Goal: Information Seeking & Learning: Learn about a topic

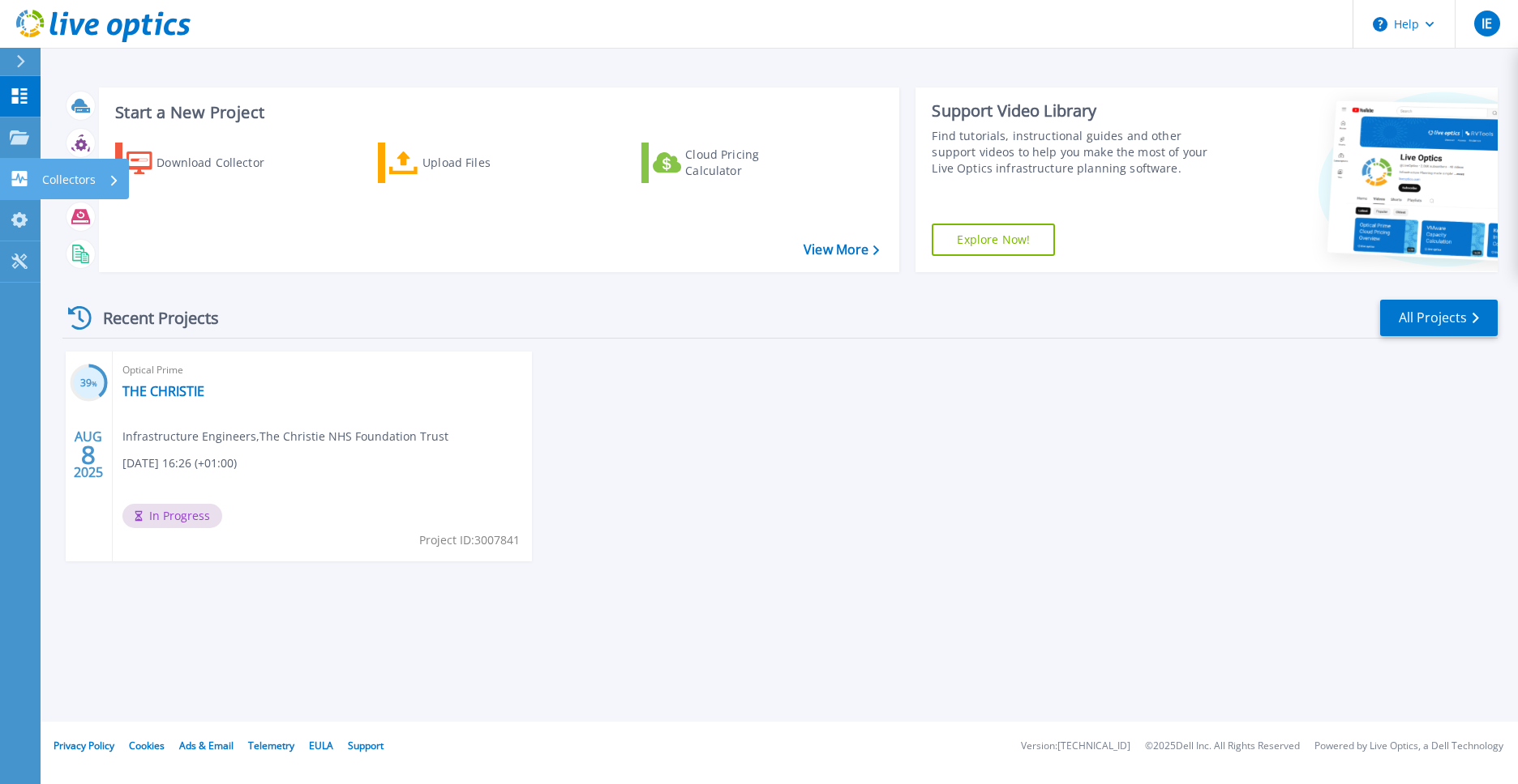
click at [89, 178] on p "Collectors" at bounding box center [69, 180] width 53 height 42
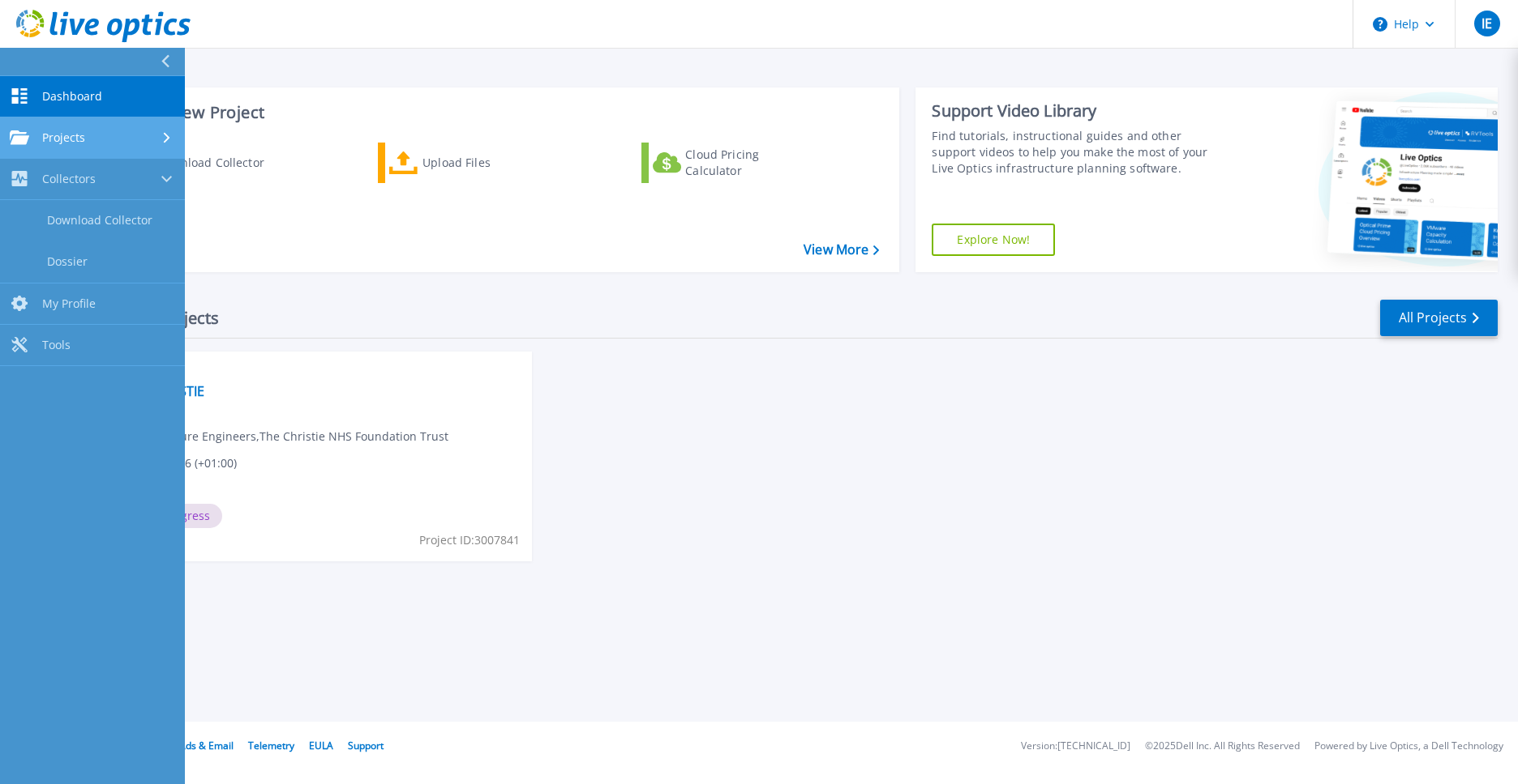
click at [57, 140] on span "Projects" at bounding box center [64, 138] width 43 height 15
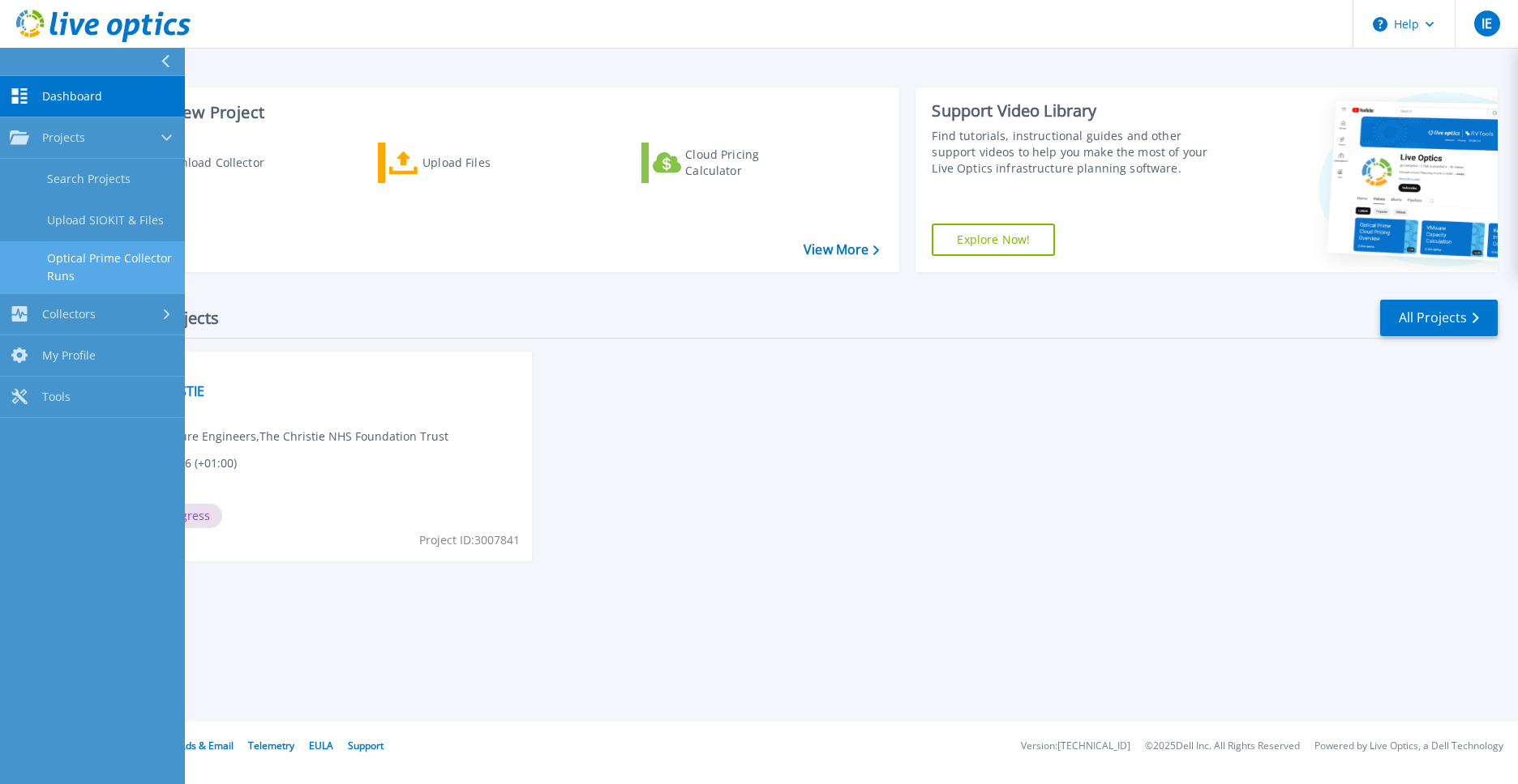
click at [74, 256] on link "Optical Prime Collector Runs" at bounding box center [93, 267] width 185 height 52
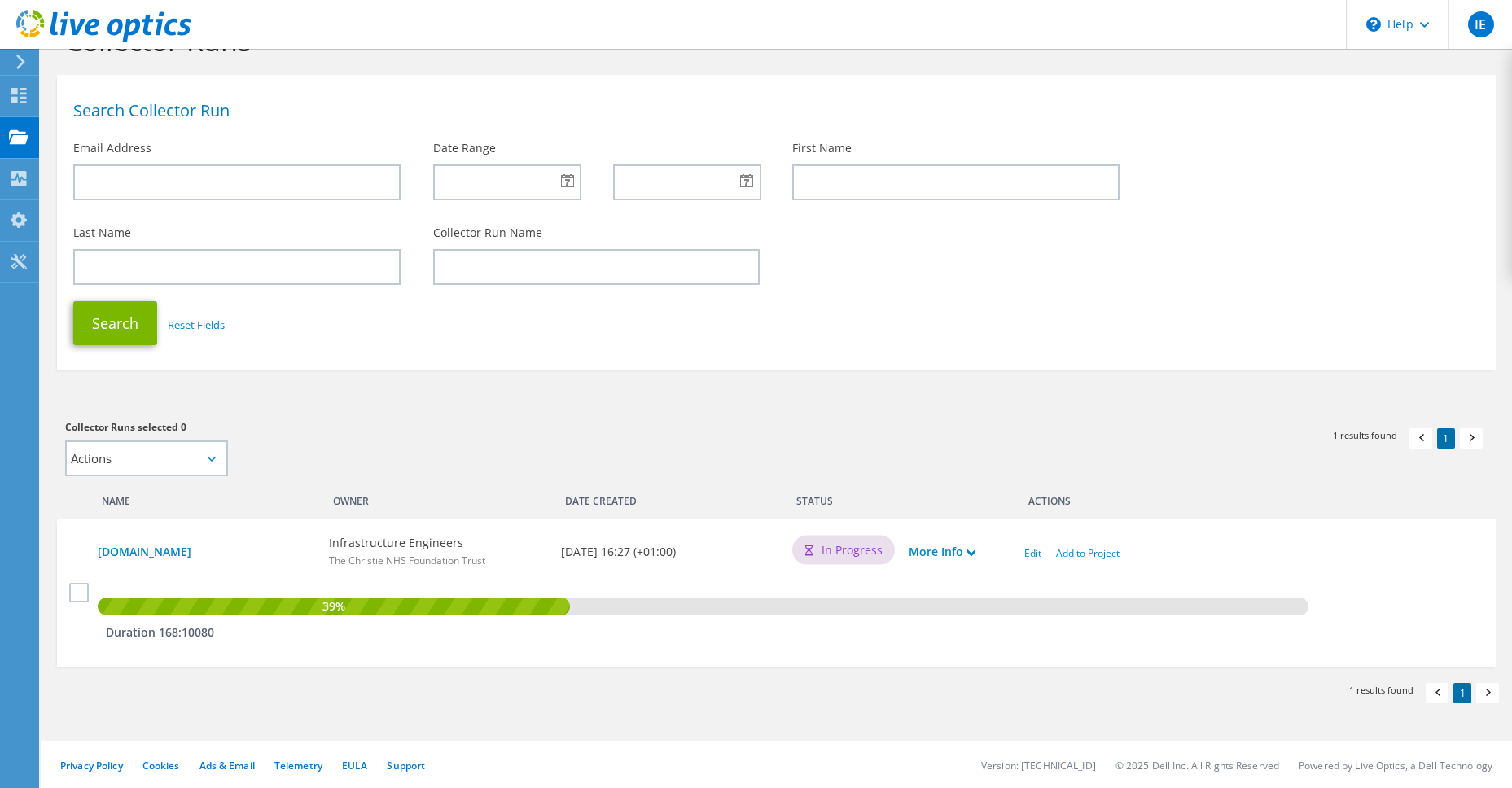
scroll to position [72, 0]
click at [974, 548] on use at bounding box center [971, 551] width 8 height 8
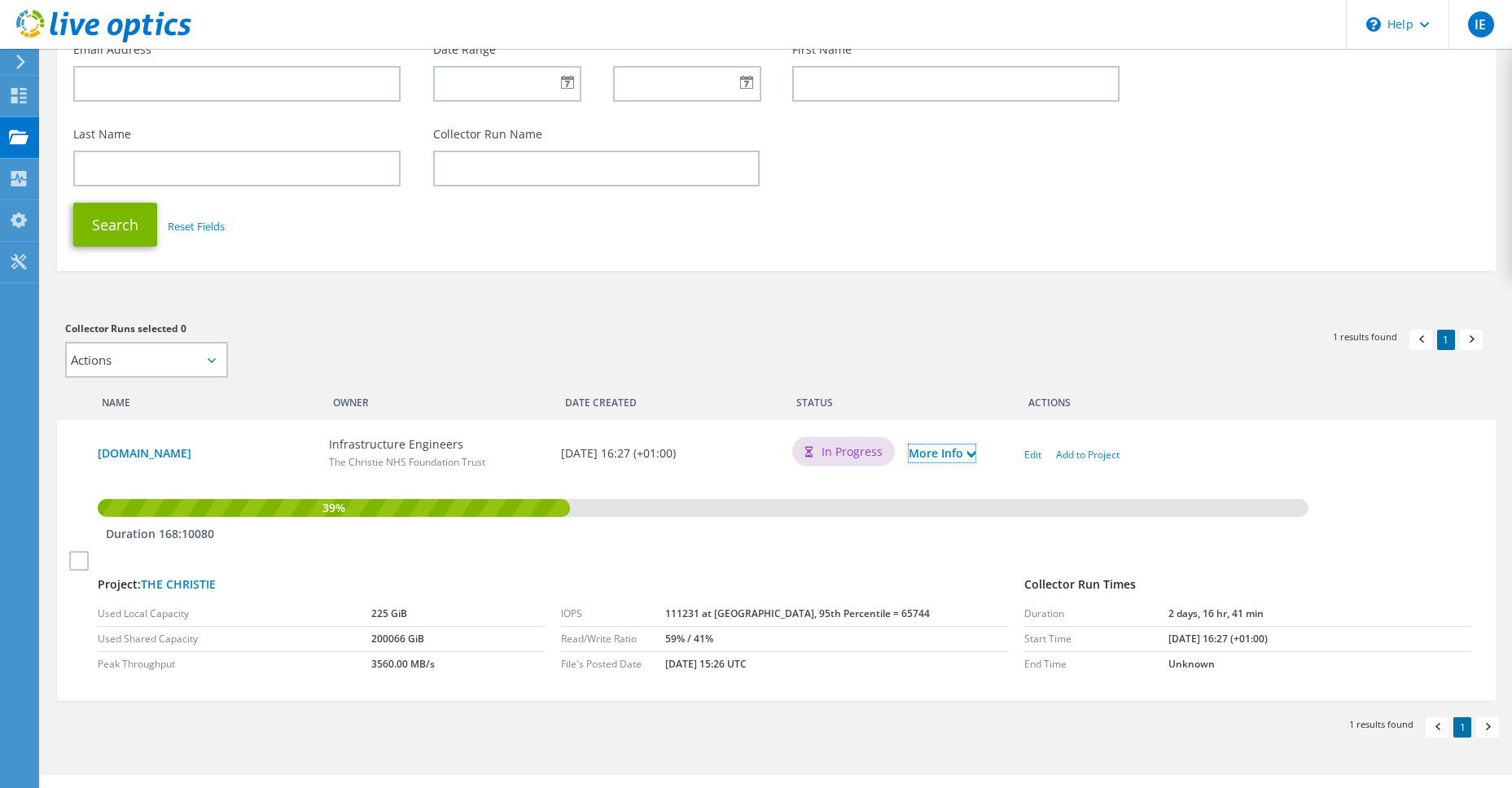
scroll to position [204, 0]
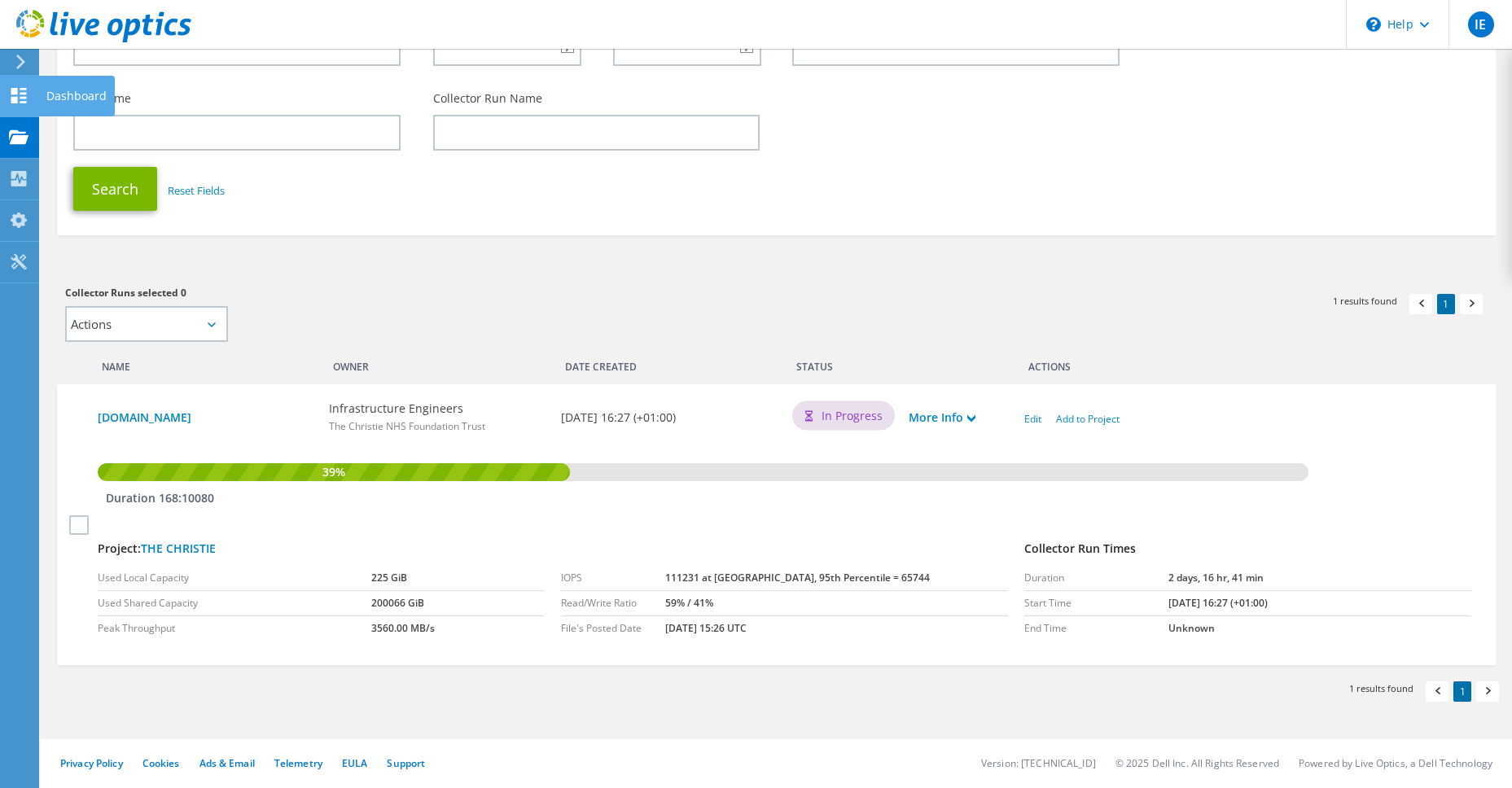
click at [13, 91] on use at bounding box center [19, 95] width 15 height 15
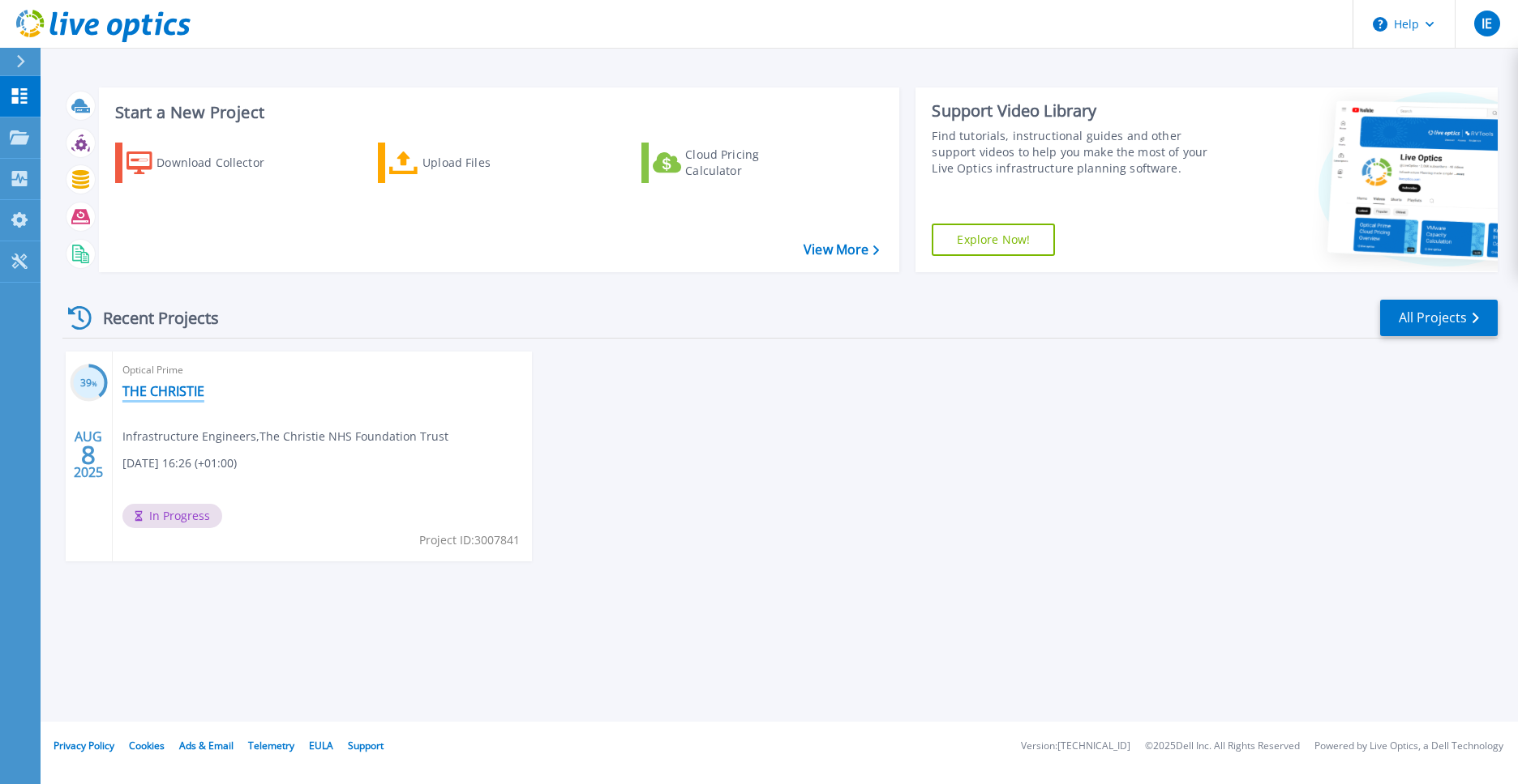
click at [158, 395] on link "THE CHRISTIE" at bounding box center [163, 391] width 82 height 16
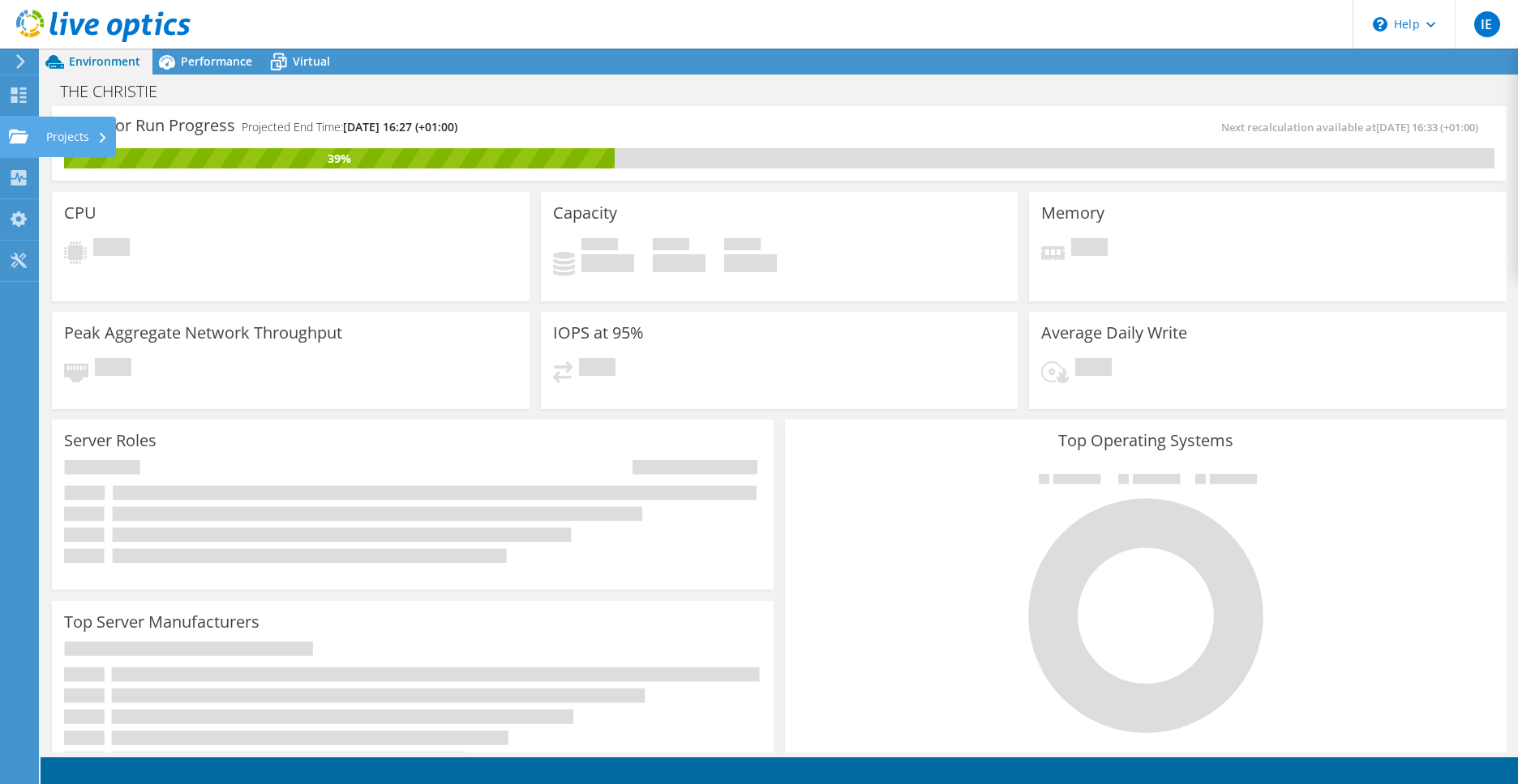
click at [73, 131] on div "Projects" at bounding box center [77, 137] width 78 height 41
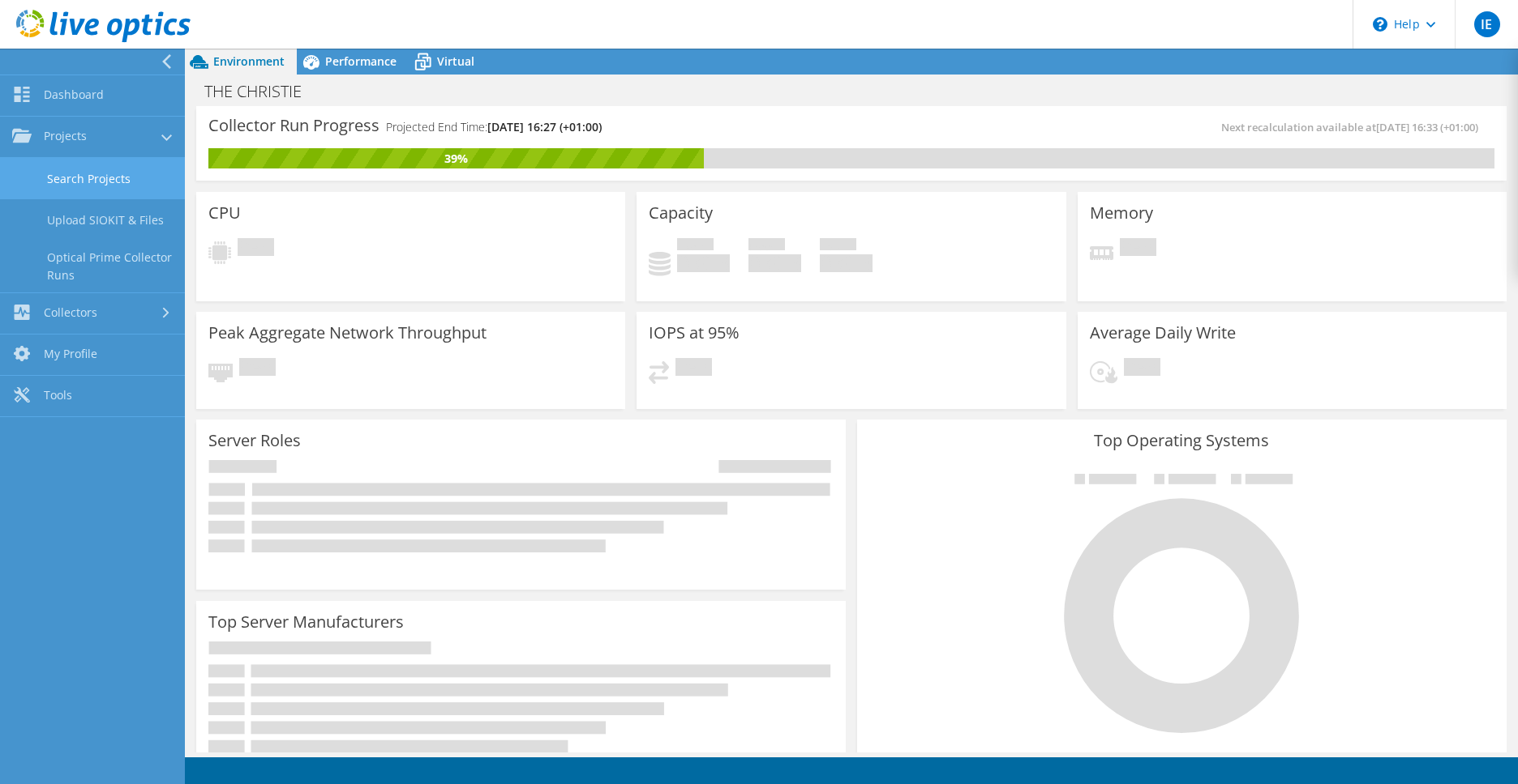
click at [73, 172] on link "Search Projects" at bounding box center [93, 179] width 185 height 42
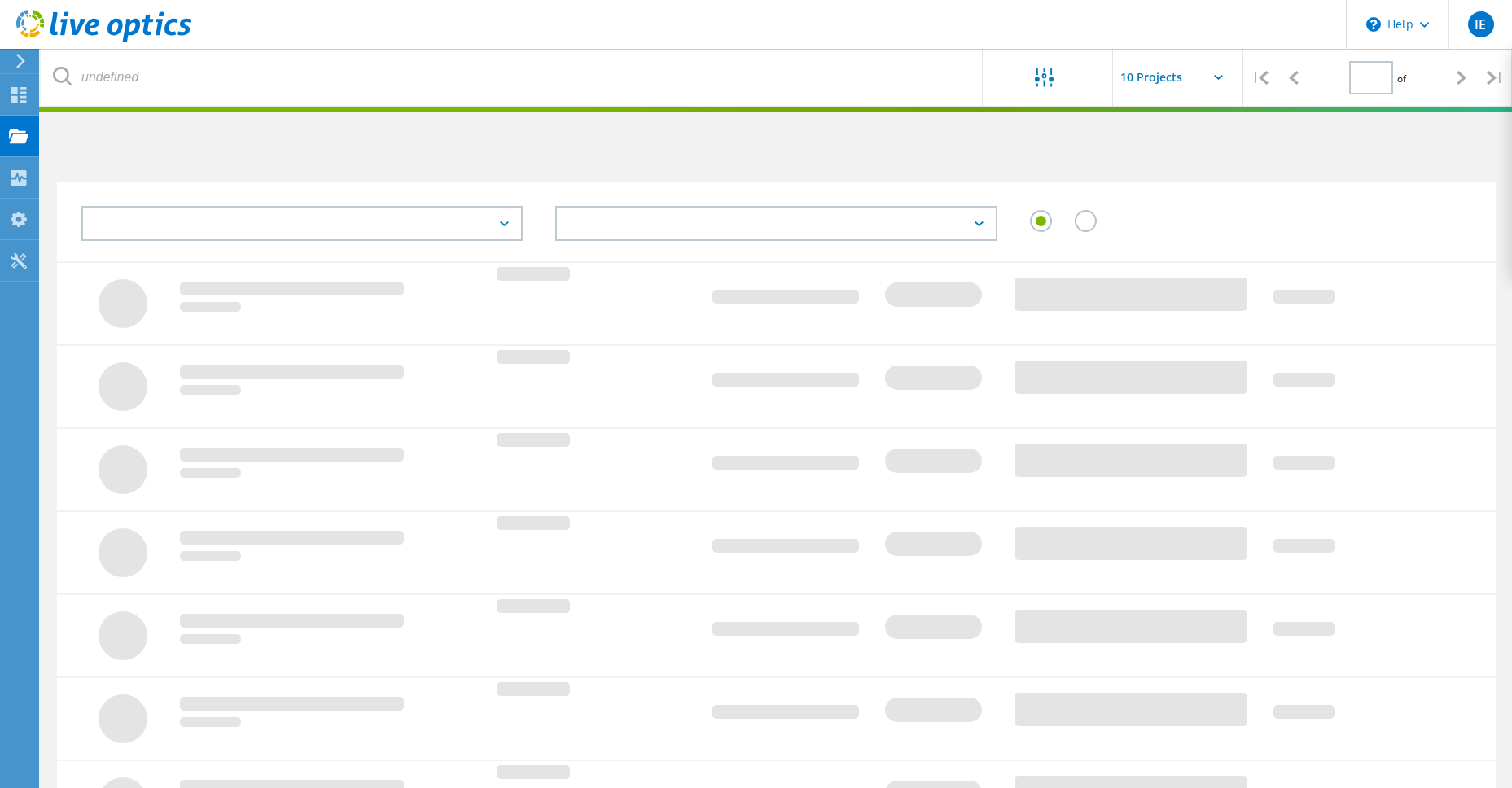
type input "1"
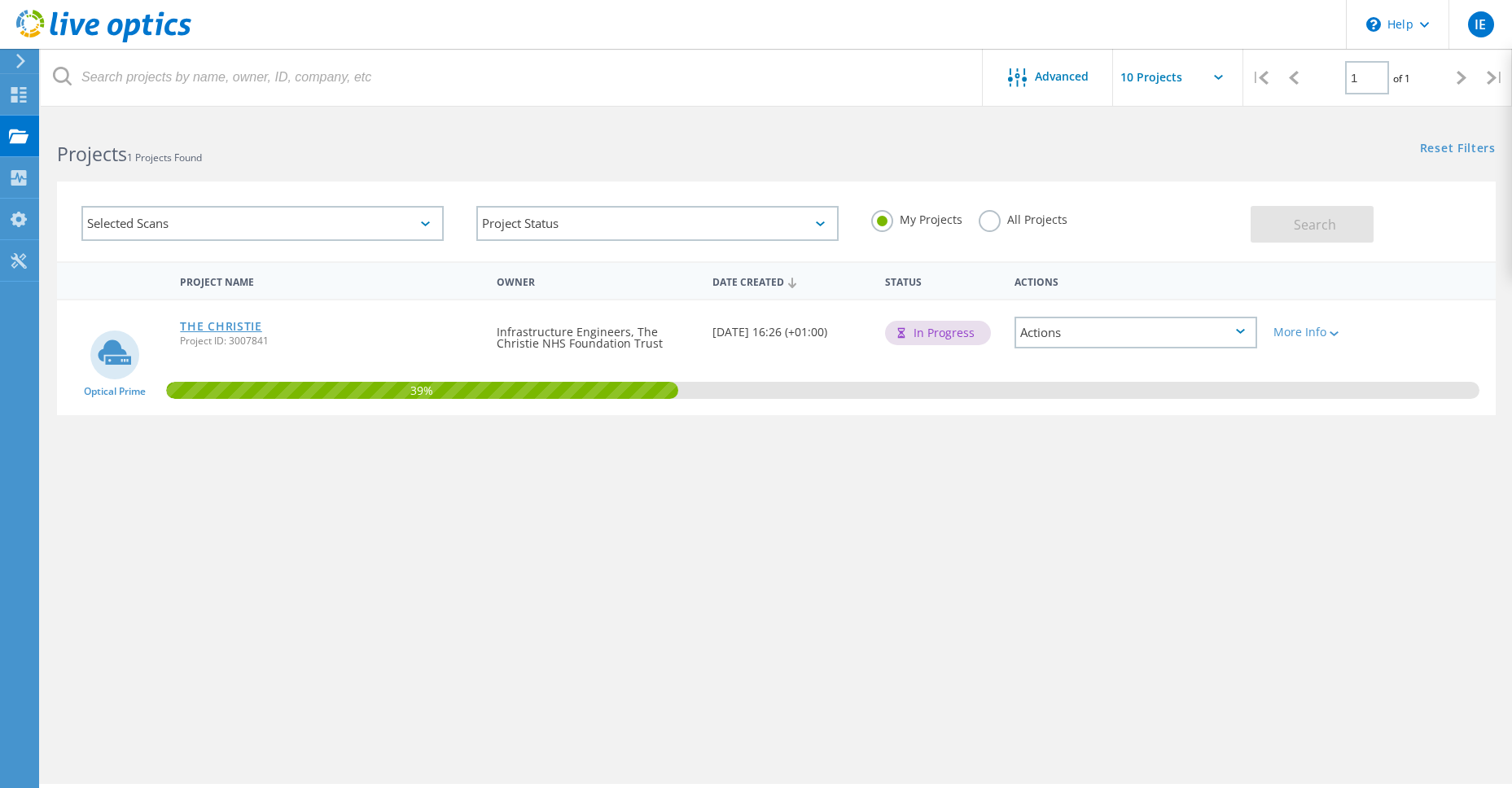
click at [201, 328] on link "THE CHRISTIE" at bounding box center [220, 327] width 81 height 12
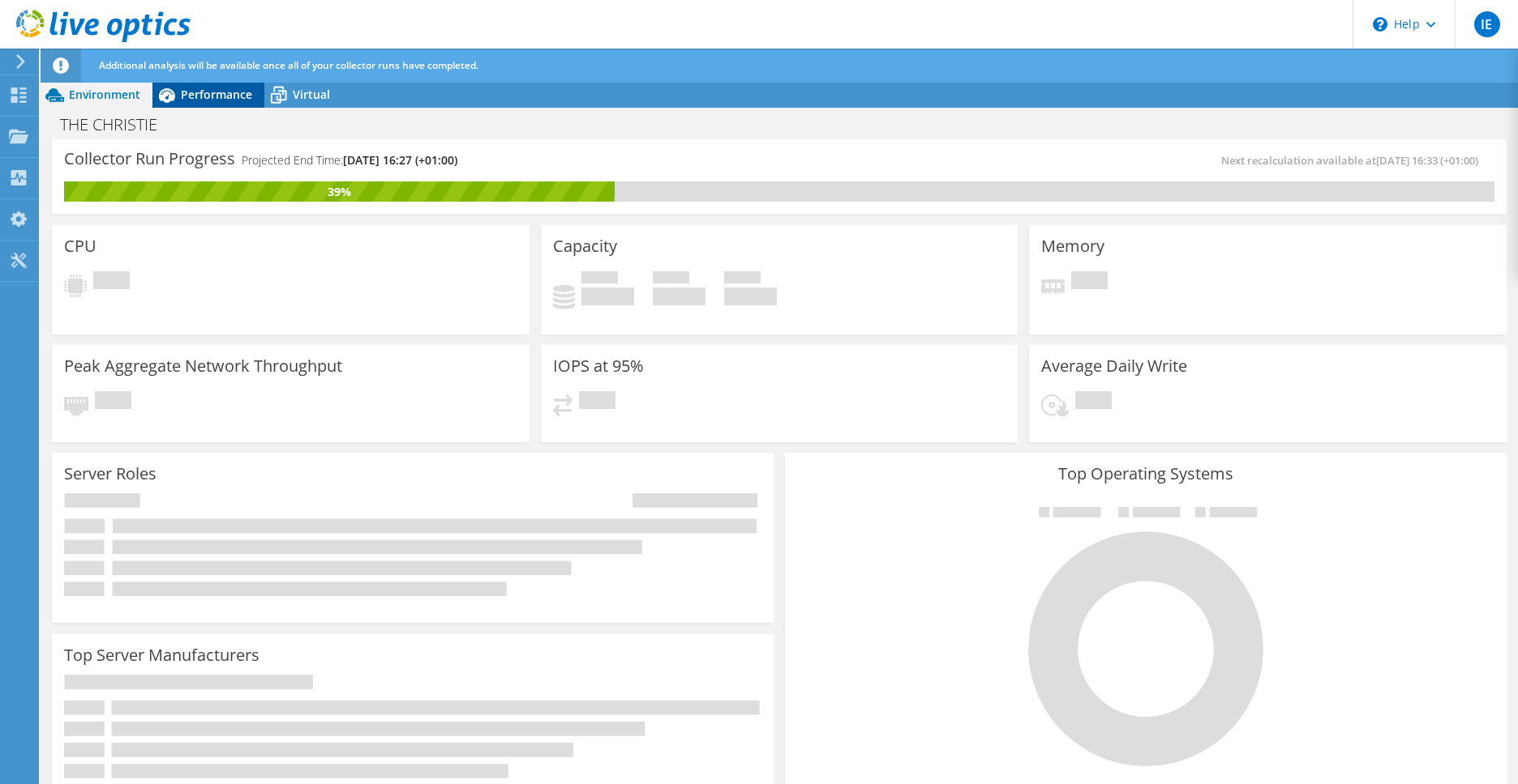
click at [208, 103] on div "Performance" at bounding box center [208, 94] width 112 height 26
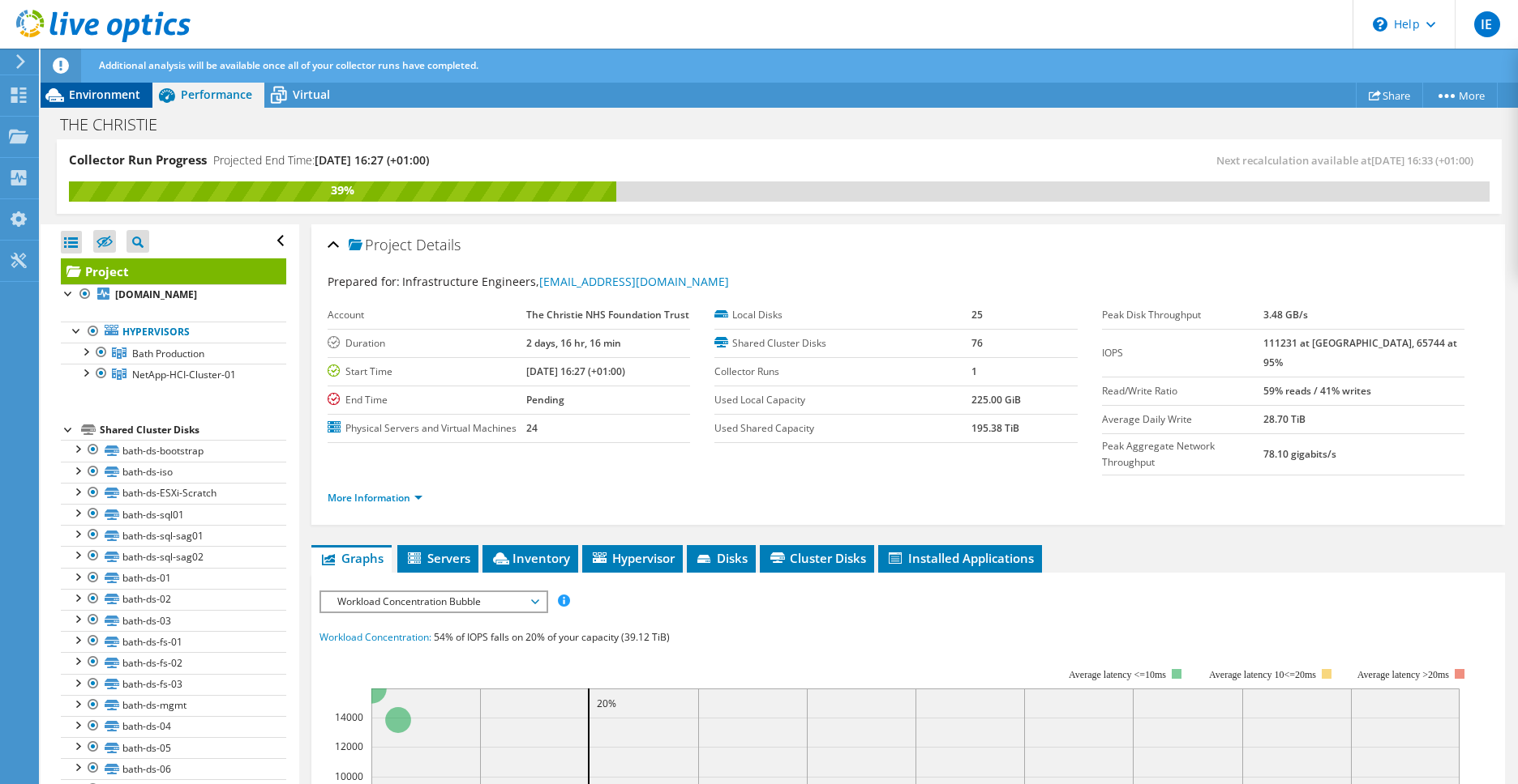
click at [112, 102] on span "Environment" at bounding box center [105, 94] width 72 height 15
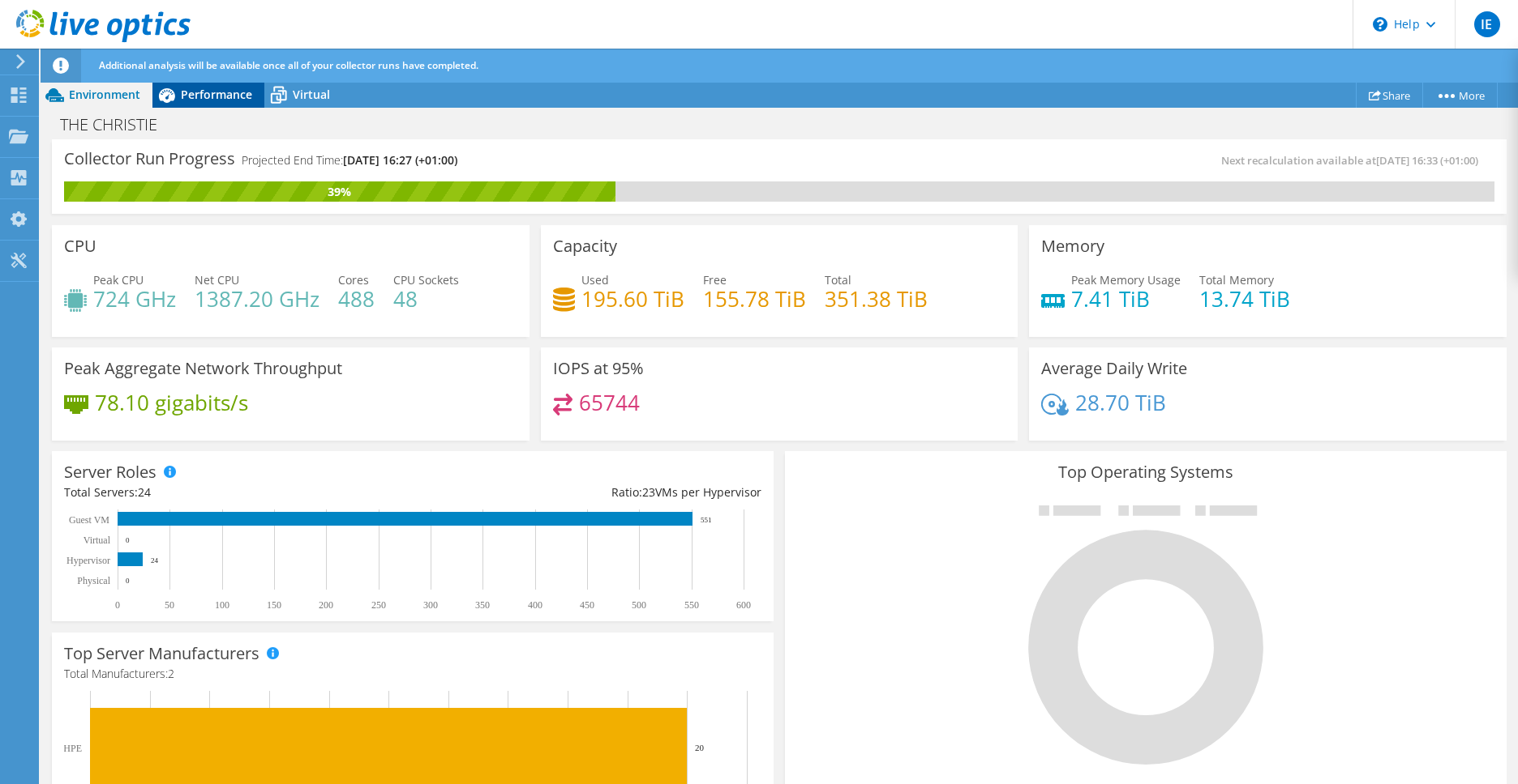
click at [209, 97] on span "Performance" at bounding box center [217, 94] width 72 height 15
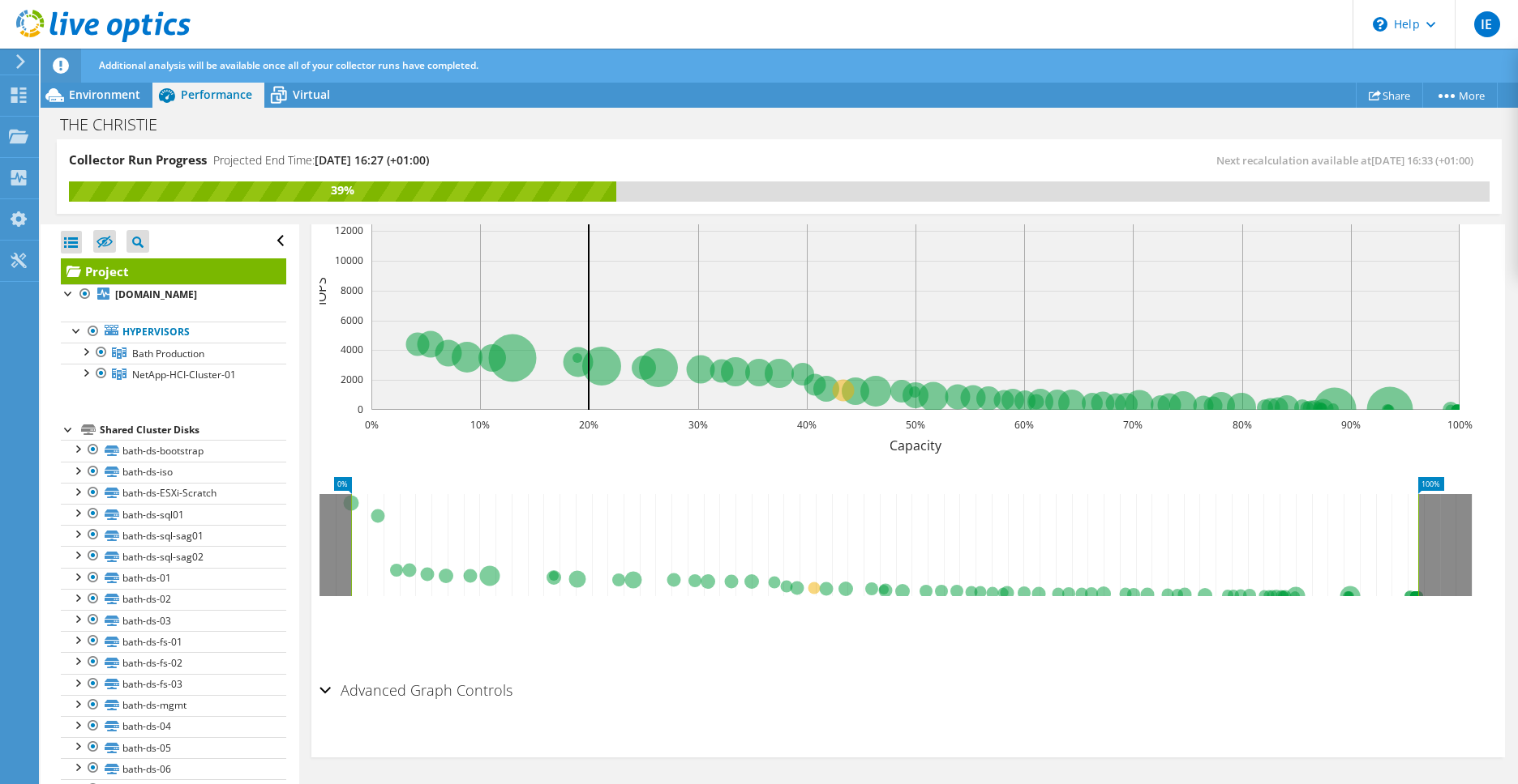
scroll to position [484, 0]
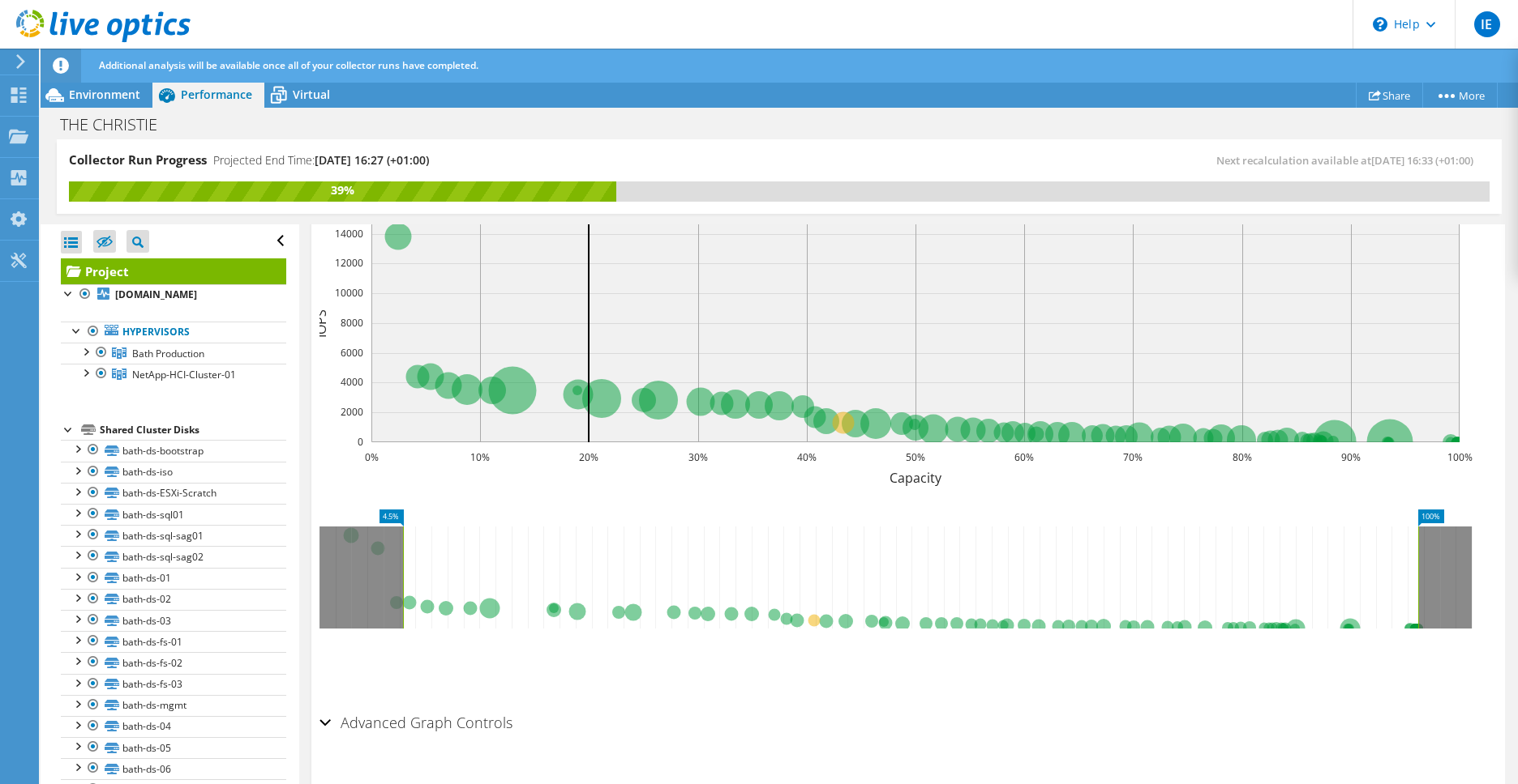
drag, startPoint x: 351, startPoint y: 506, endPoint x: 403, endPoint y: 507, distance: 52.0
click at [403, 527] on rect at bounding box center [403, 577] width 7 height 102
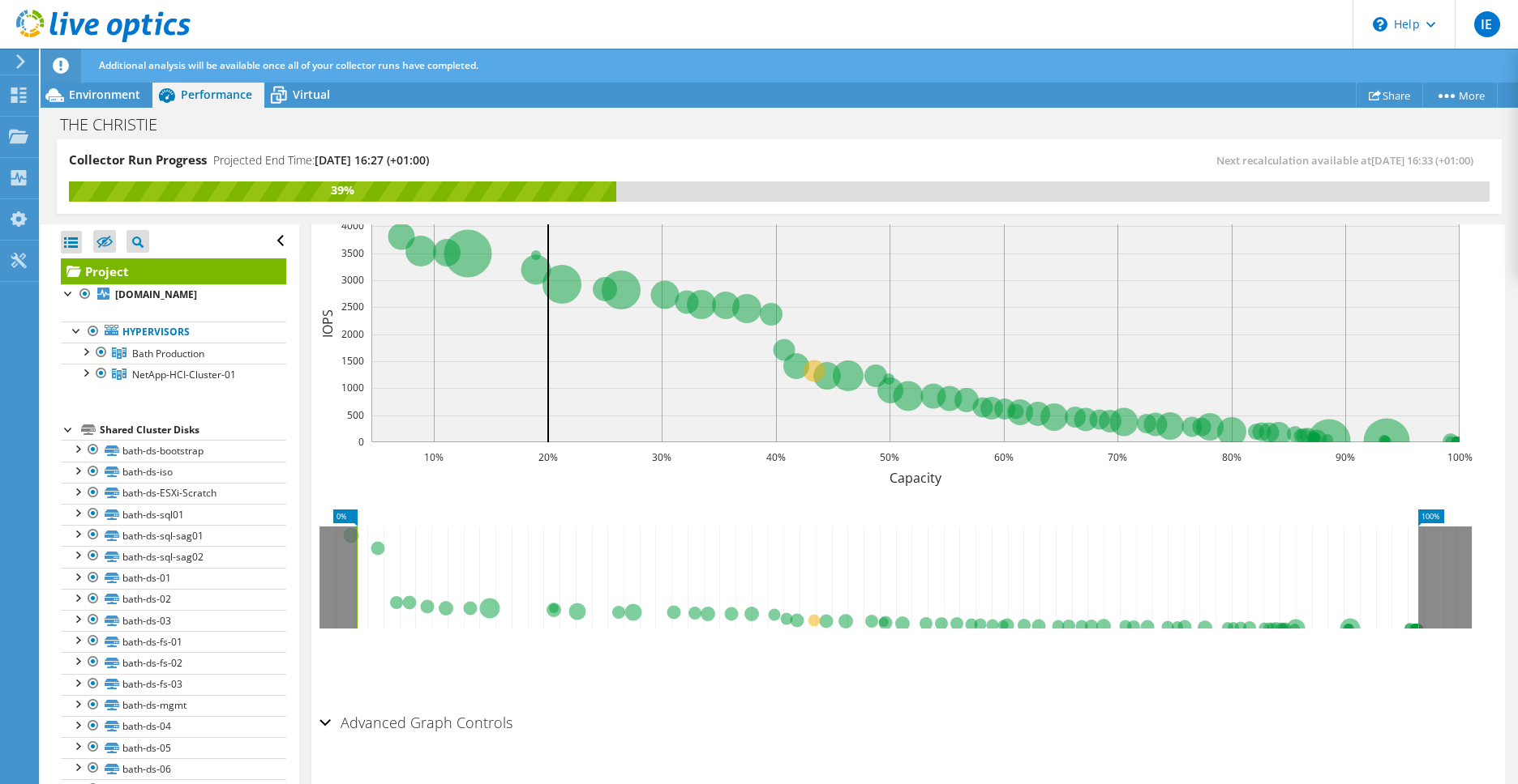
drag, startPoint x: 398, startPoint y: 509, endPoint x: 356, endPoint y: 511, distance: 42.0
click at [356, 527] on rect at bounding box center [357, 577] width 7 height 102
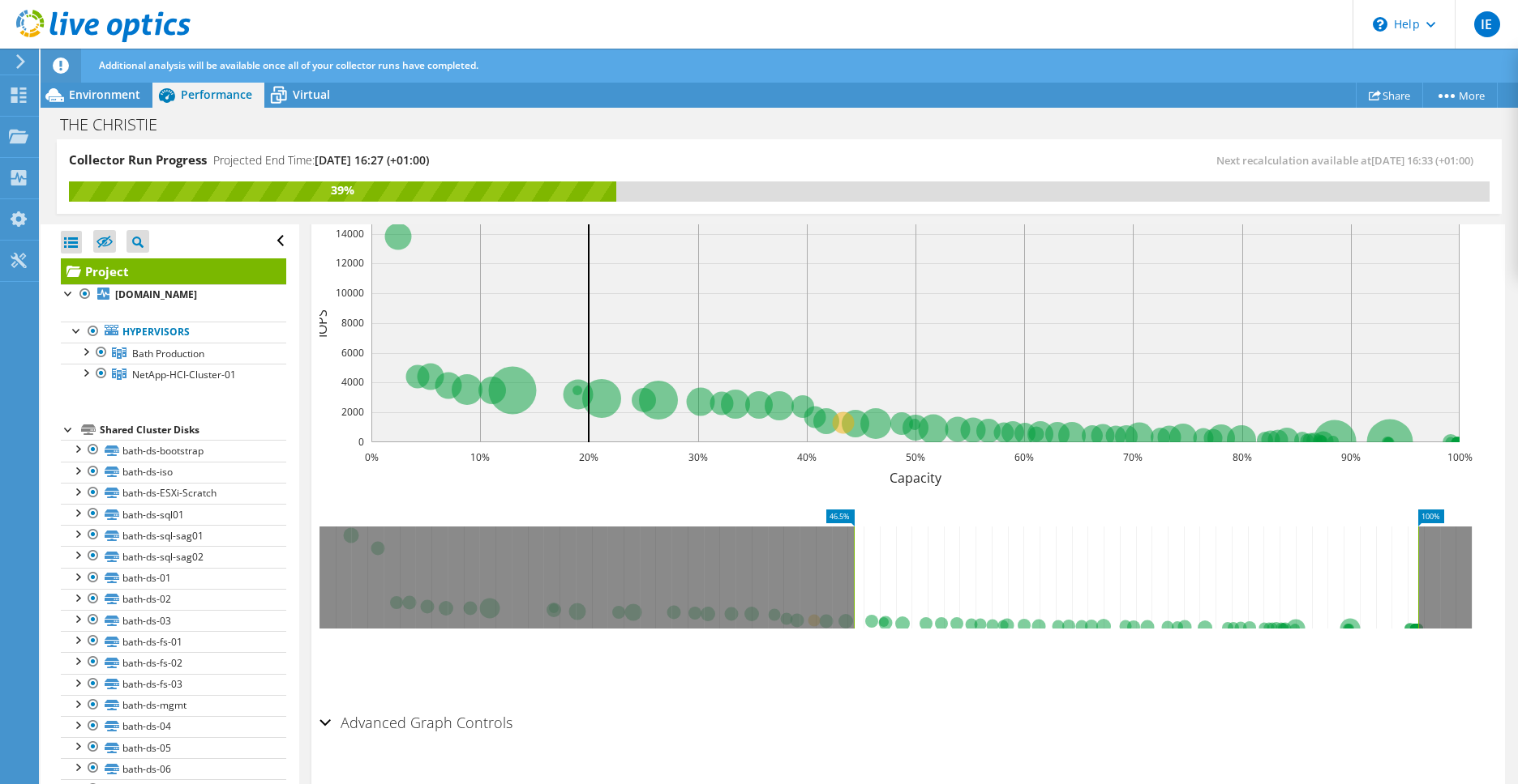
drag, startPoint x: 353, startPoint y: 513, endPoint x: 856, endPoint y: 523, distance: 503.1
click at [856, 527] on rect at bounding box center [854, 577] width 7 height 102
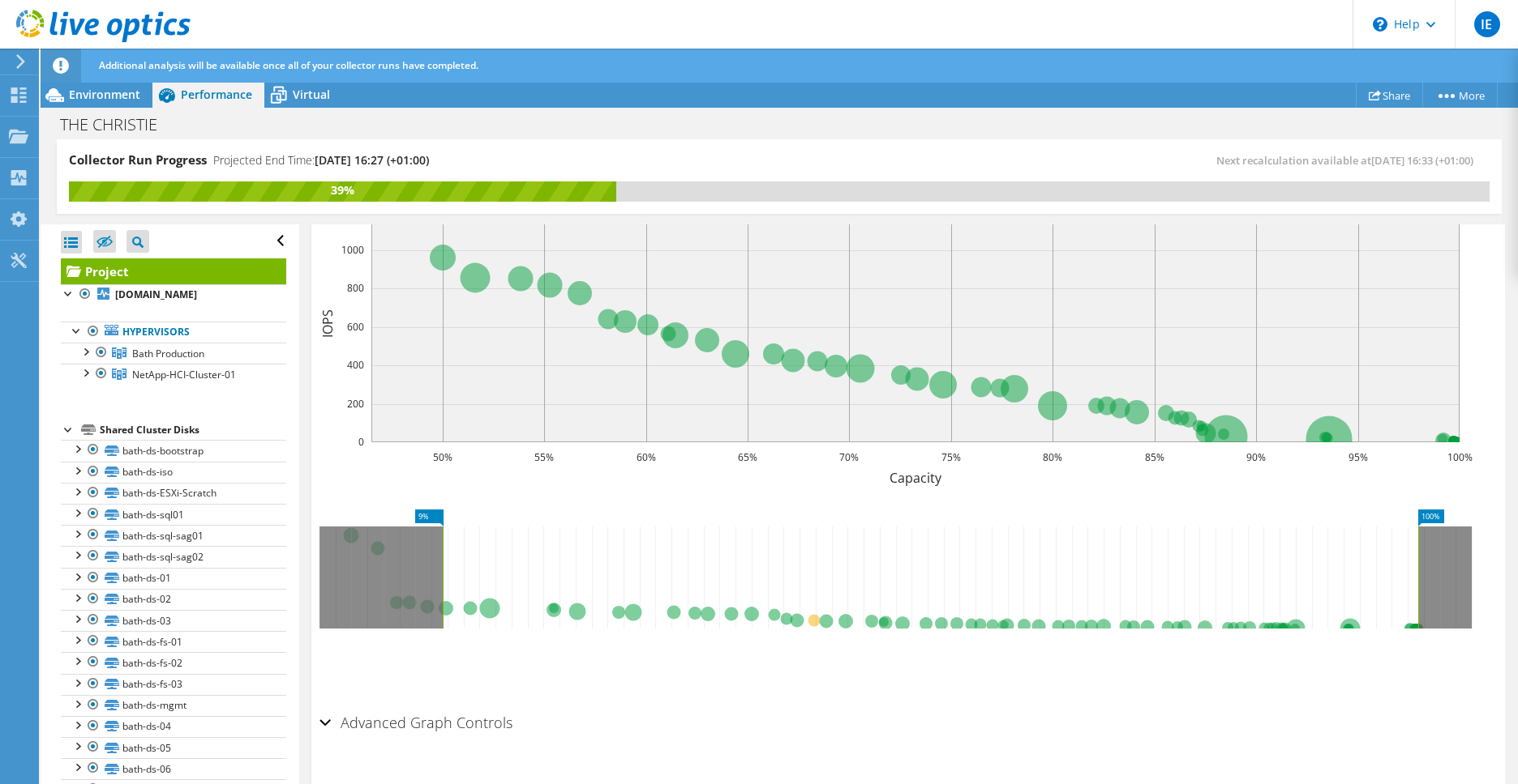
drag, startPoint x: 848, startPoint y: 546, endPoint x: 443, endPoint y: 548, distance: 405.0
click at [443, 548] on rect at bounding box center [443, 577] width 7 height 102
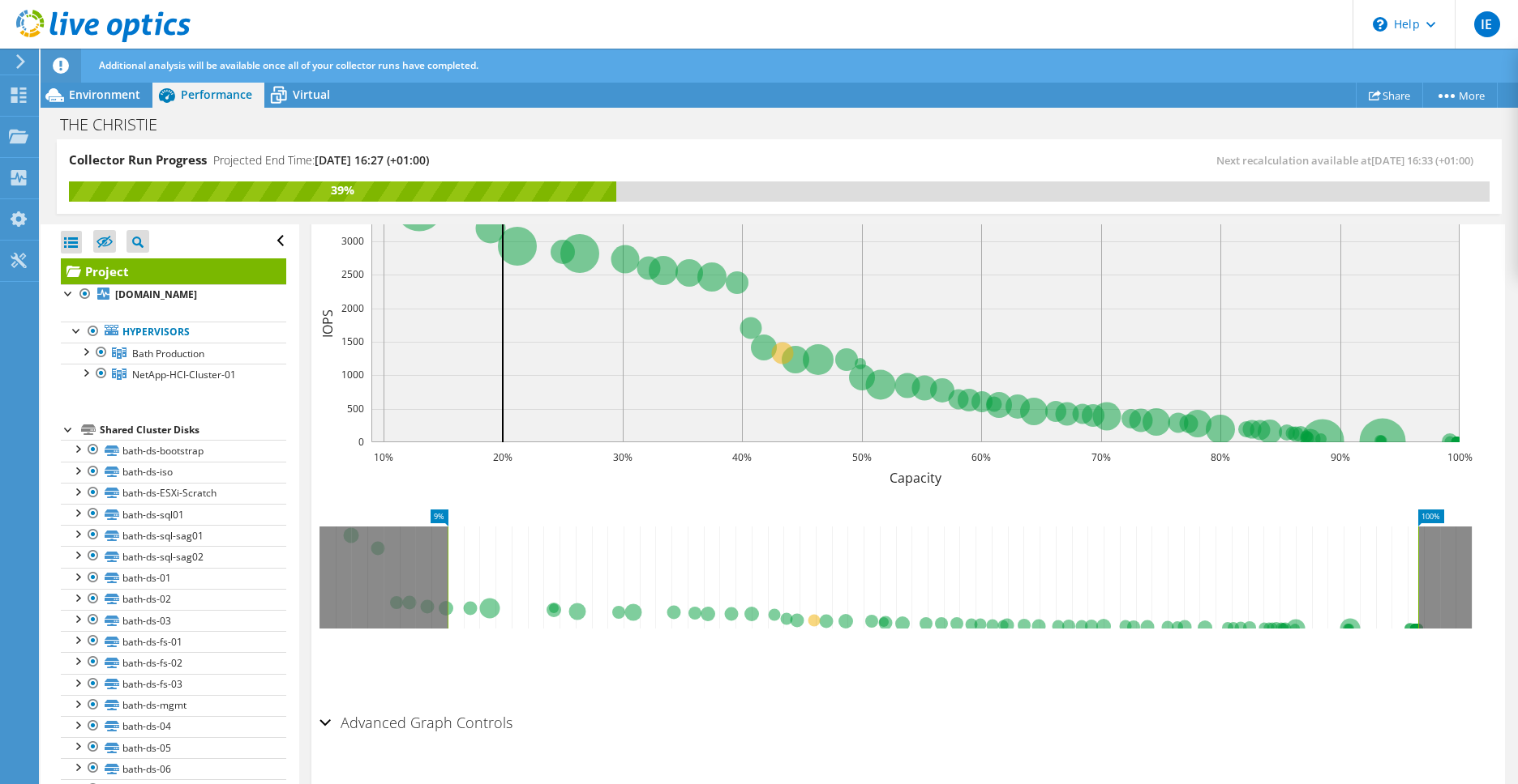
scroll to position [322, 0]
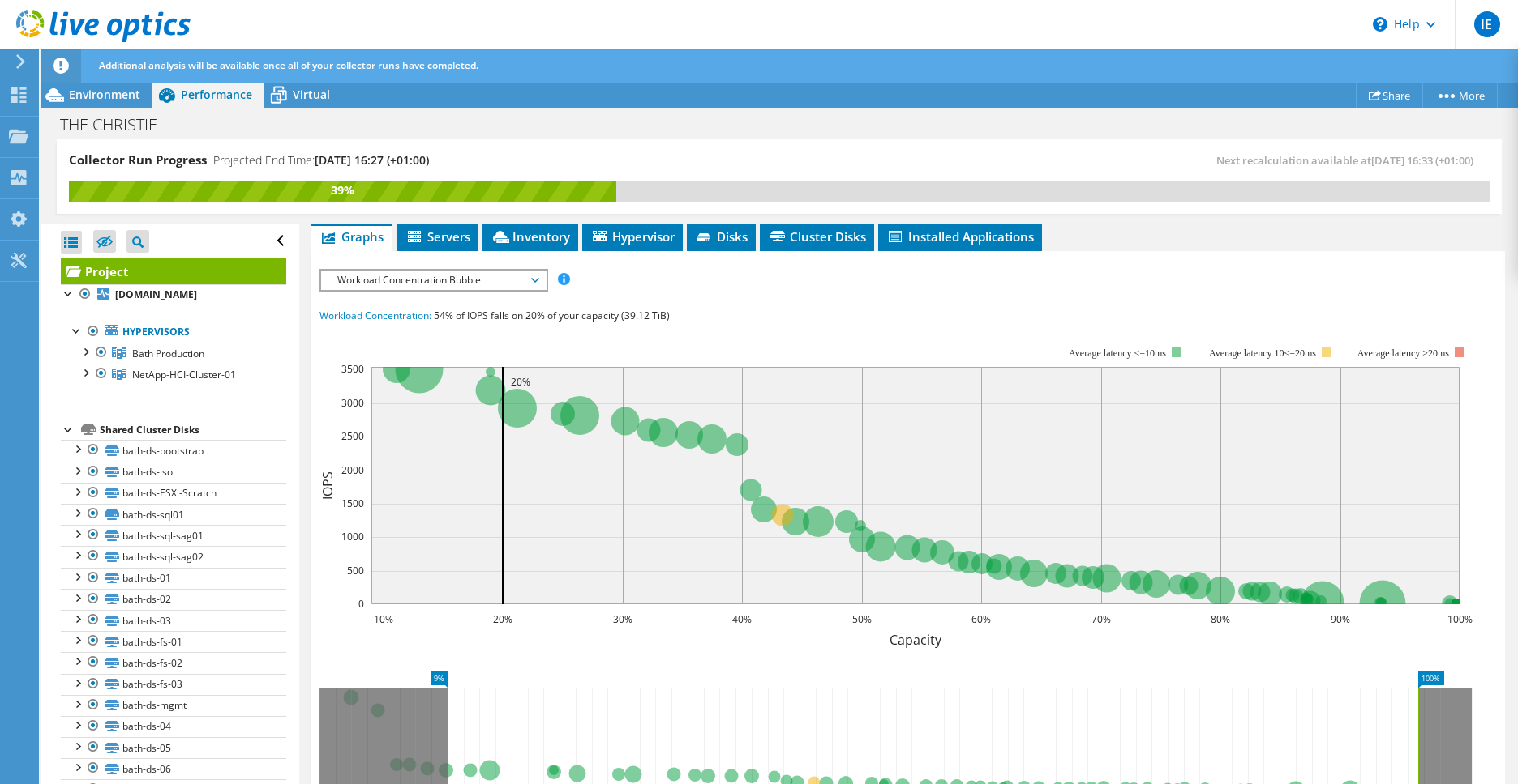
click at [465, 271] on span "Workload Concentration Bubble" at bounding box center [433, 280] width 208 height 19
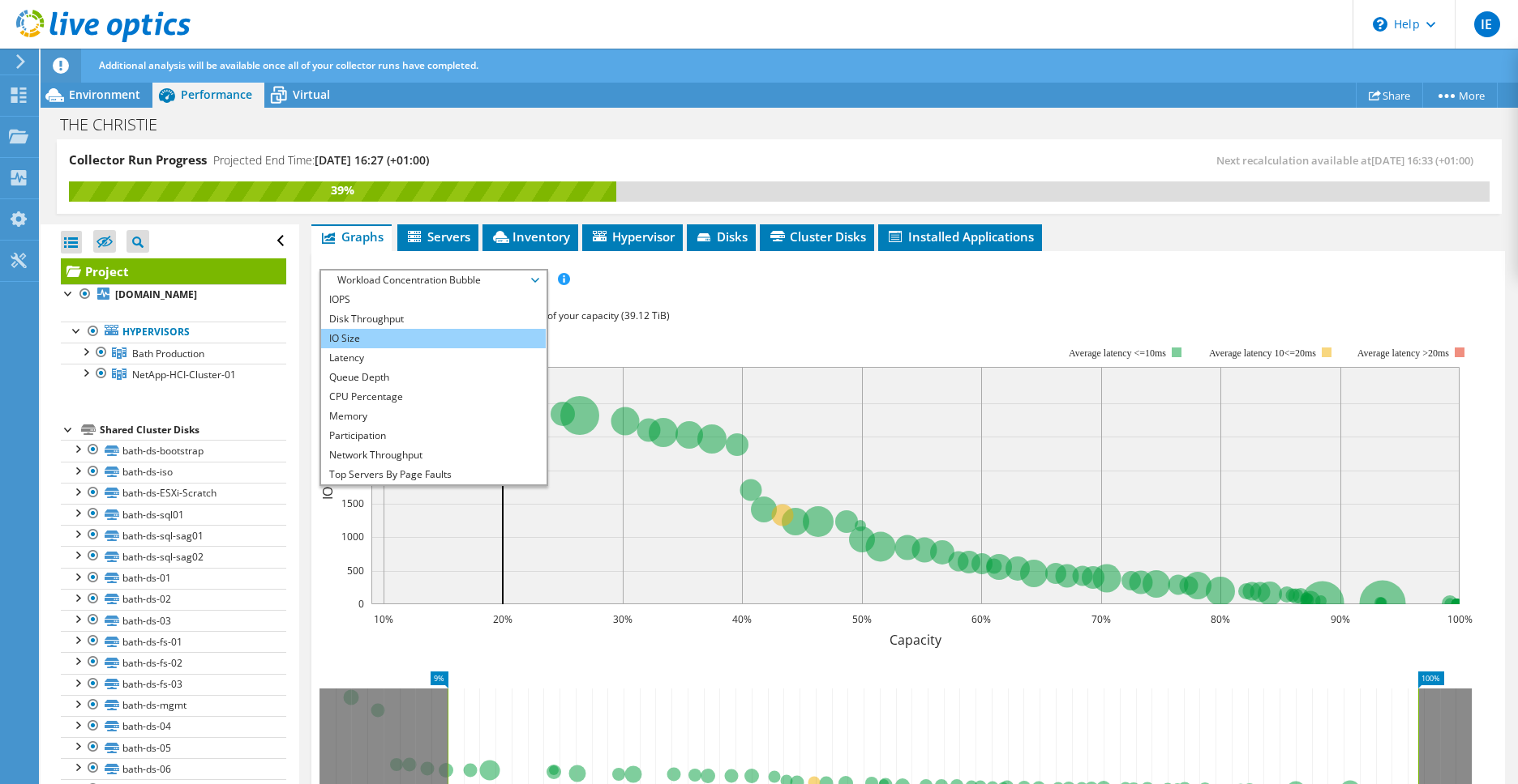
click at [398, 329] on li "IO Size" at bounding box center [433, 338] width 224 height 19
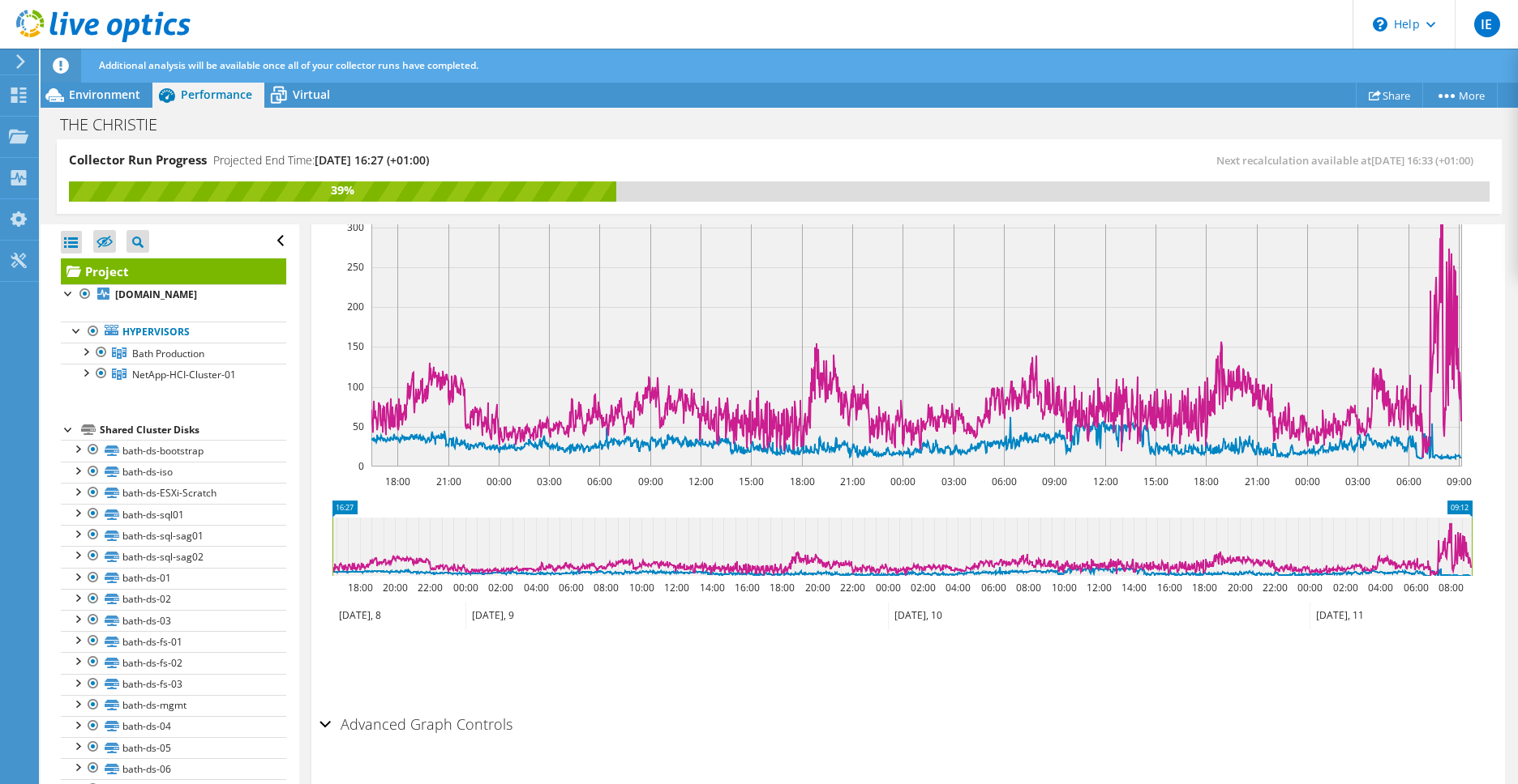
scroll to position [437, 0]
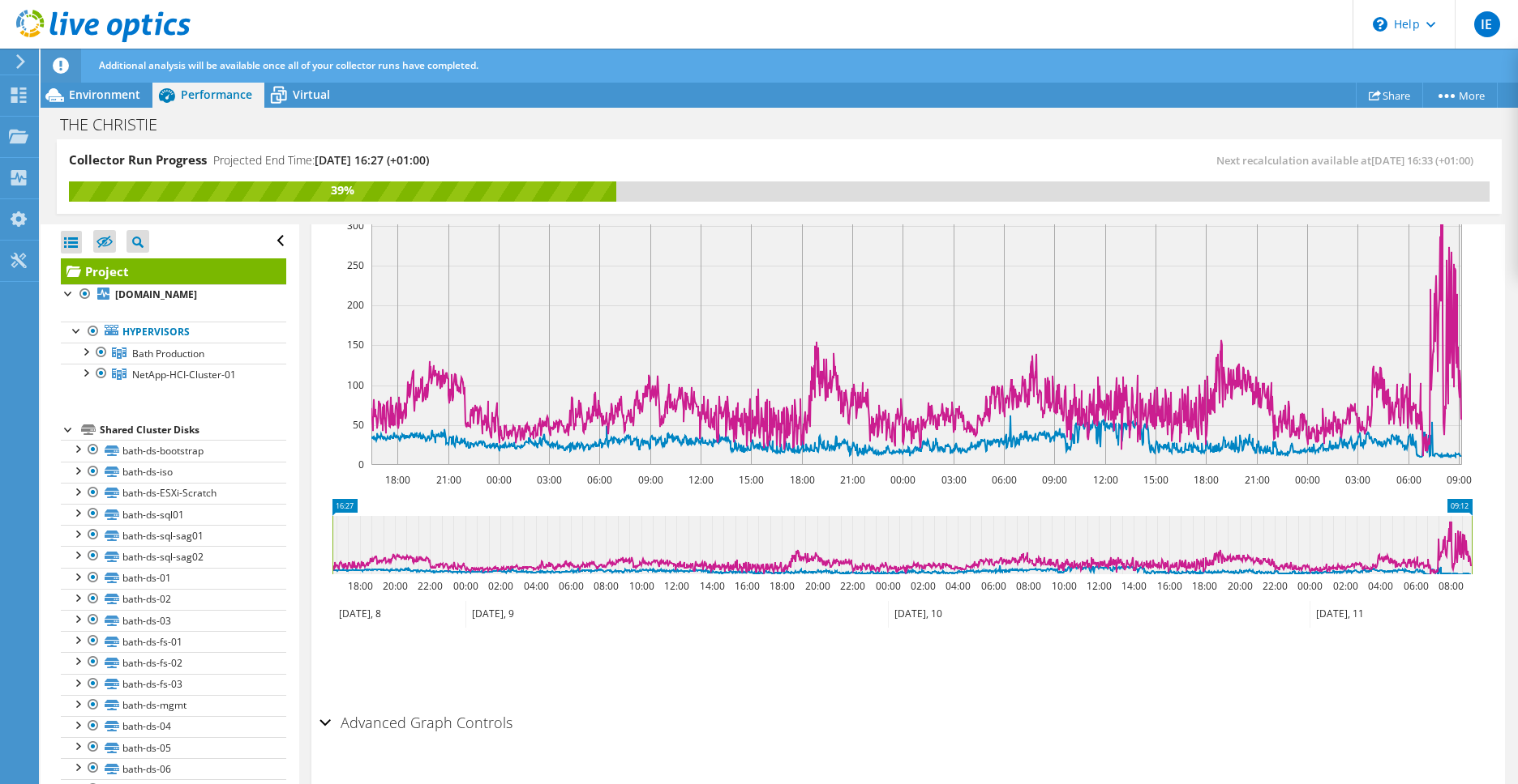
click at [329, 707] on div "Advanced Graph Controls" at bounding box center [908, 724] width 1177 height 35
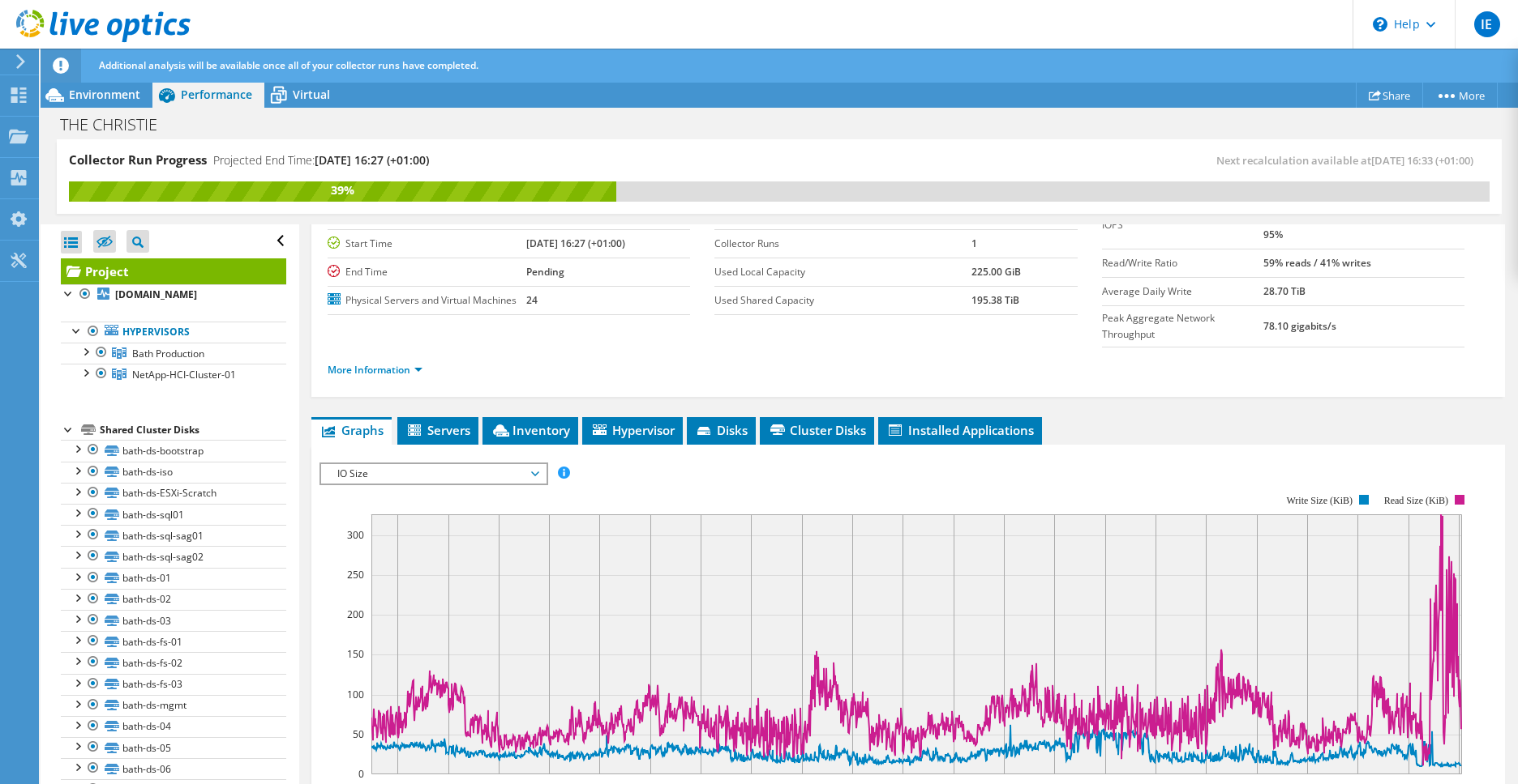
scroll to position [0, 0]
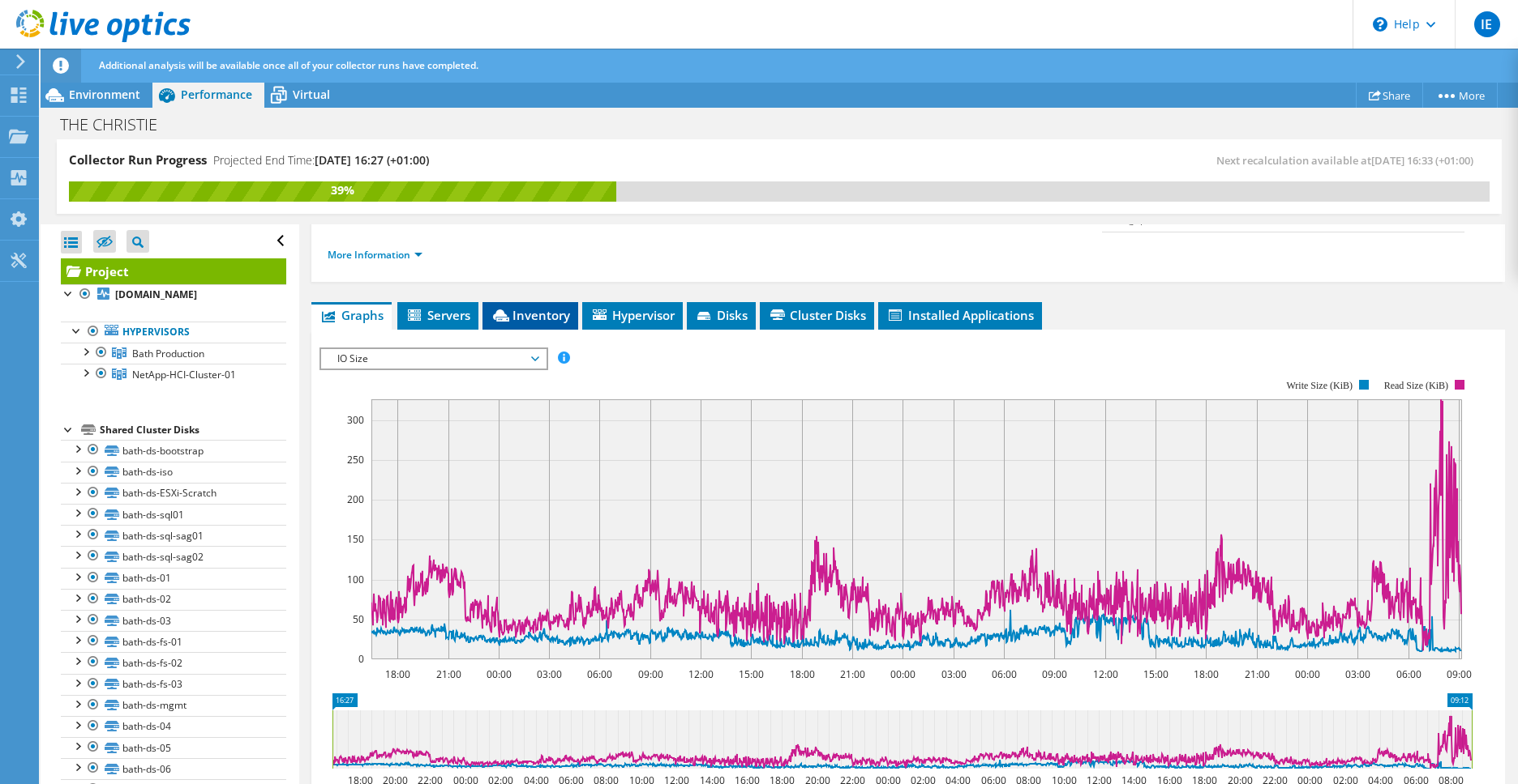
click at [535, 307] on span "Inventory" at bounding box center [529, 315] width 79 height 16
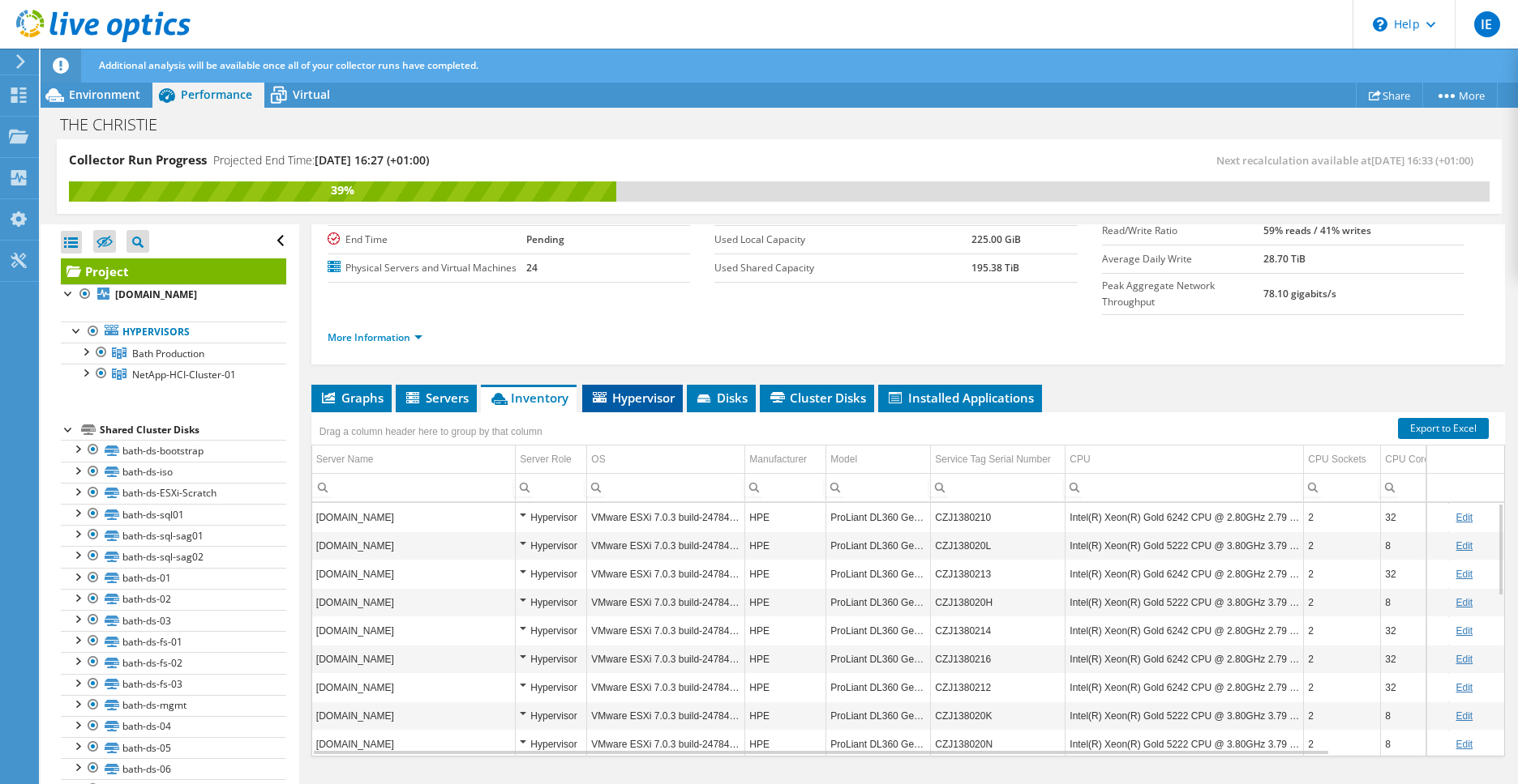
click at [648, 385] on li "Hypervisor" at bounding box center [632, 398] width 101 height 27
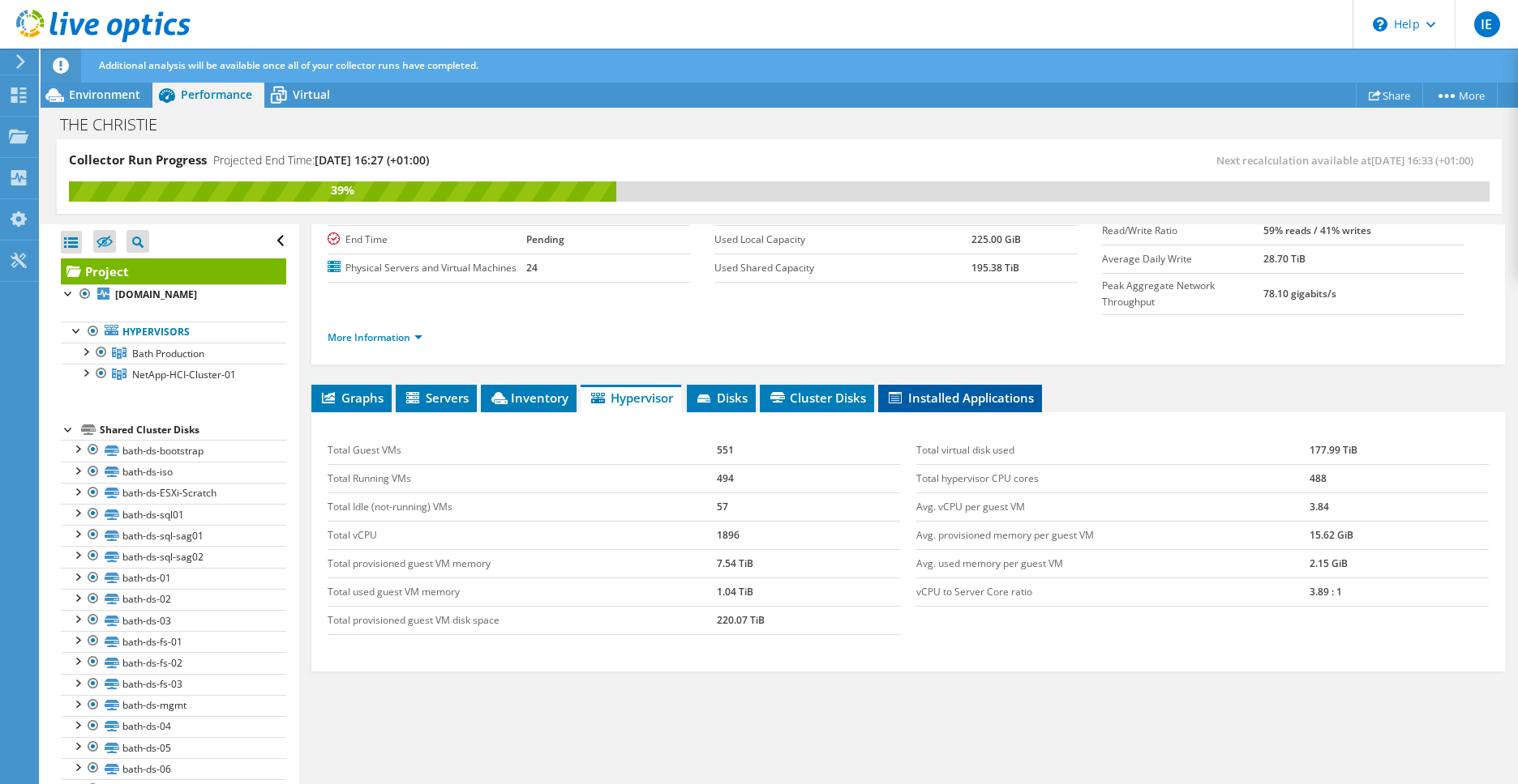
click at [962, 385] on li "Installed Applications" at bounding box center [959, 398] width 163 height 27
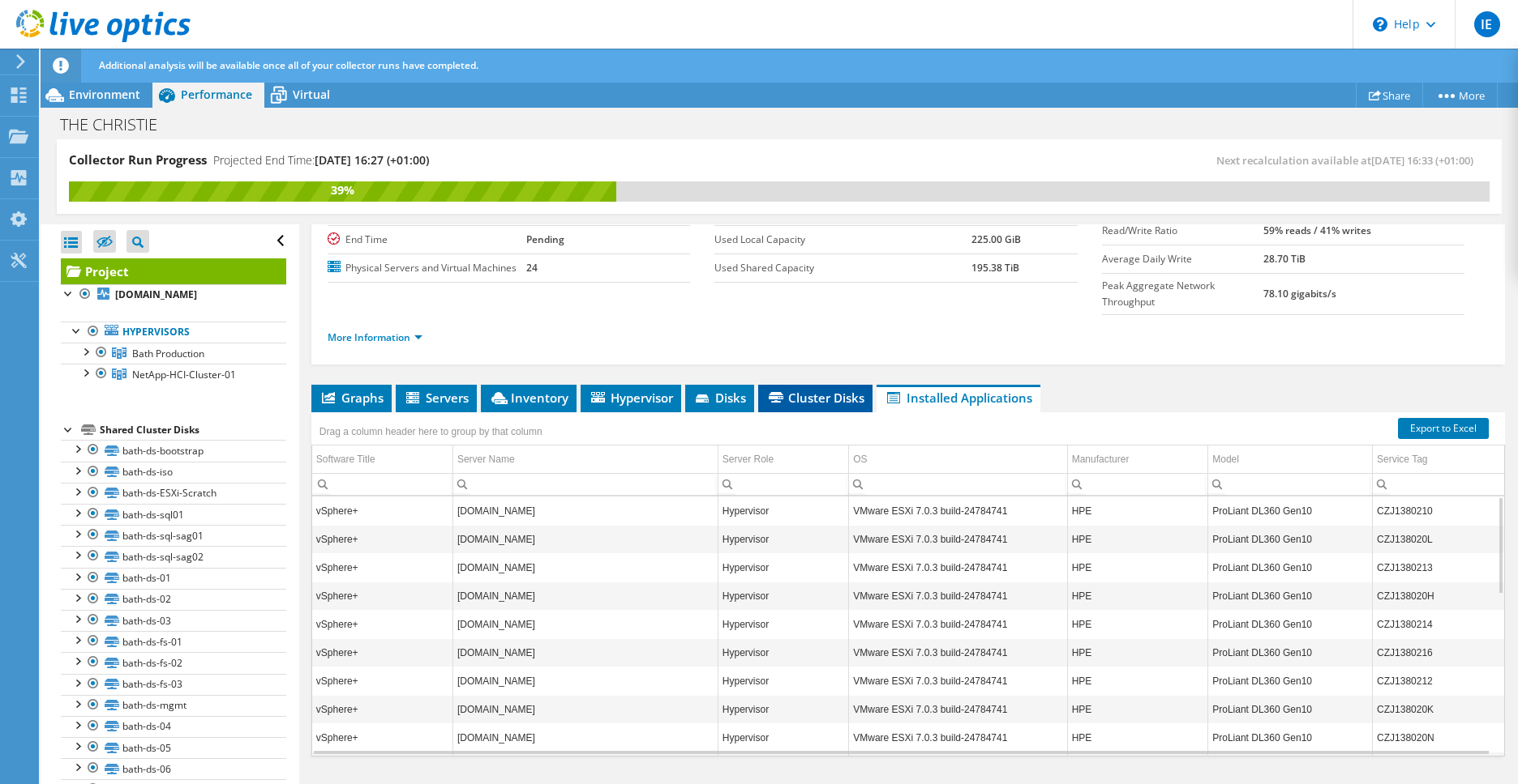
click at [850, 390] on span "Cluster Disks" at bounding box center [815, 397] width 98 height 16
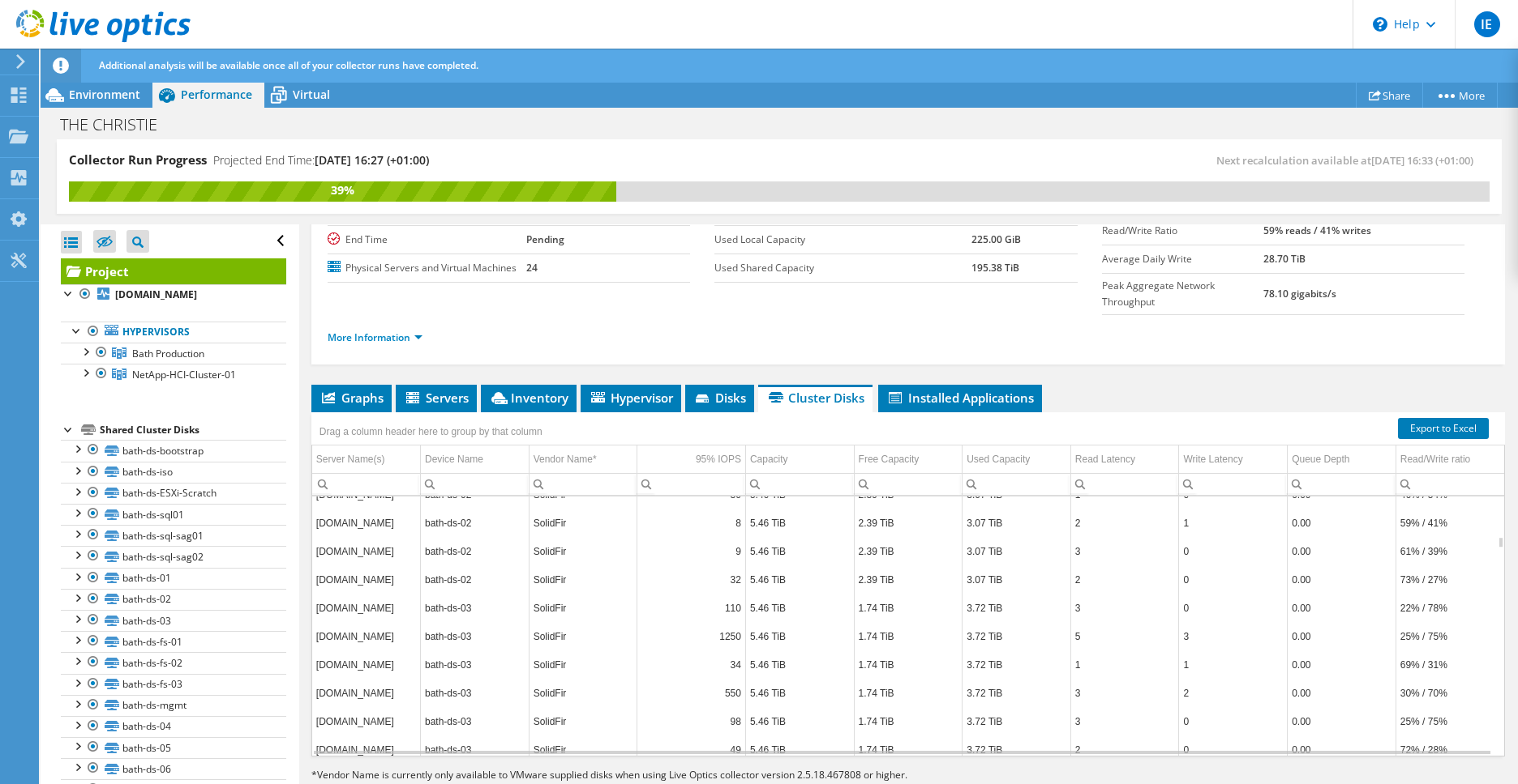
scroll to position [4764, 0]
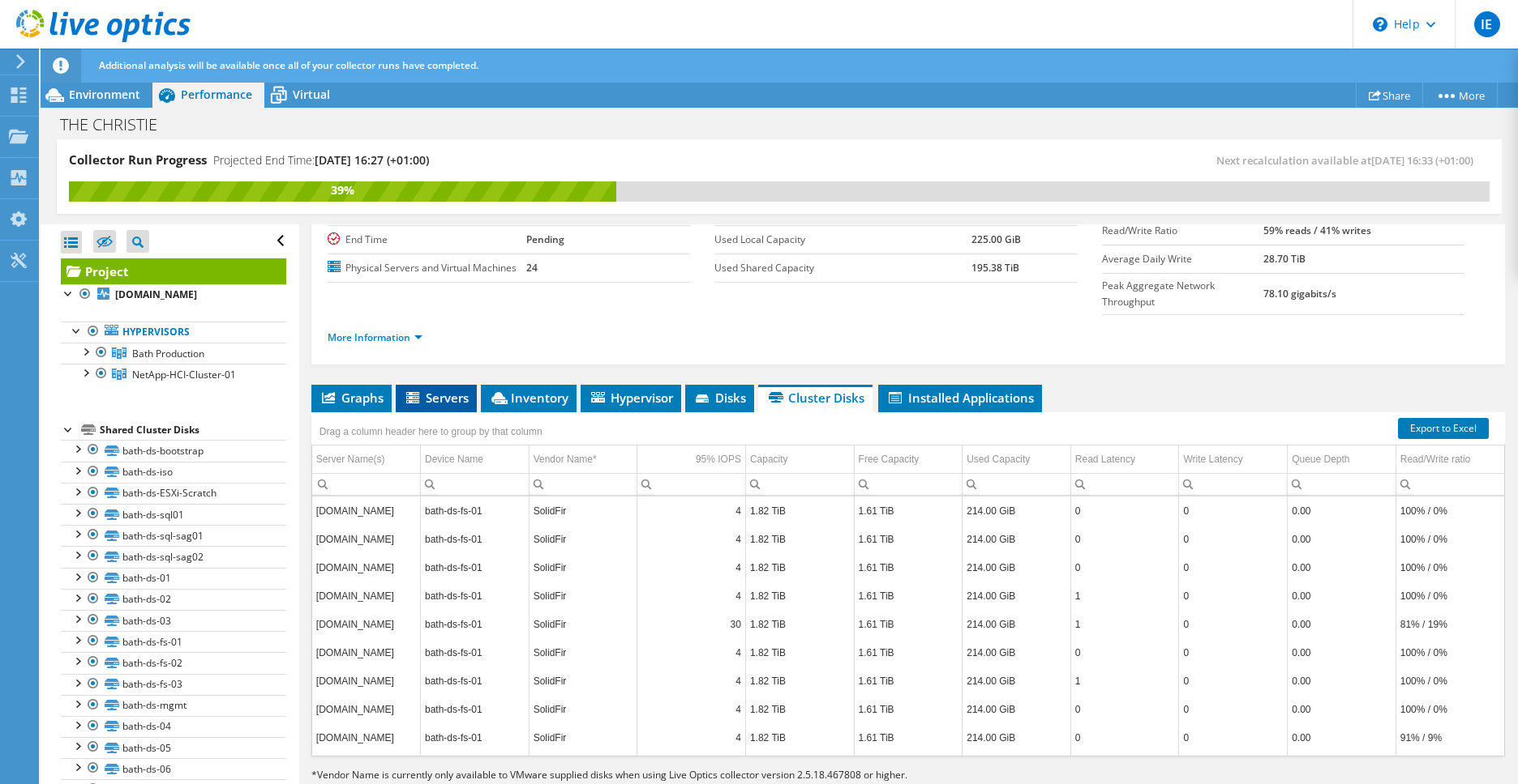
click at [435, 390] on span "Servers" at bounding box center [436, 397] width 65 height 16
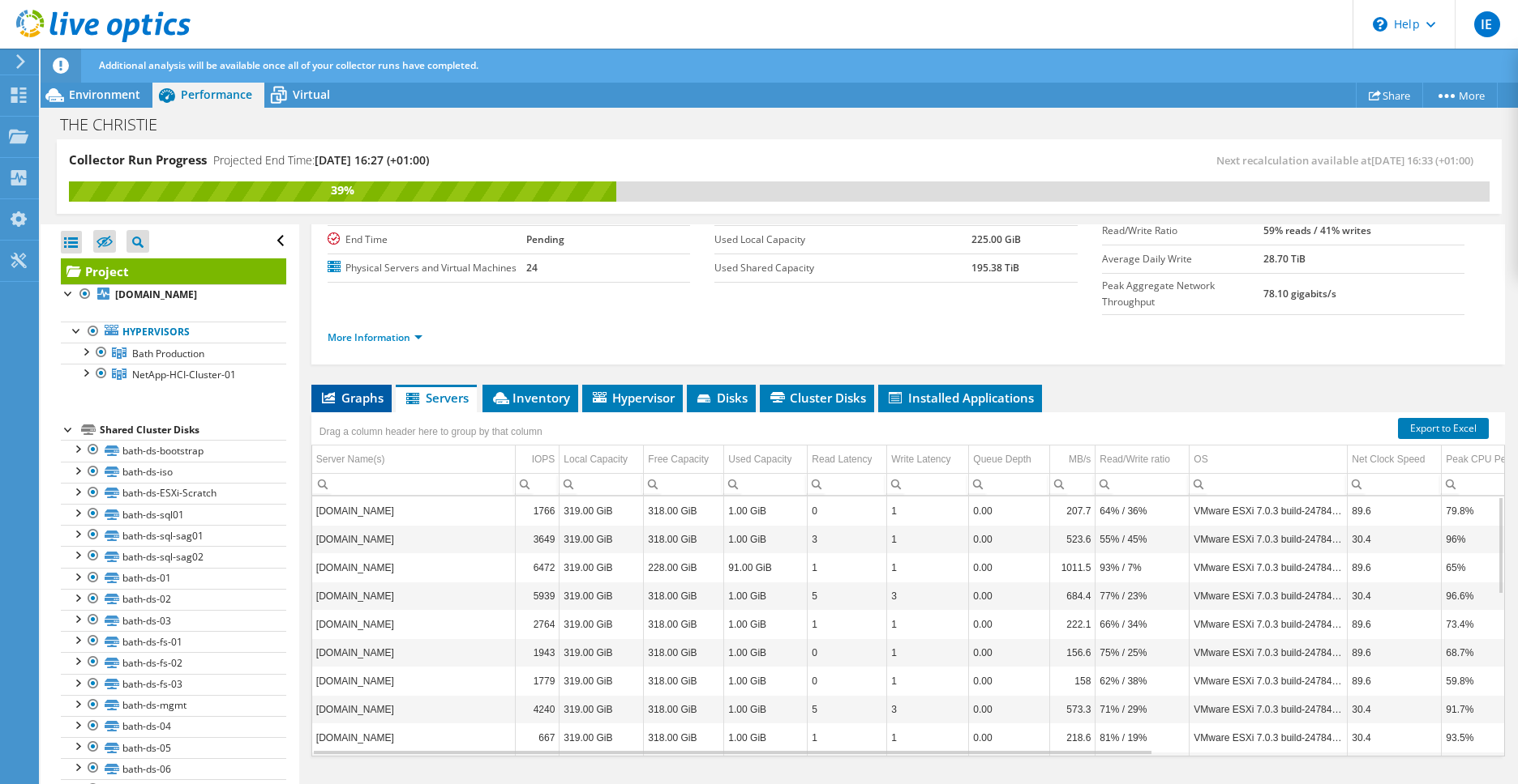
click at [339, 390] on span "Graphs" at bounding box center [351, 397] width 64 height 16
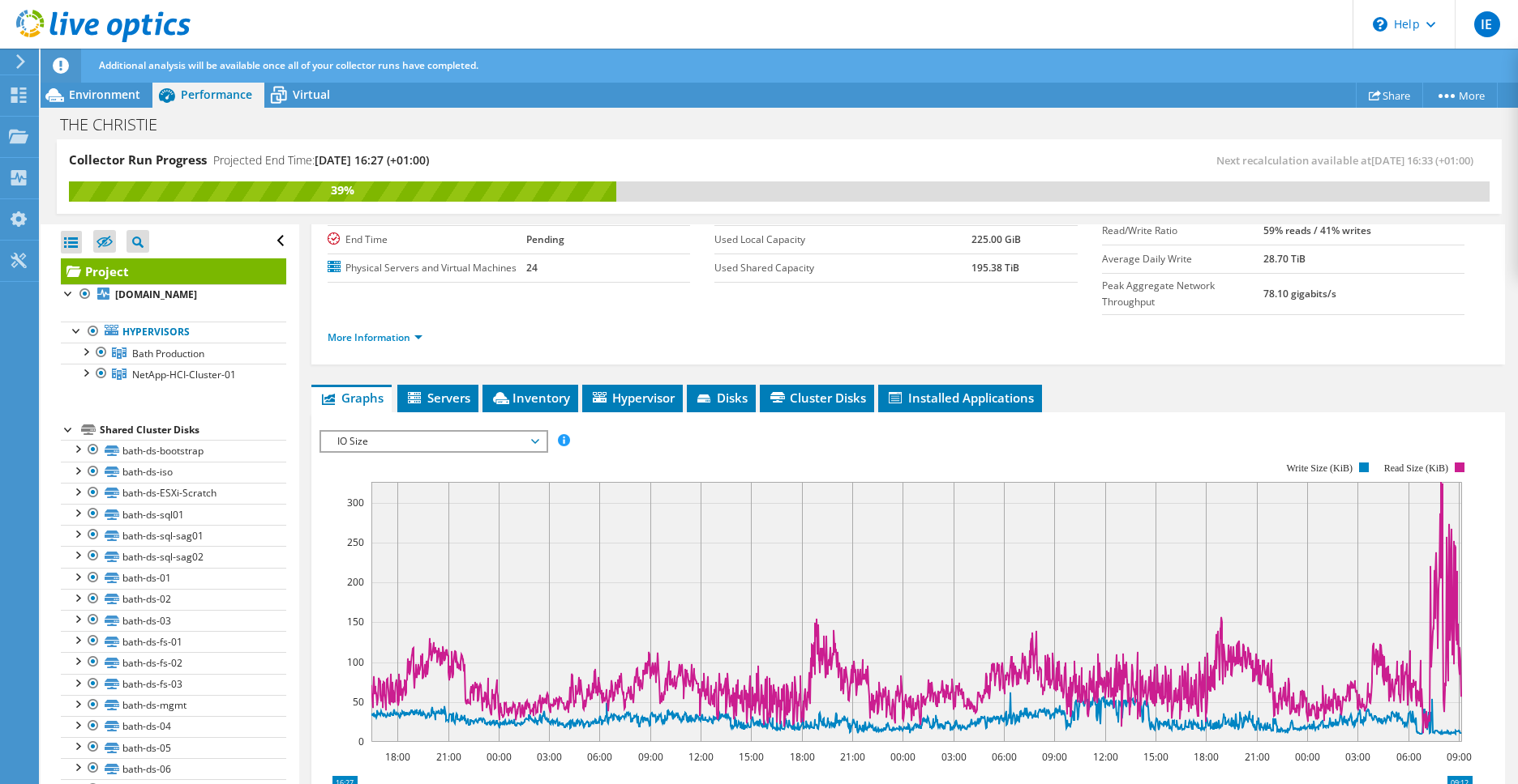
click at [438, 432] on span "IO Size" at bounding box center [433, 441] width 208 height 19
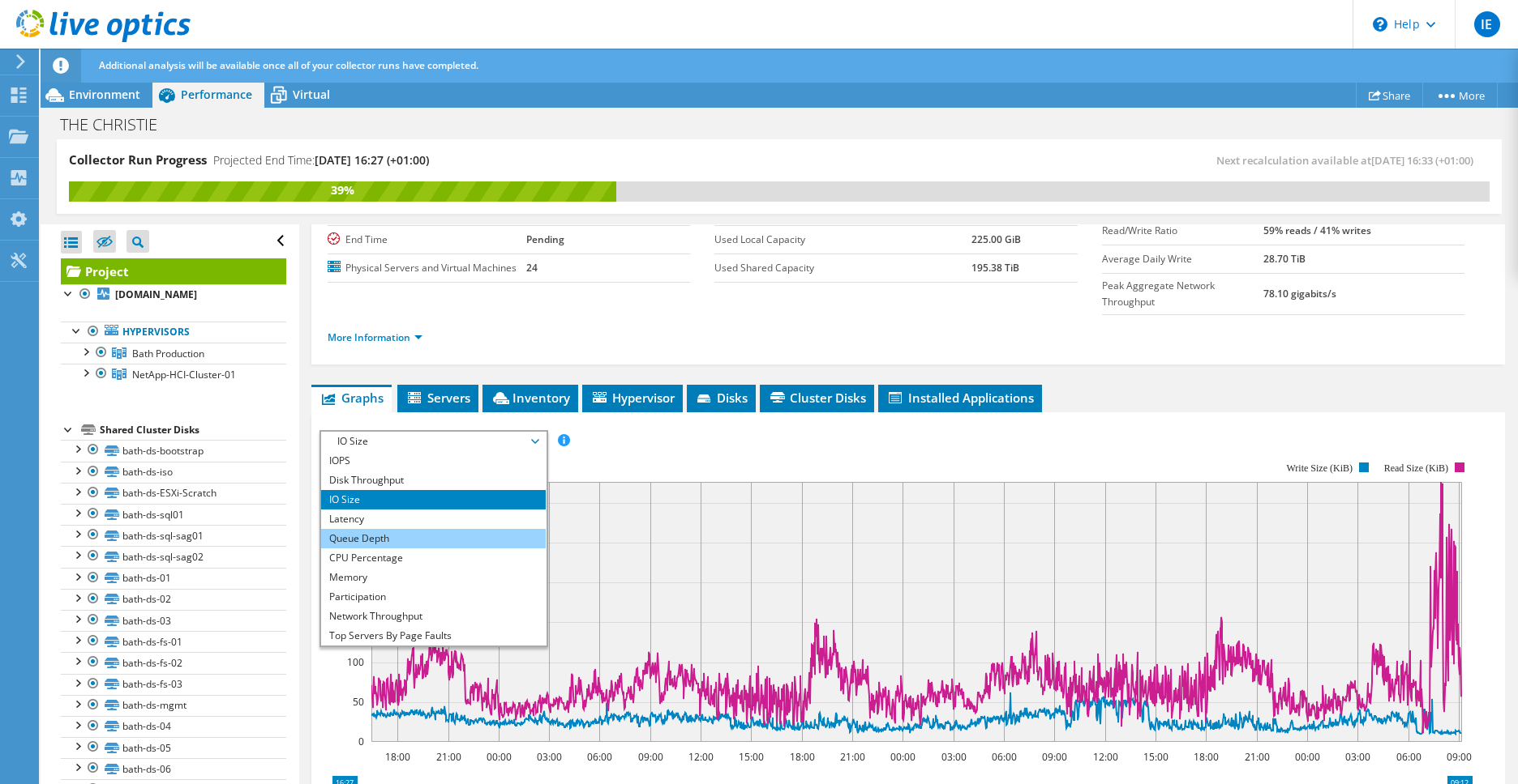
click at [428, 529] on li "Queue Depth" at bounding box center [433, 538] width 224 height 19
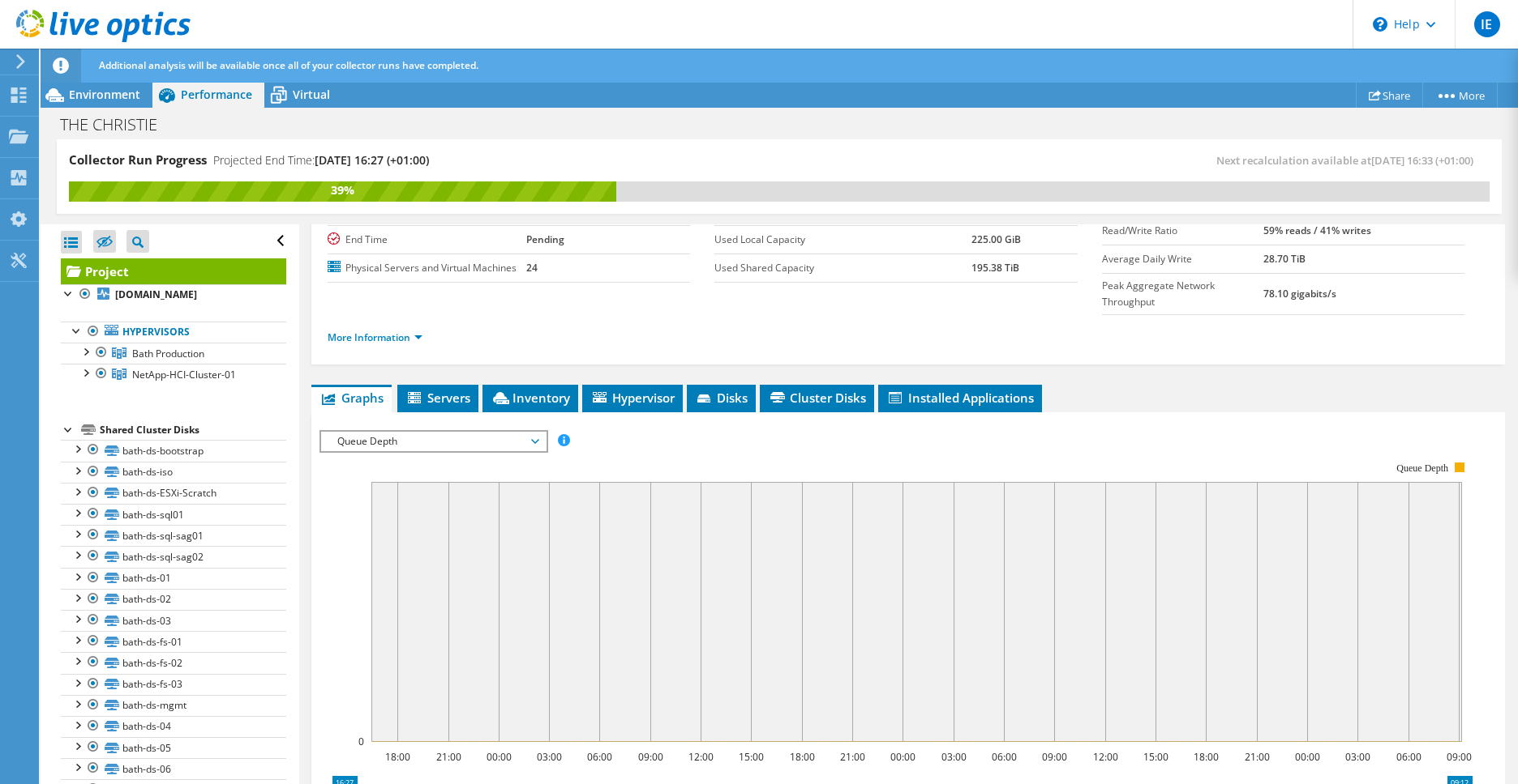
scroll to position [242, 0]
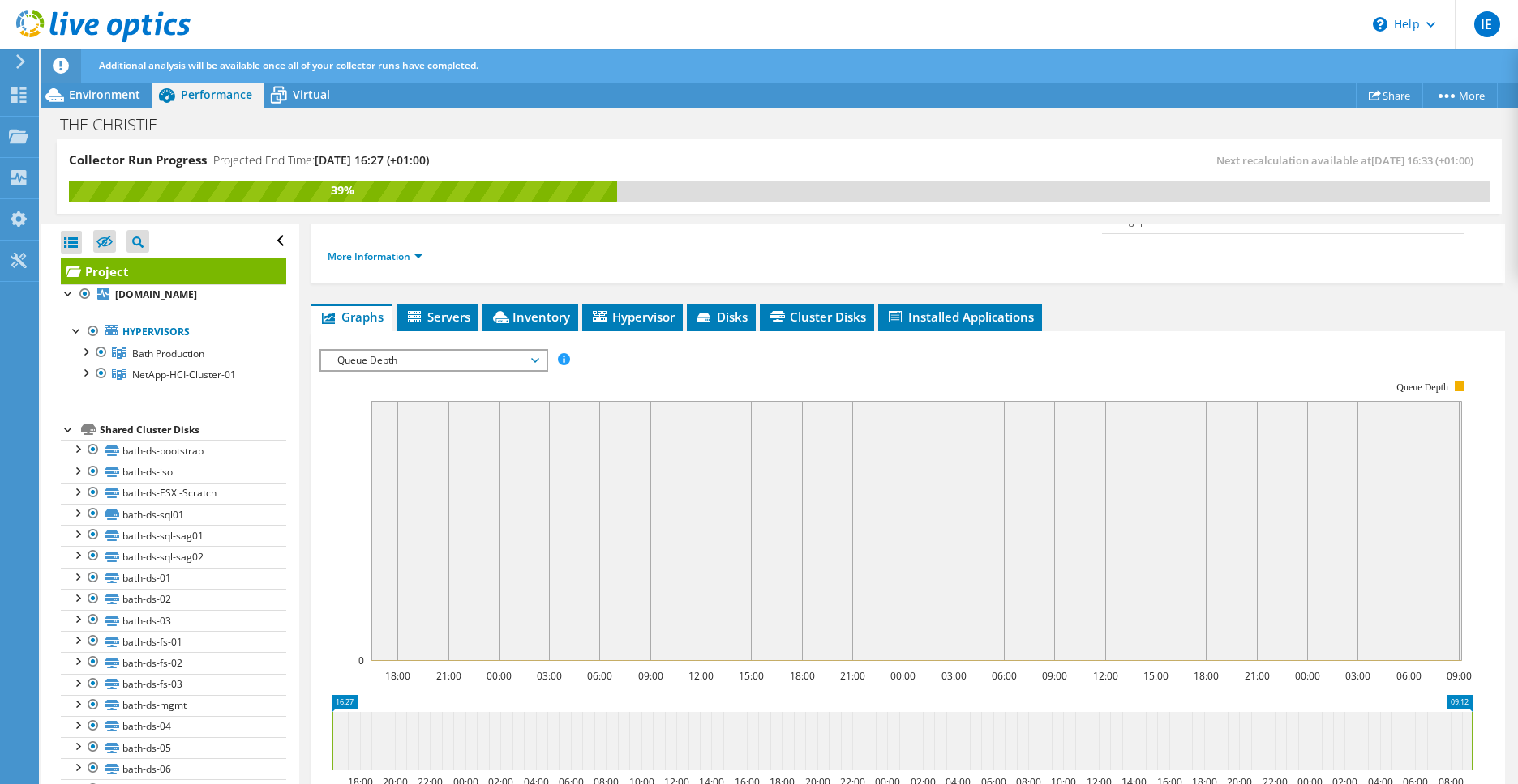
click at [526, 351] on span "Queue Depth" at bounding box center [433, 360] width 208 height 19
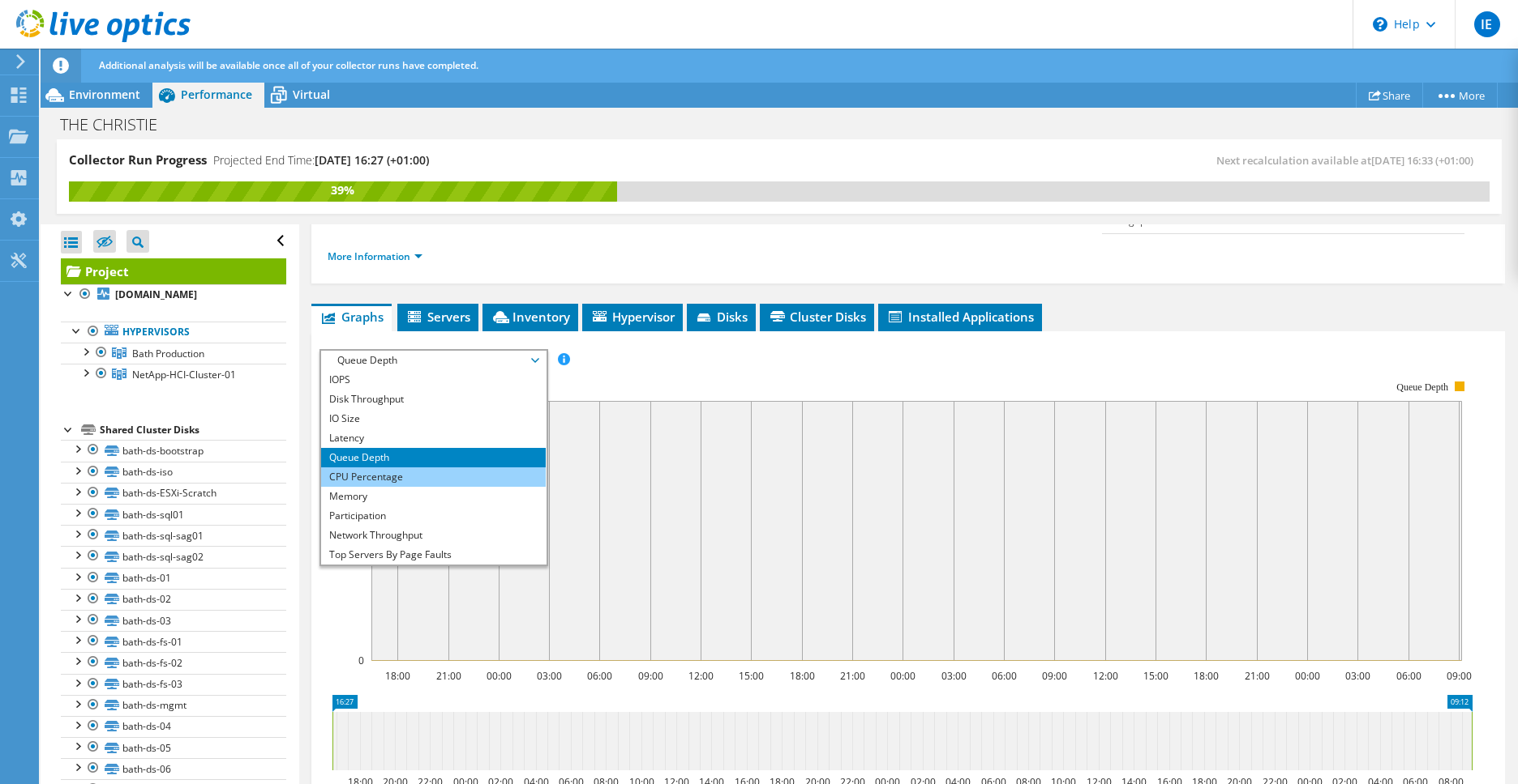
scroll to position [58, 0]
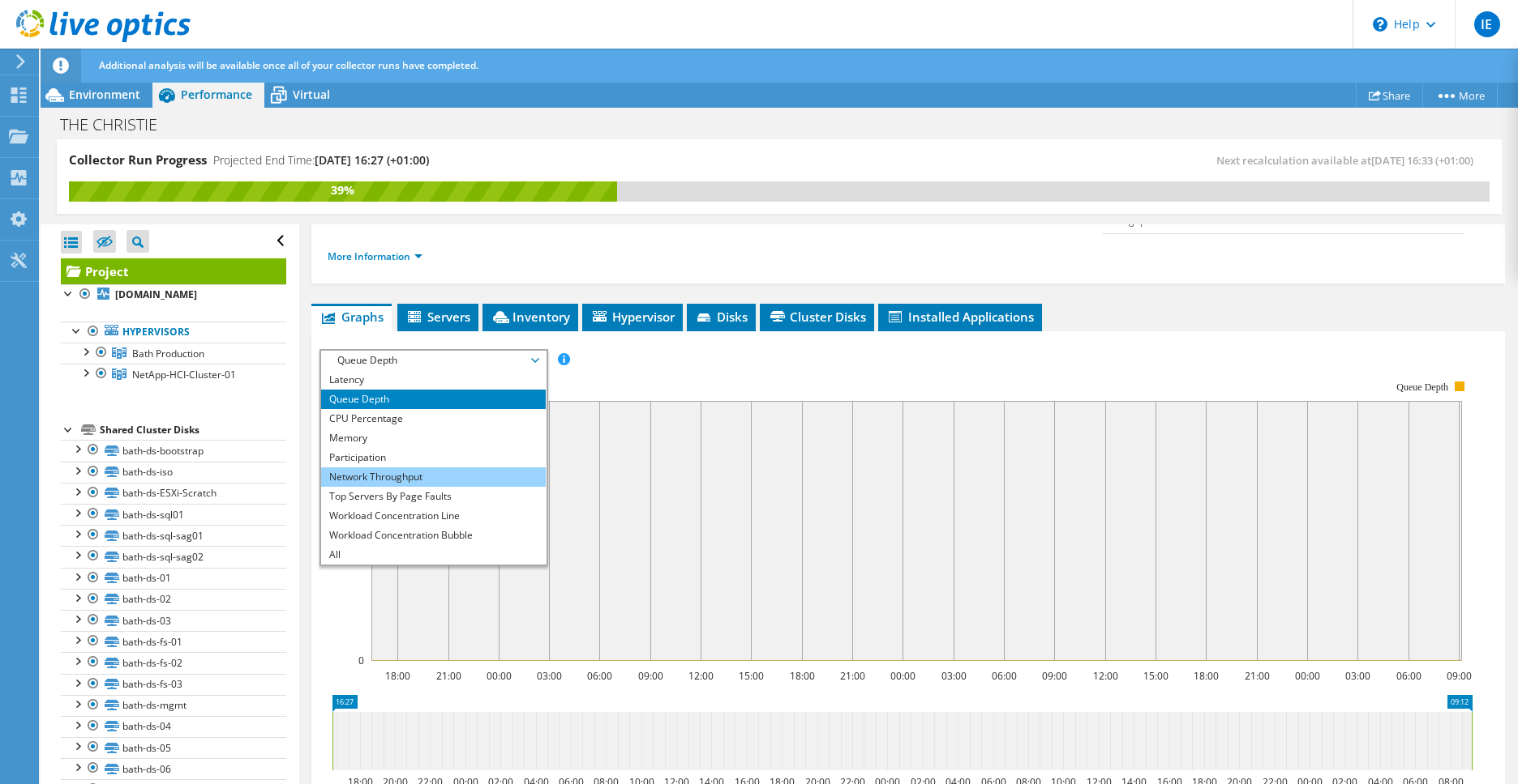
click at [478, 467] on li "Network Throughput" at bounding box center [433, 477] width 224 height 19
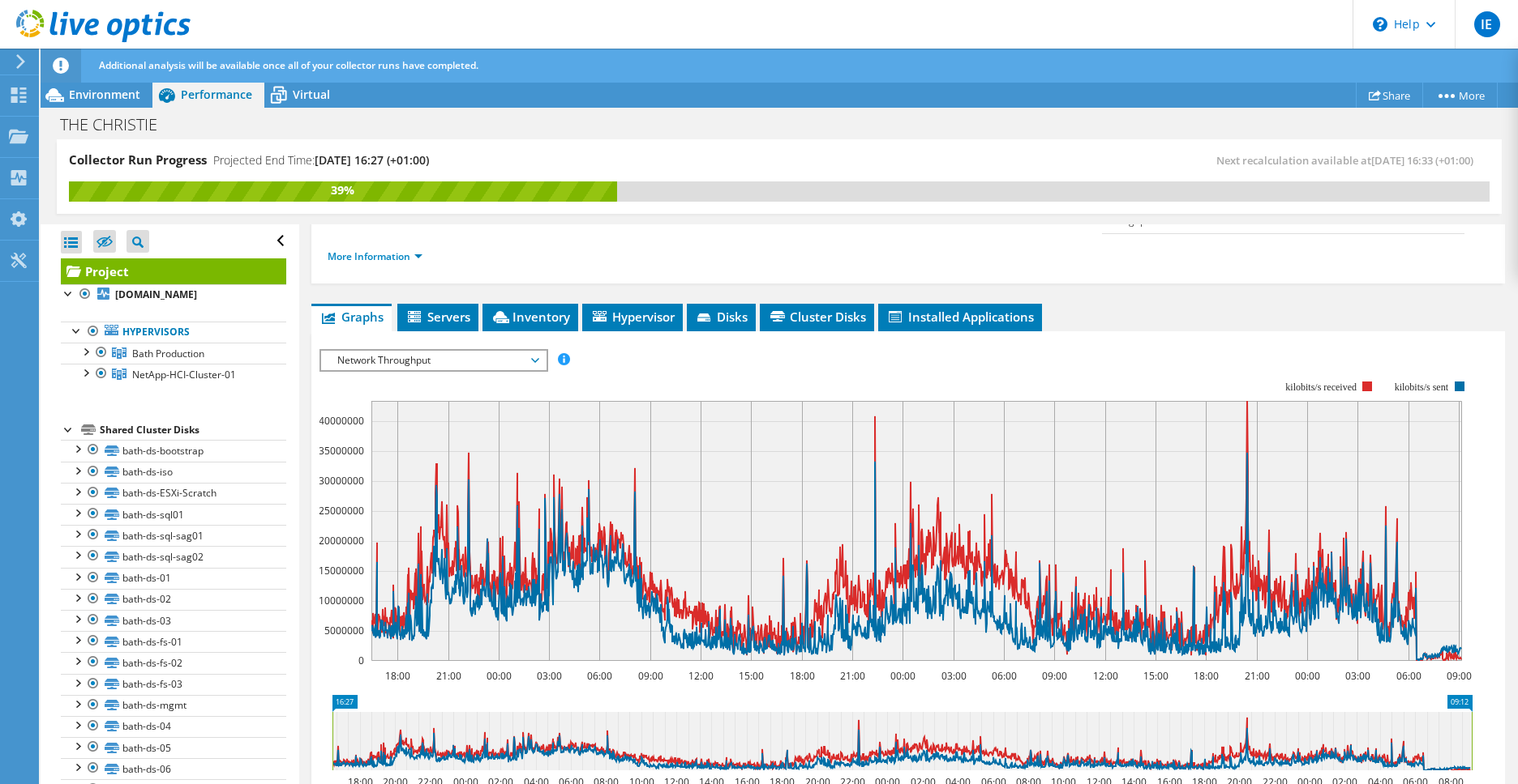
click at [465, 351] on span "Network Throughput" at bounding box center [433, 360] width 208 height 19
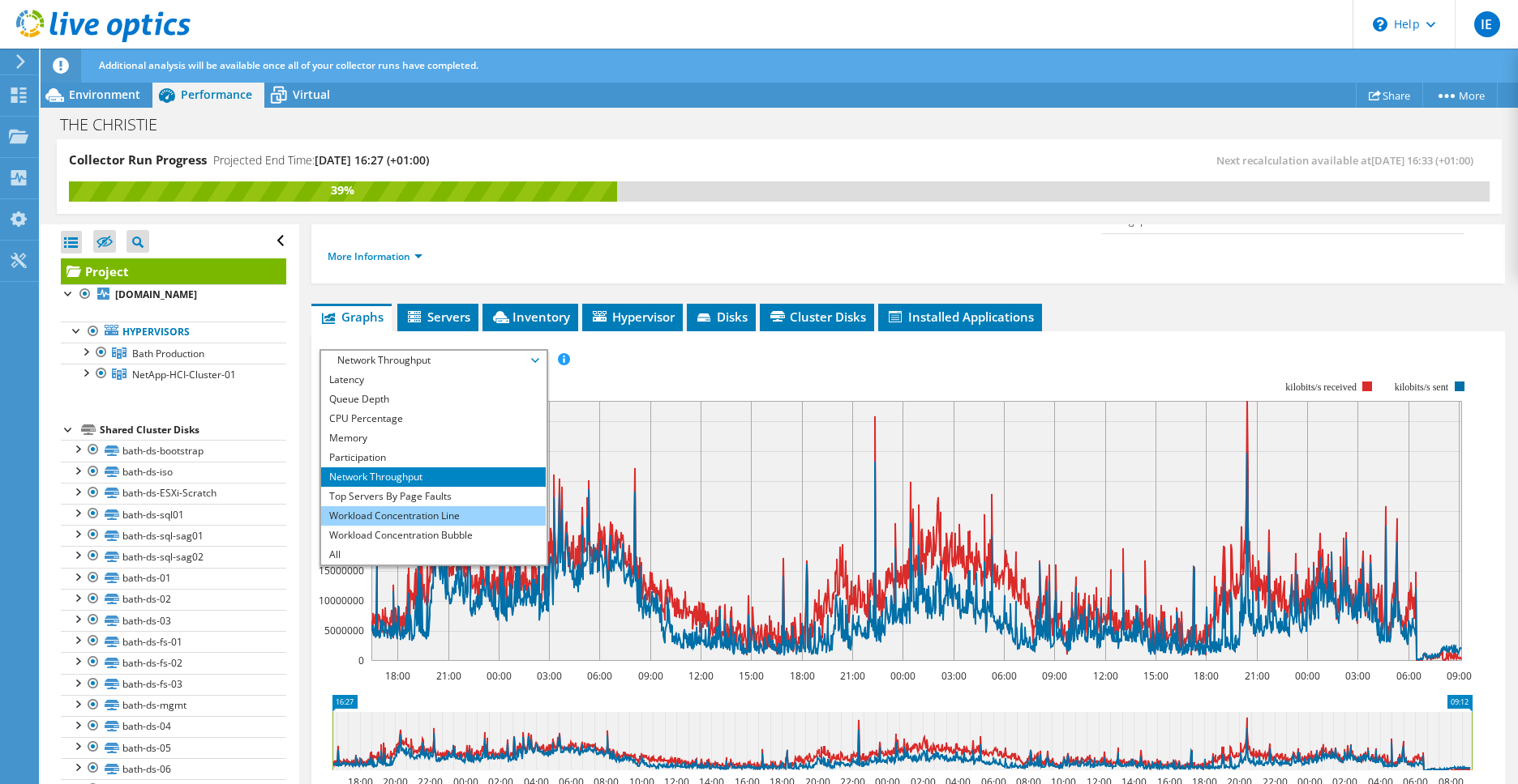
click at [464, 507] on li "Workload Concentration Line" at bounding box center [433, 516] width 224 height 19
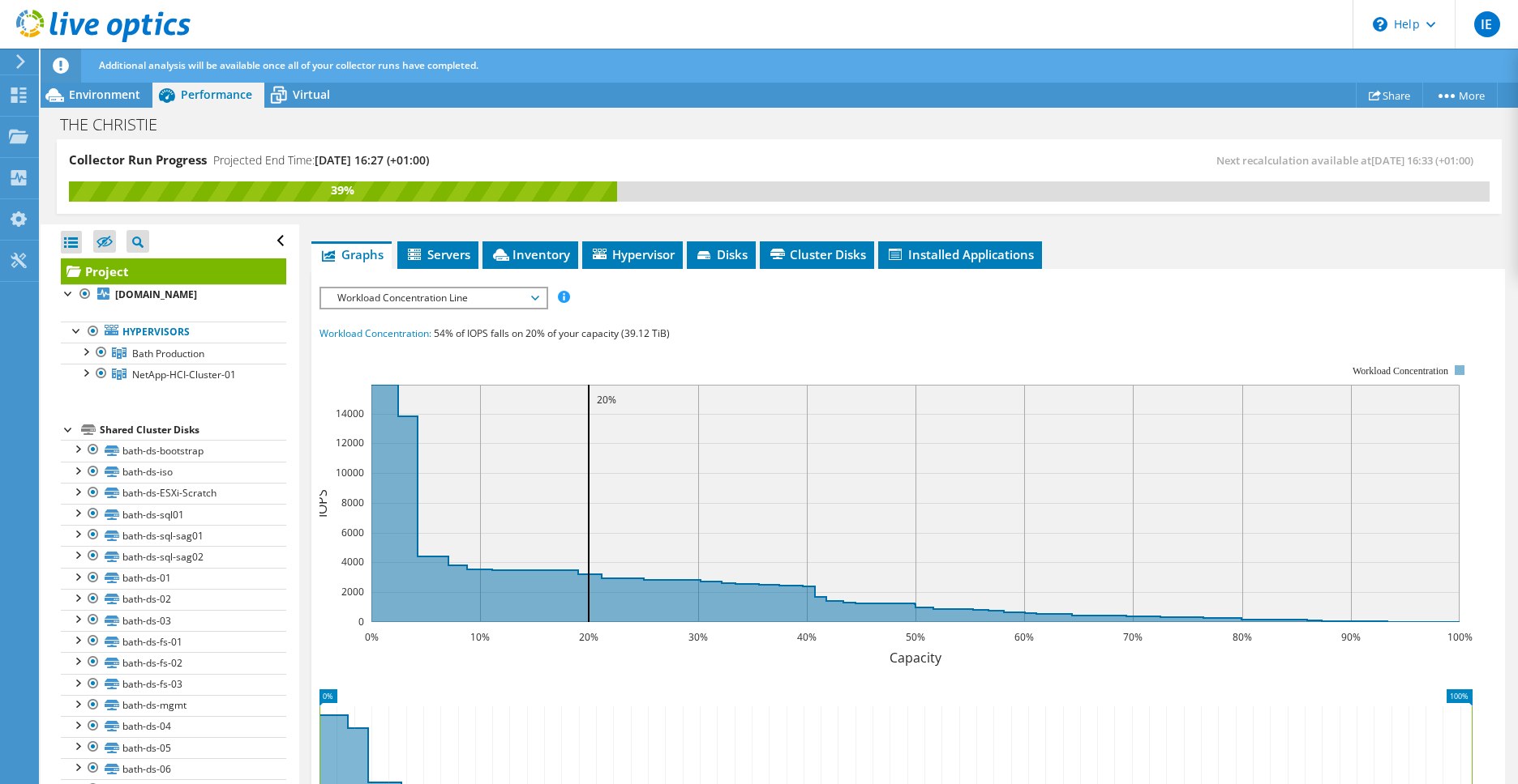
scroll to position [306, 0]
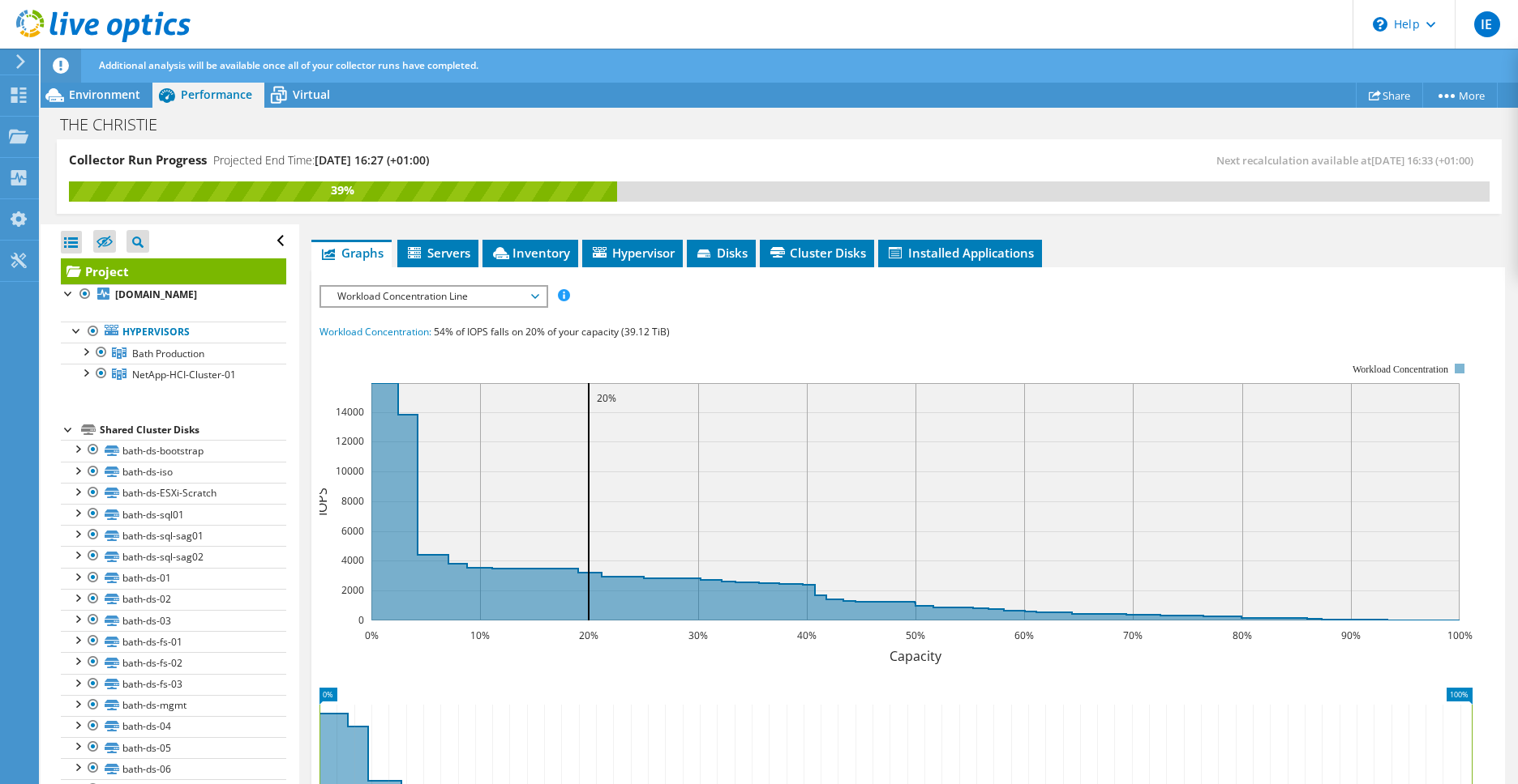
click at [457, 287] on span "Workload Concentration Line" at bounding box center [433, 296] width 208 height 19
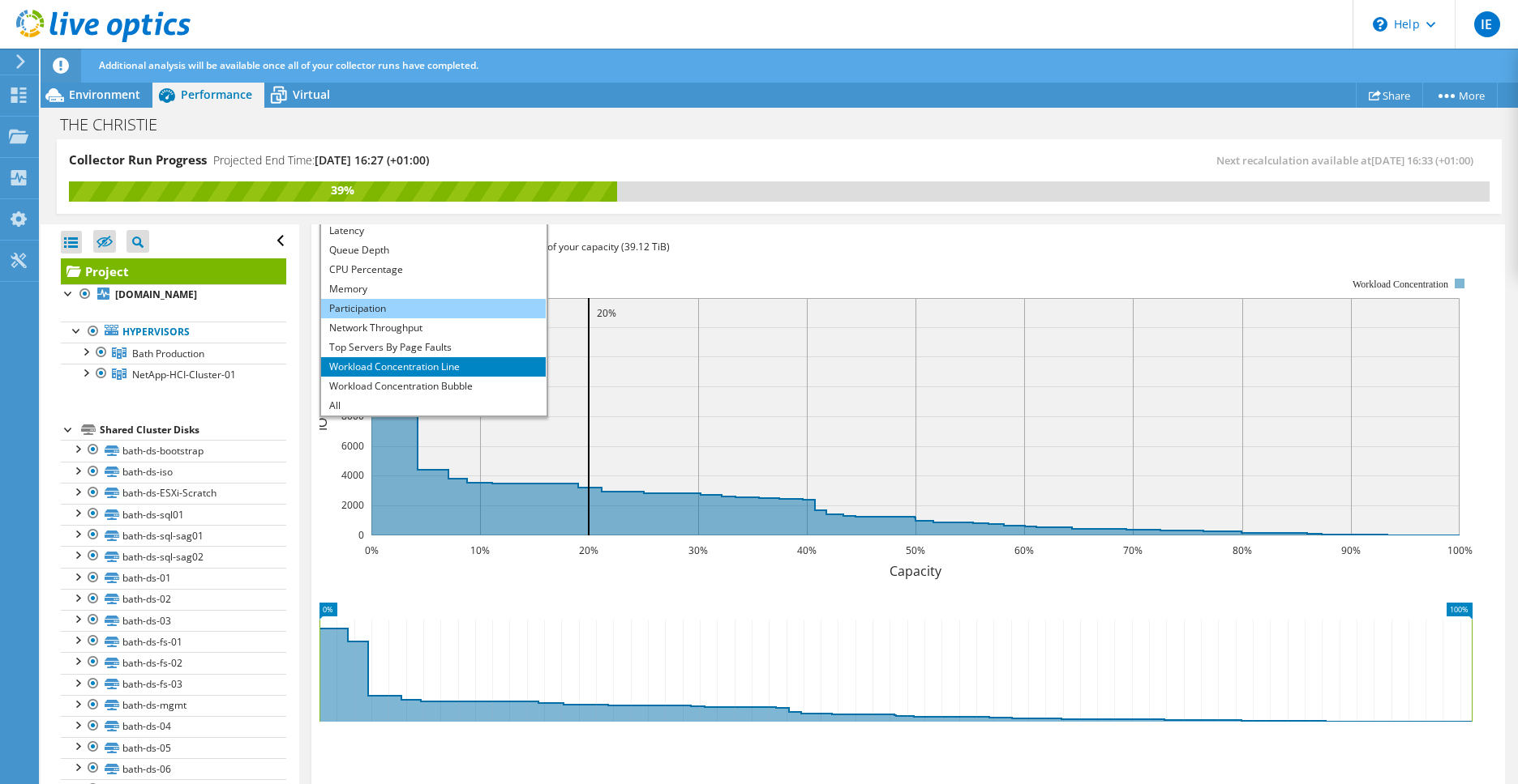
scroll to position [467, 0]
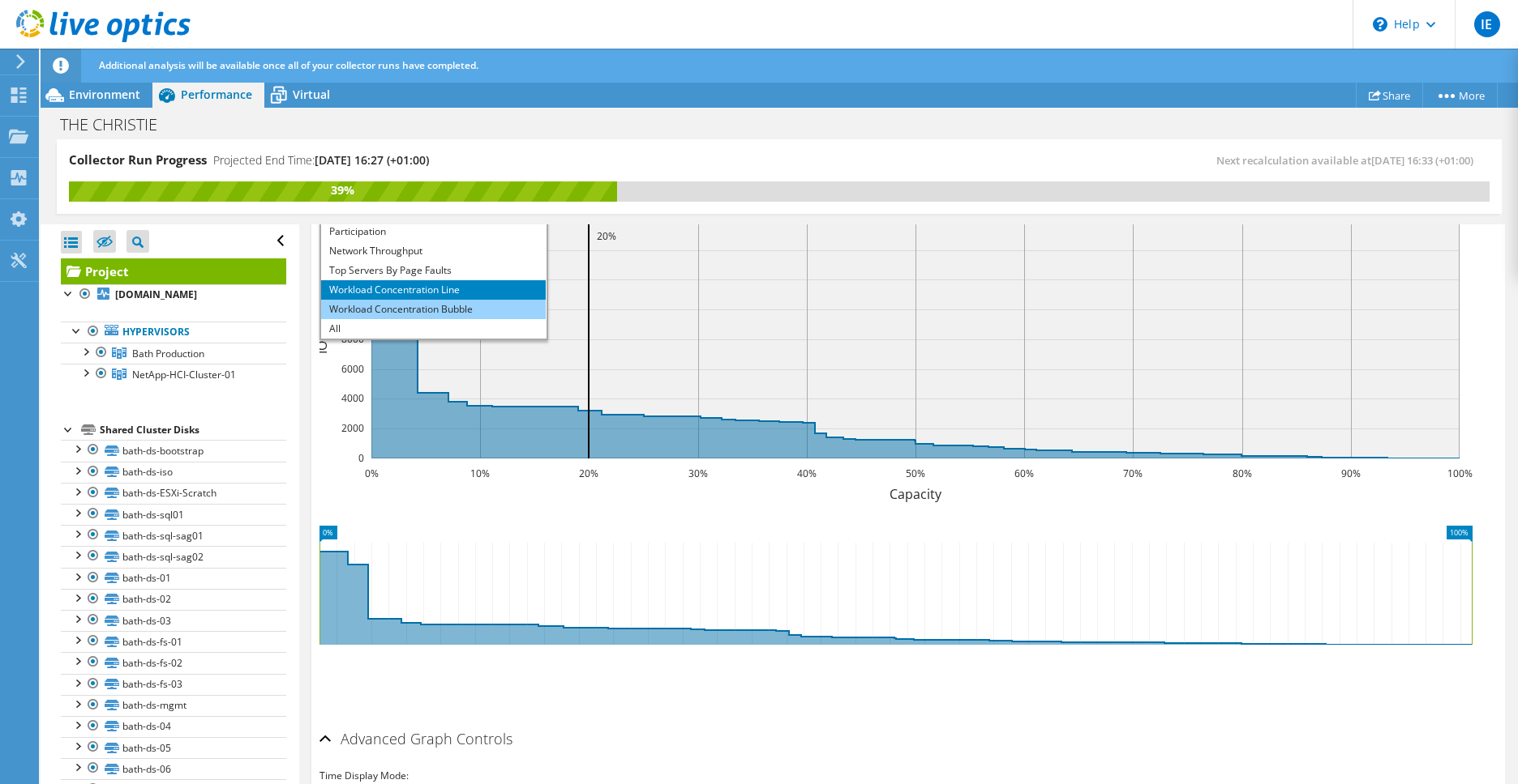
click at [455, 300] on li "Workload Concentration Bubble" at bounding box center [433, 309] width 224 height 19
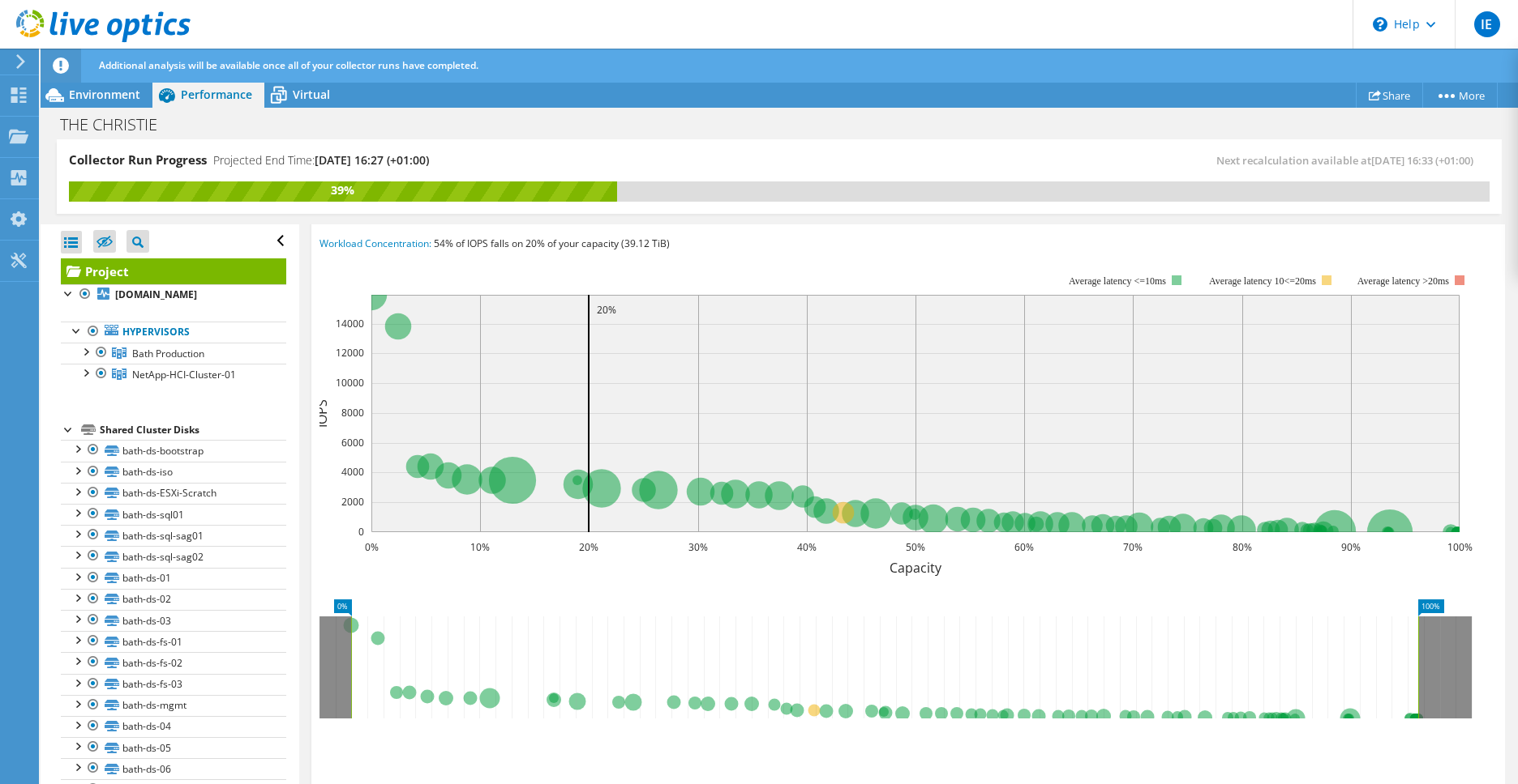
scroll to position [306, 0]
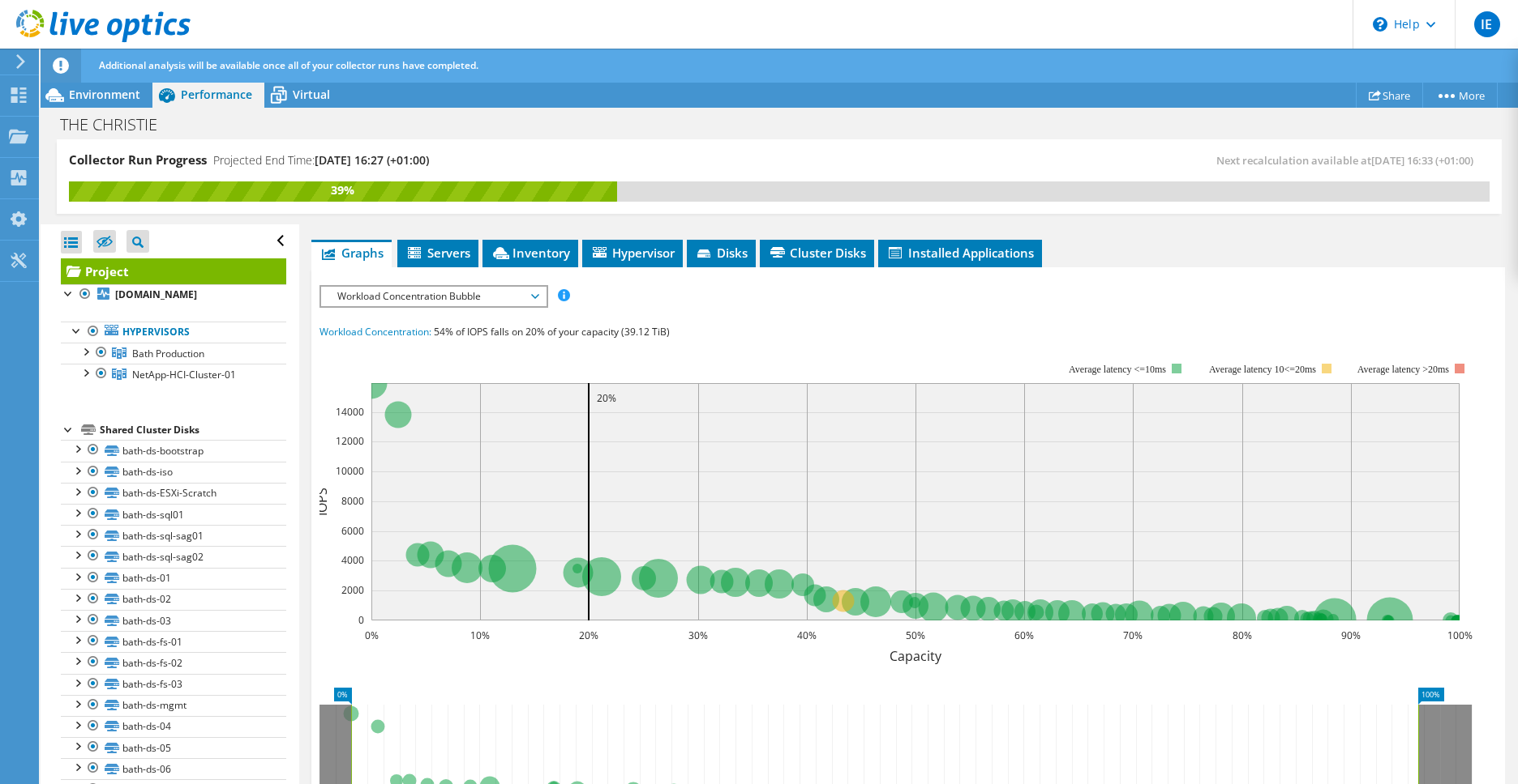
click at [505, 287] on span "Workload Concentration Bubble" at bounding box center [433, 296] width 208 height 19
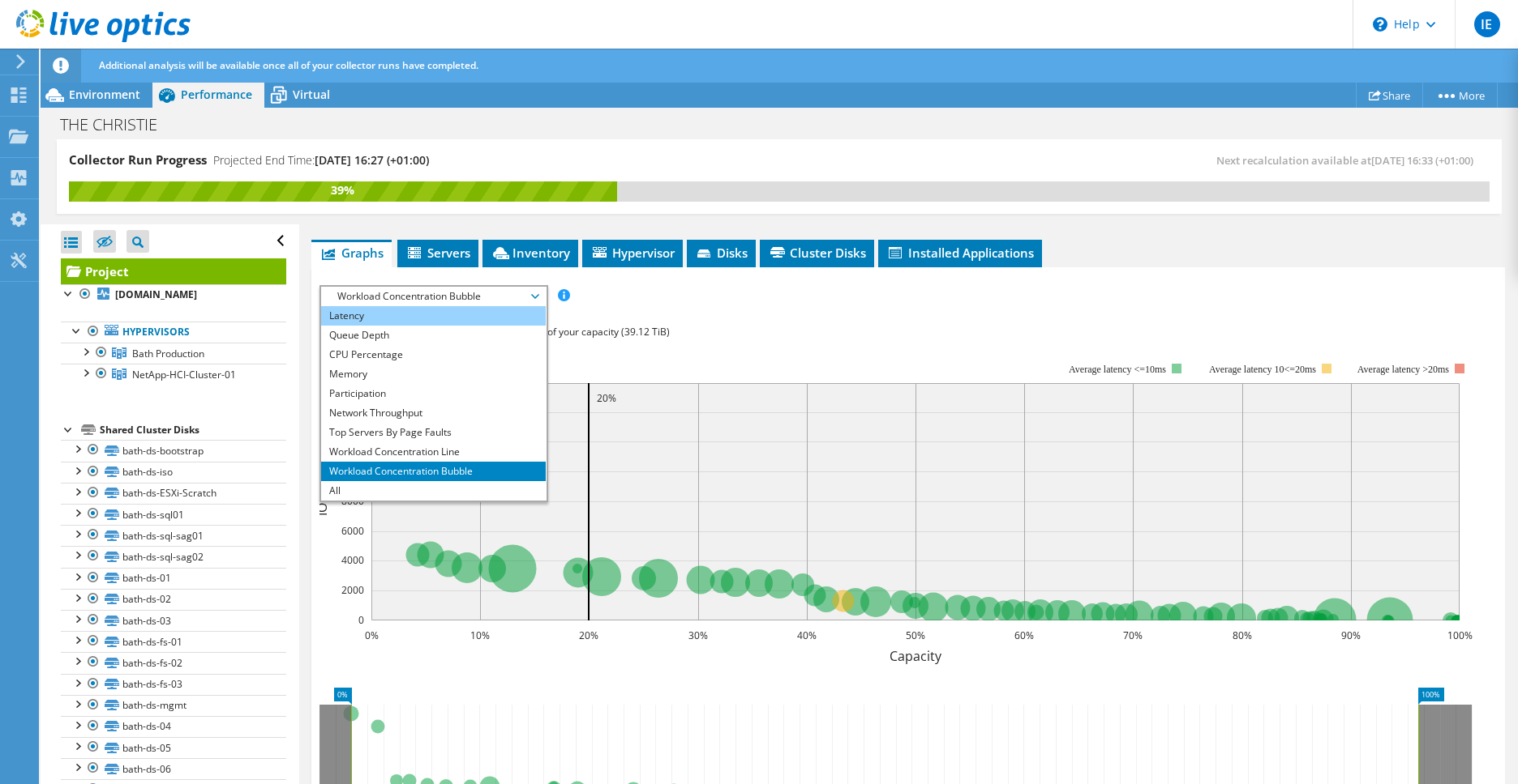
click at [476, 307] on li "Latency" at bounding box center [433, 316] width 224 height 19
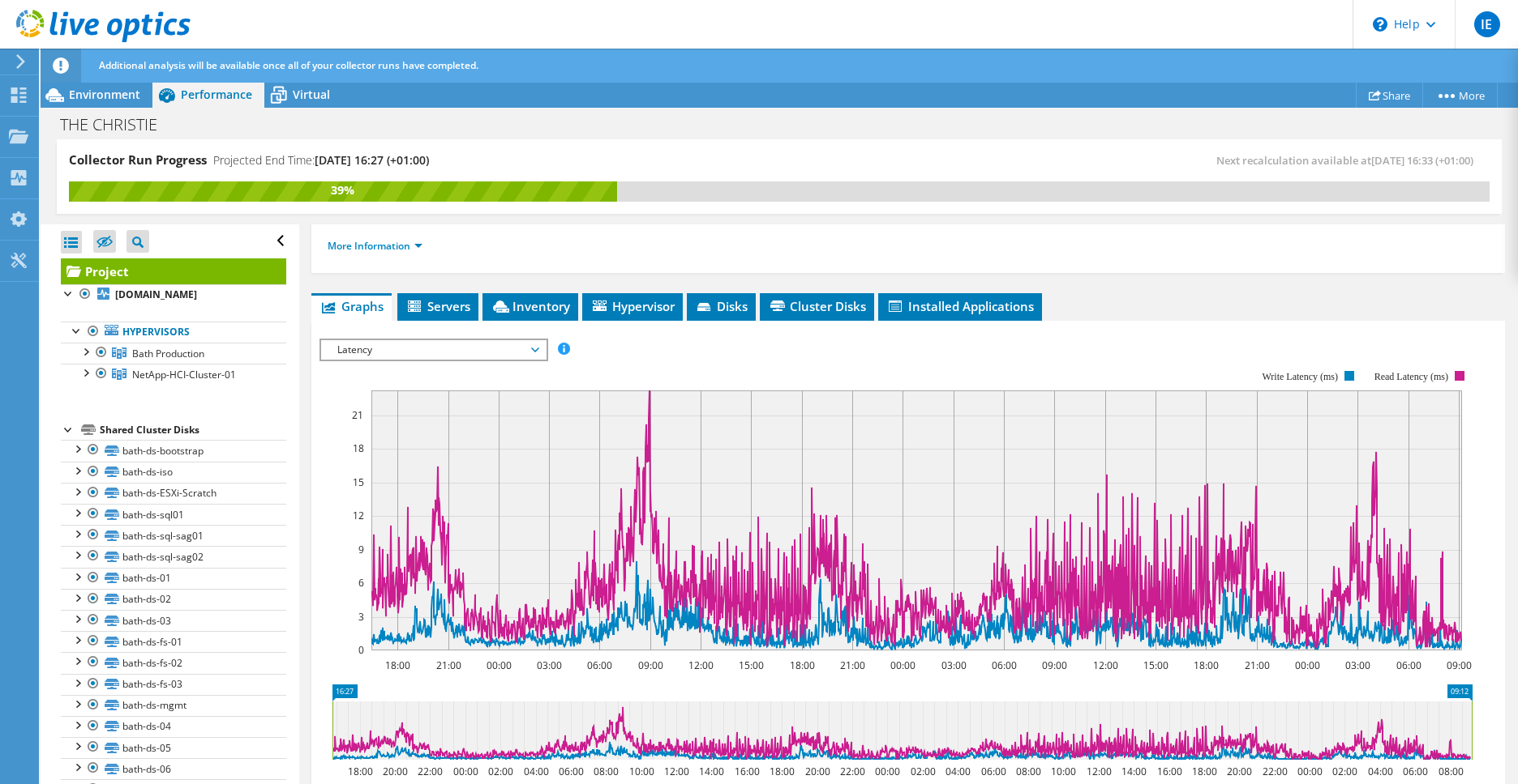
scroll to position [224, 0]
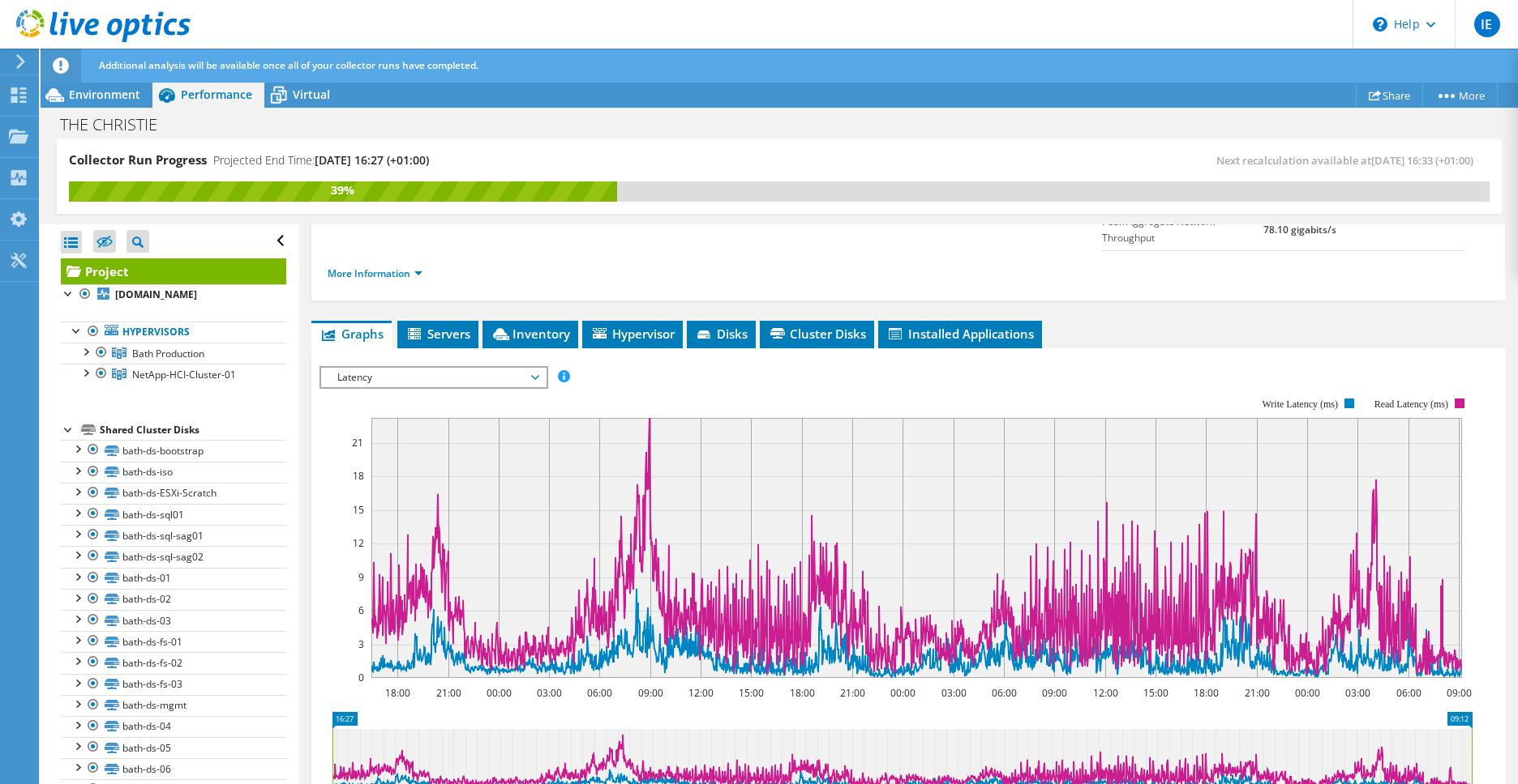
click at [446, 368] on span "Latency" at bounding box center [433, 377] width 208 height 19
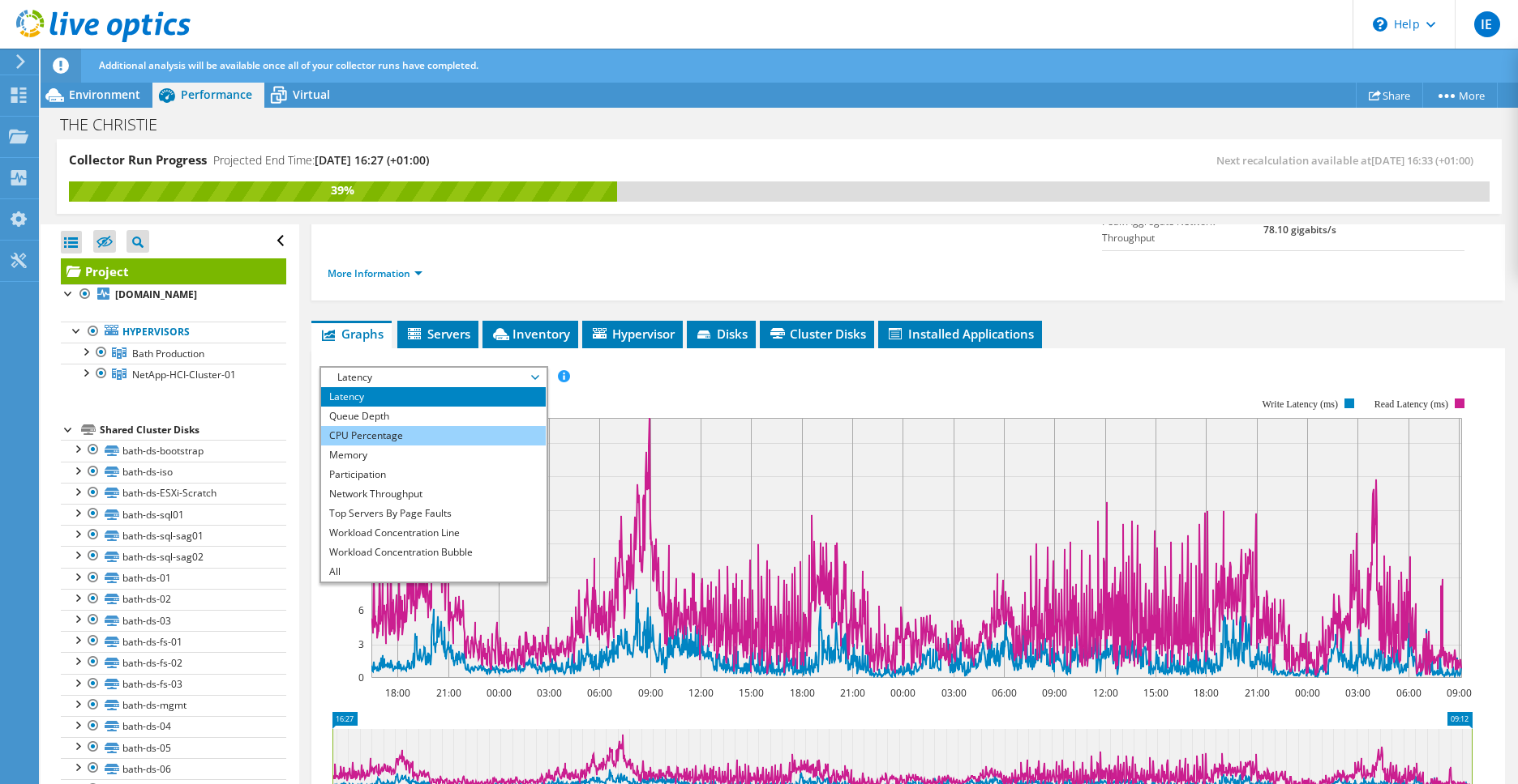
click at [443, 427] on li "CPU Percentage" at bounding box center [433, 436] width 224 height 19
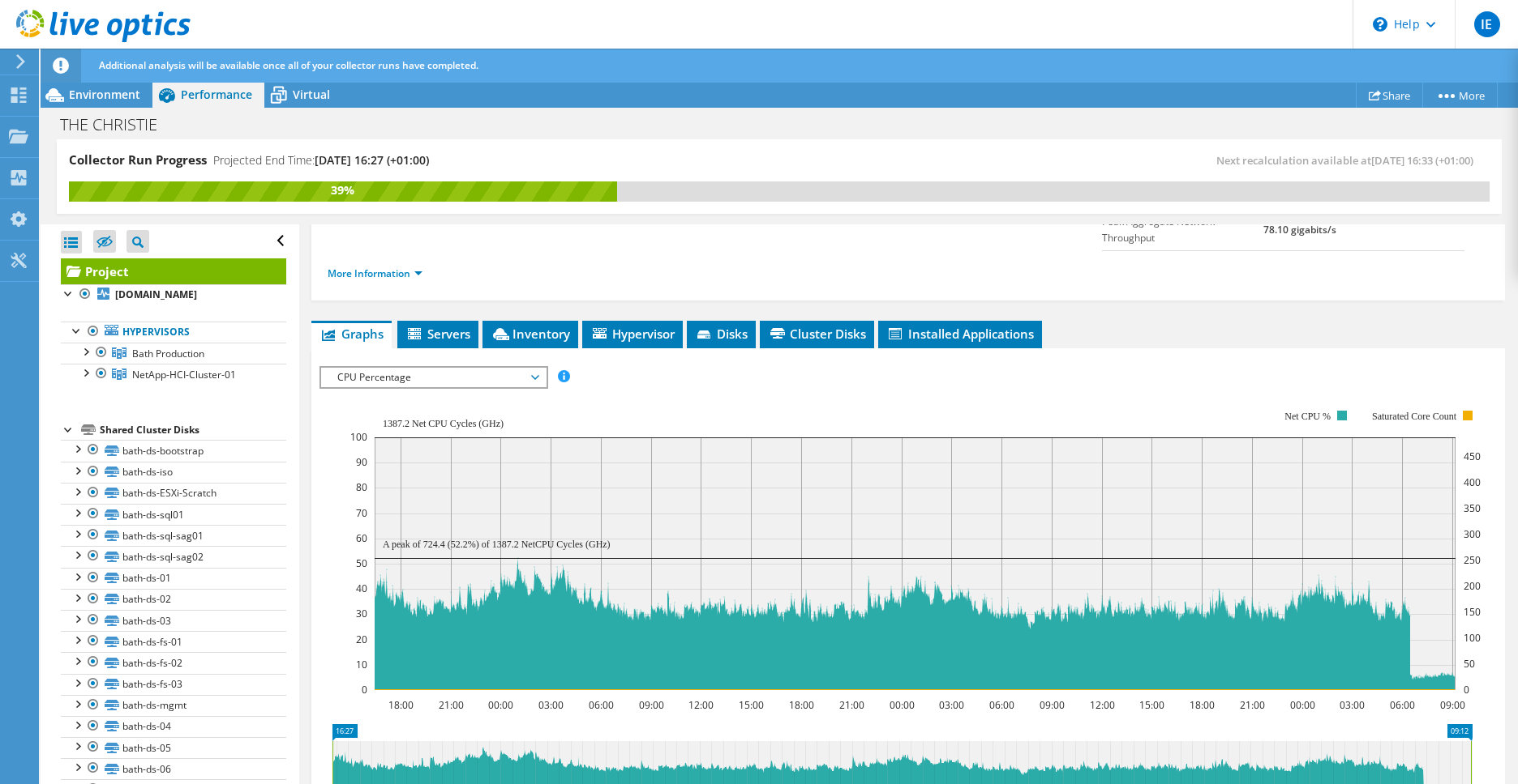
click at [536, 368] on span "CPU Percentage" at bounding box center [433, 377] width 208 height 19
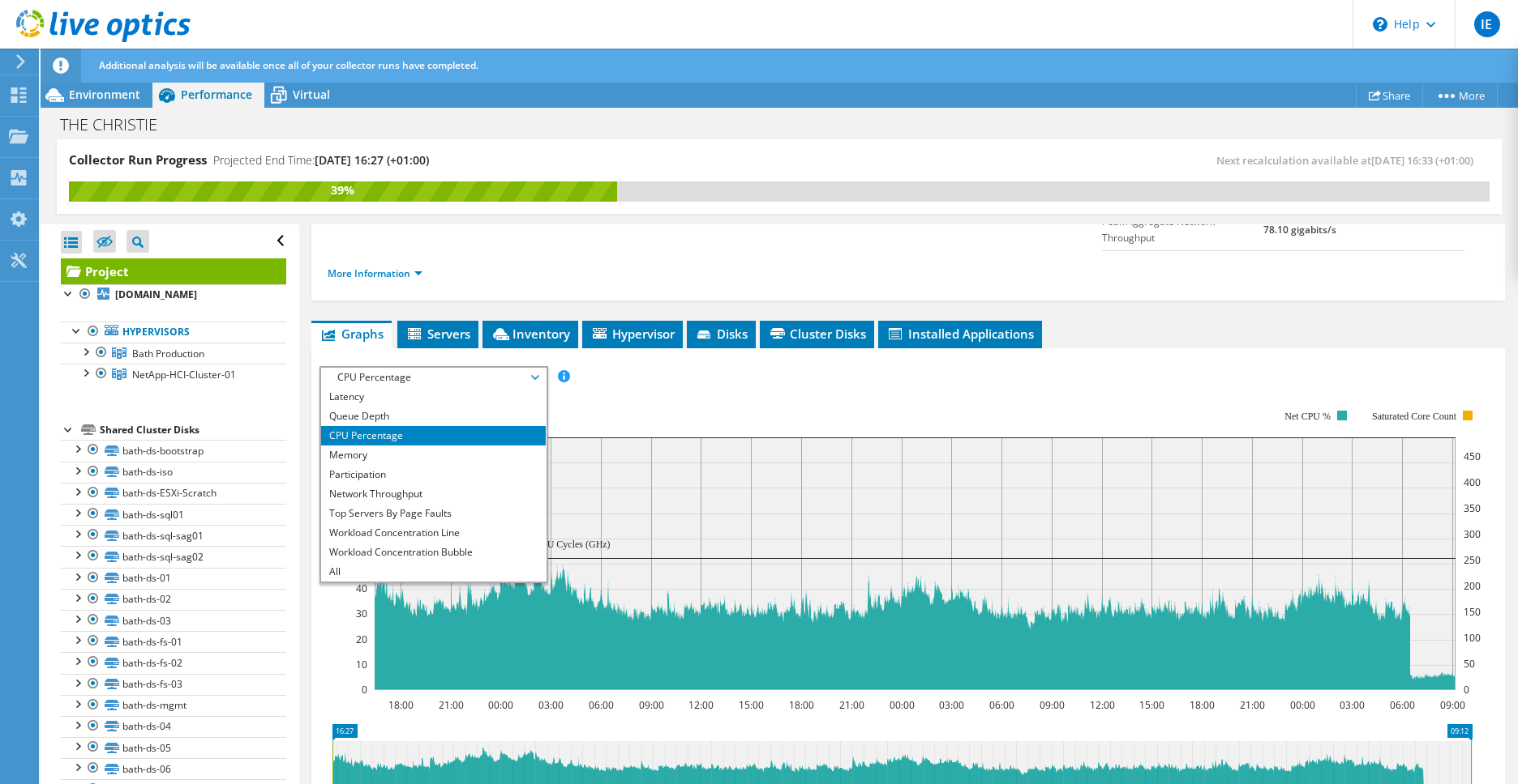
scroll to position [0, 0]
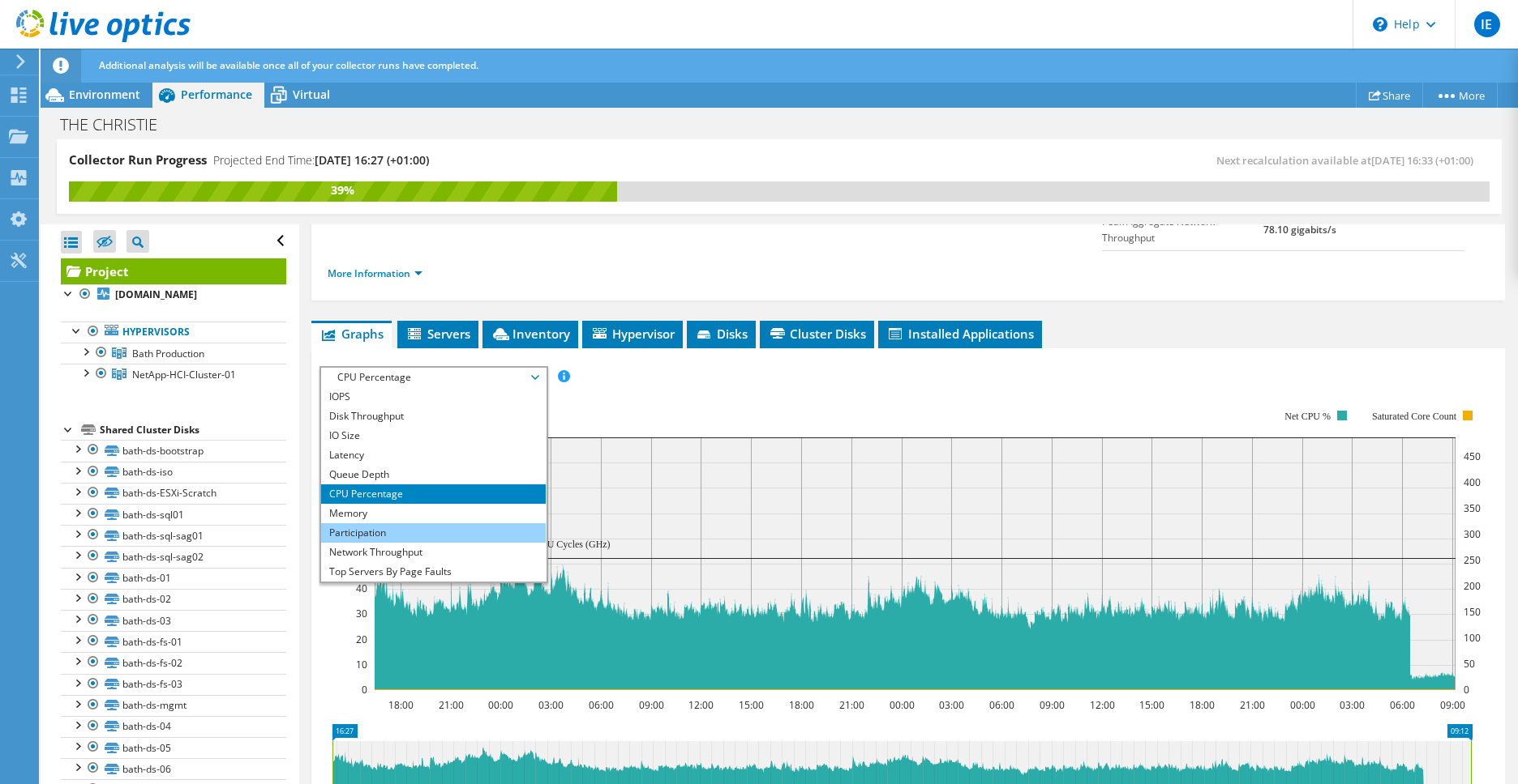
click at [478, 523] on li "Participation" at bounding box center [433, 532] width 224 height 19
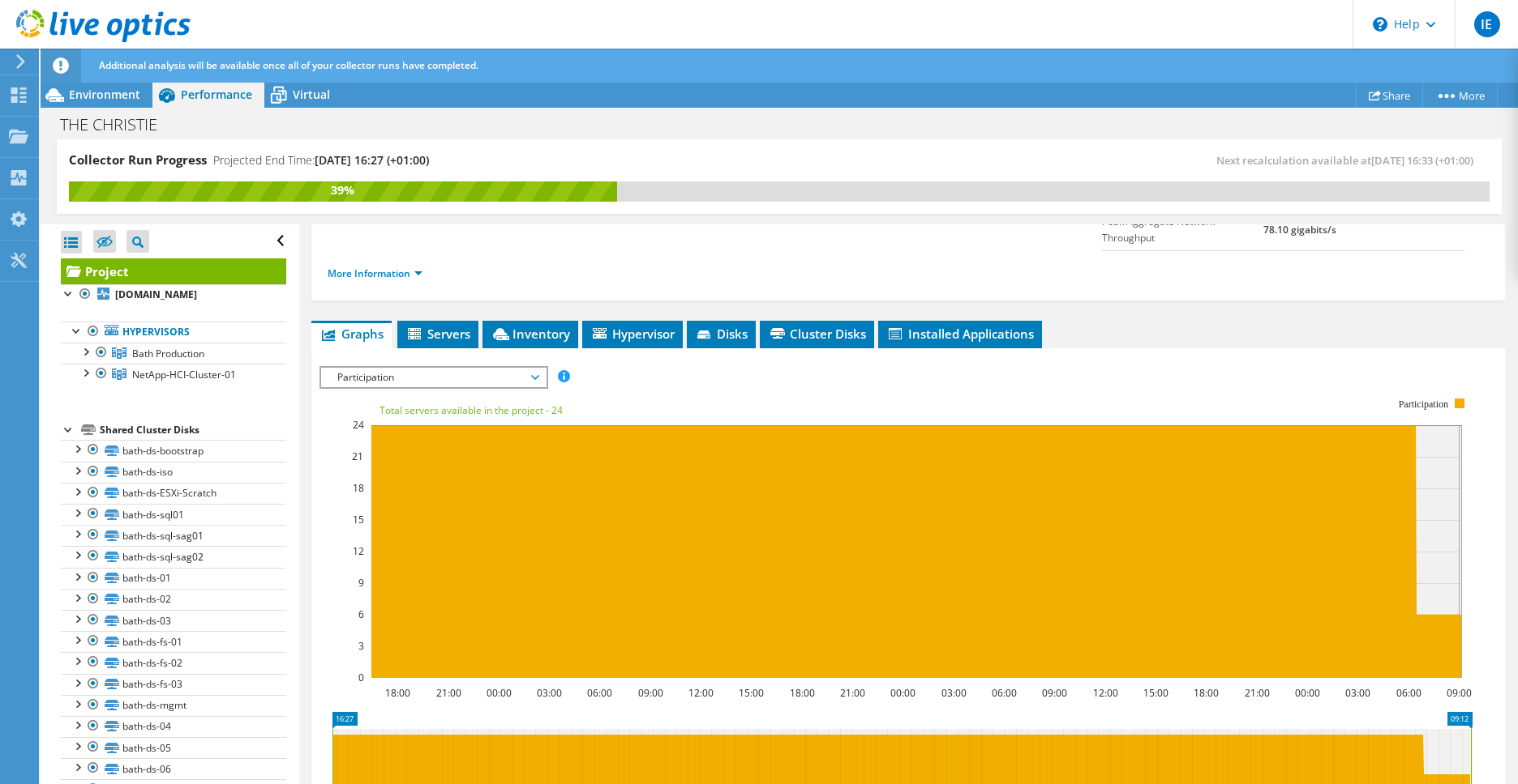
click at [533, 368] on span "Participation" at bounding box center [433, 377] width 208 height 19
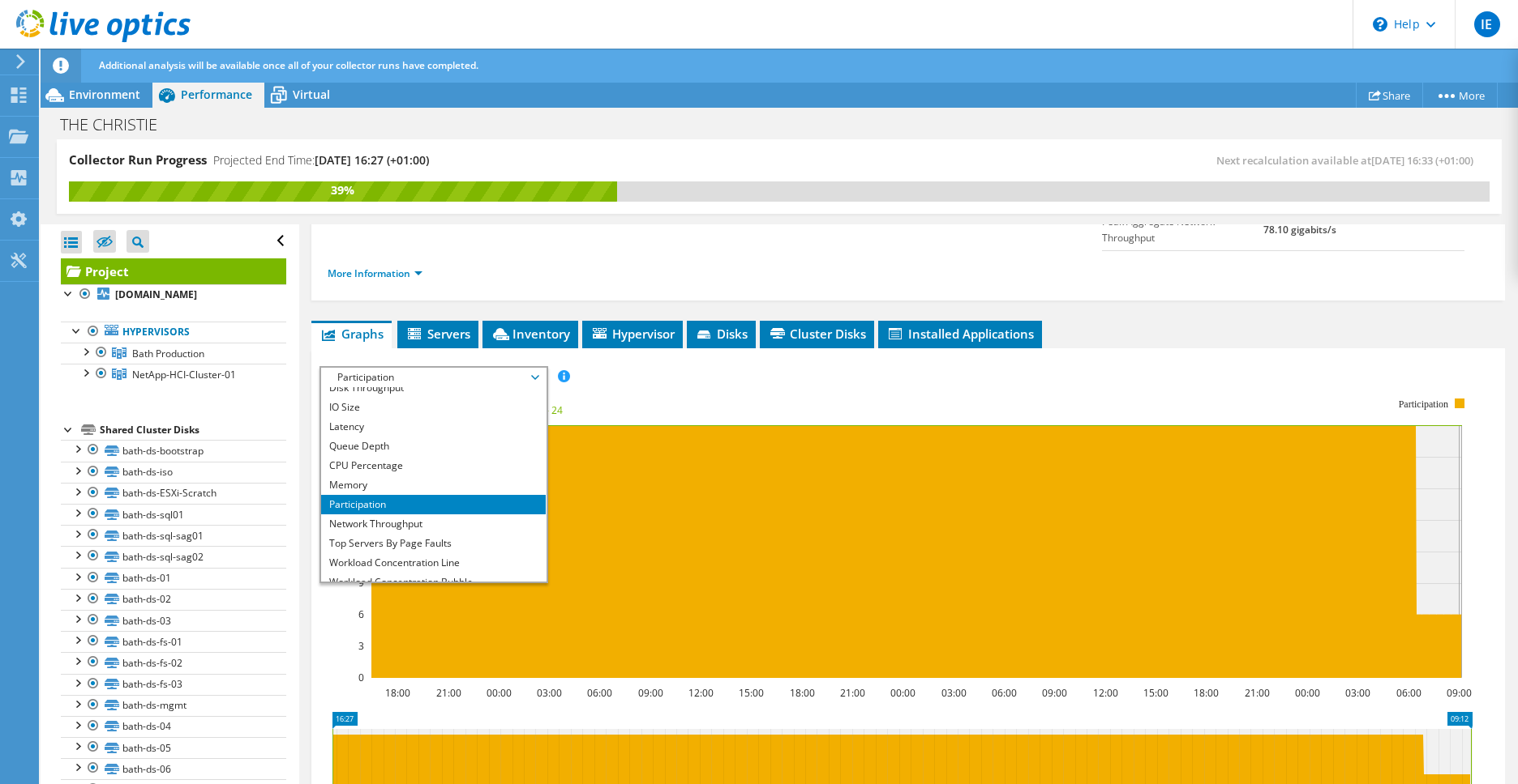
scroll to position [58, 0]
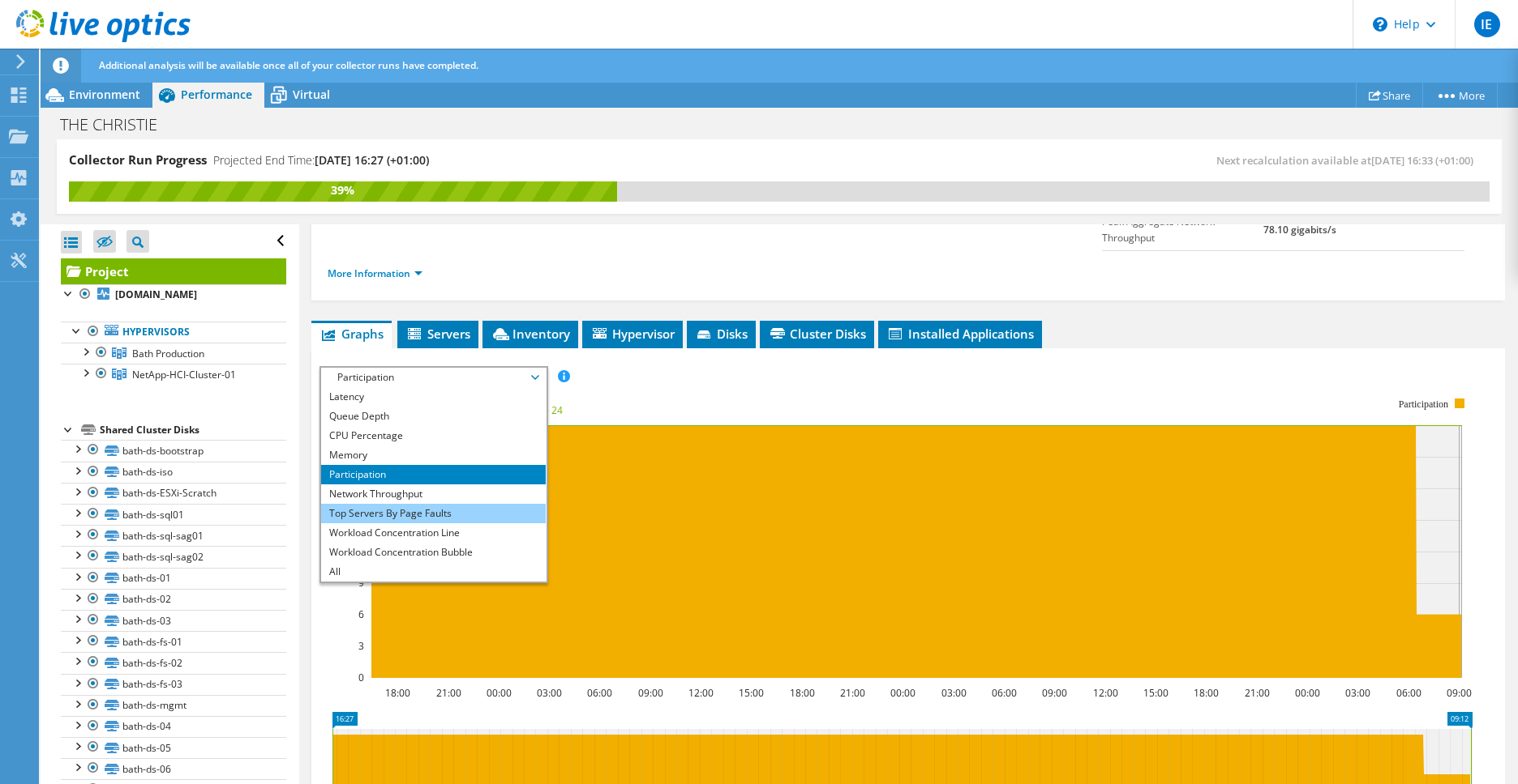
click at [451, 504] on li "Top Servers By Page Faults" at bounding box center [433, 513] width 224 height 19
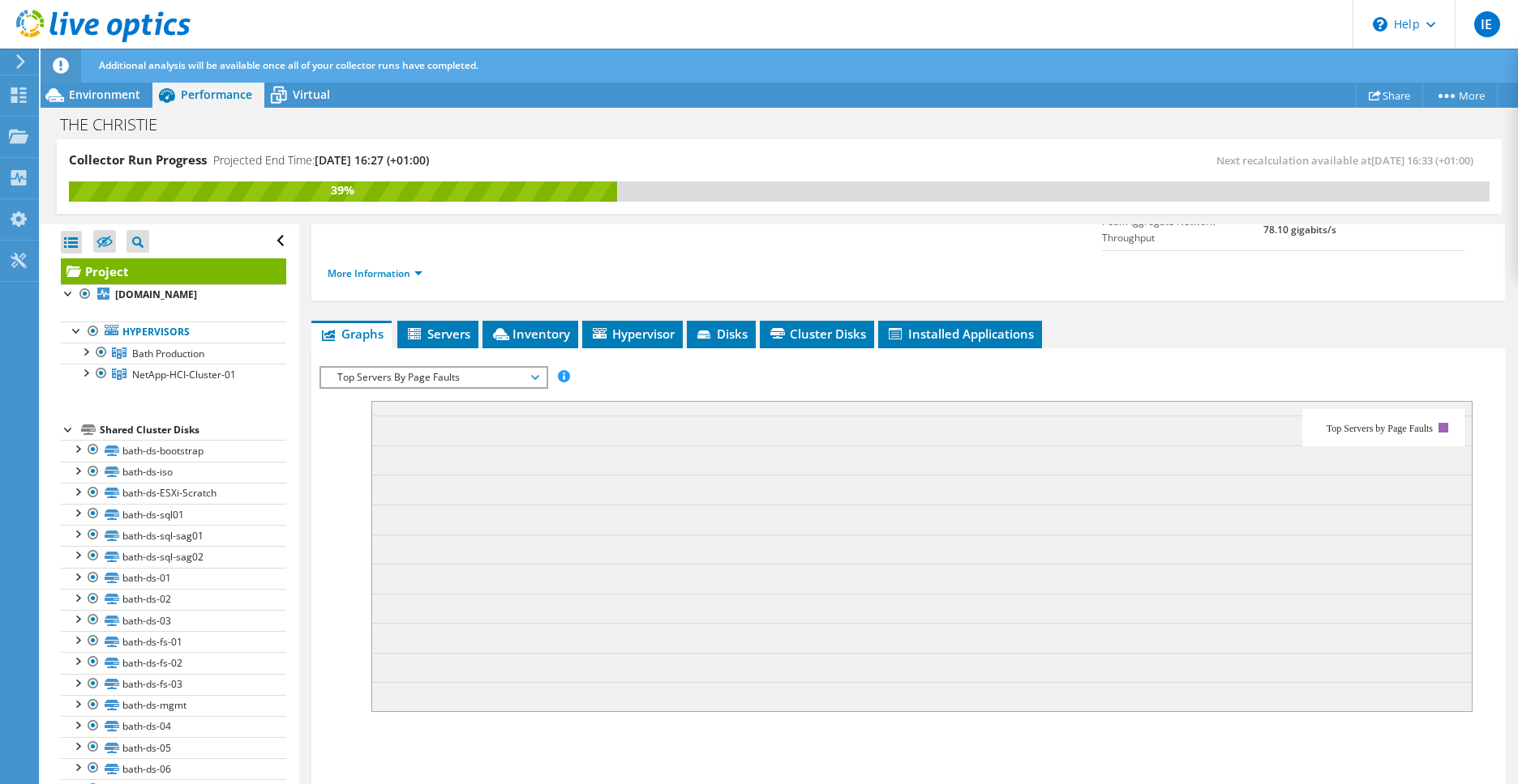
click at [537, 368] on span "Top Servers By Page Faults" at bounding box center [433, 377] width 208 height 19
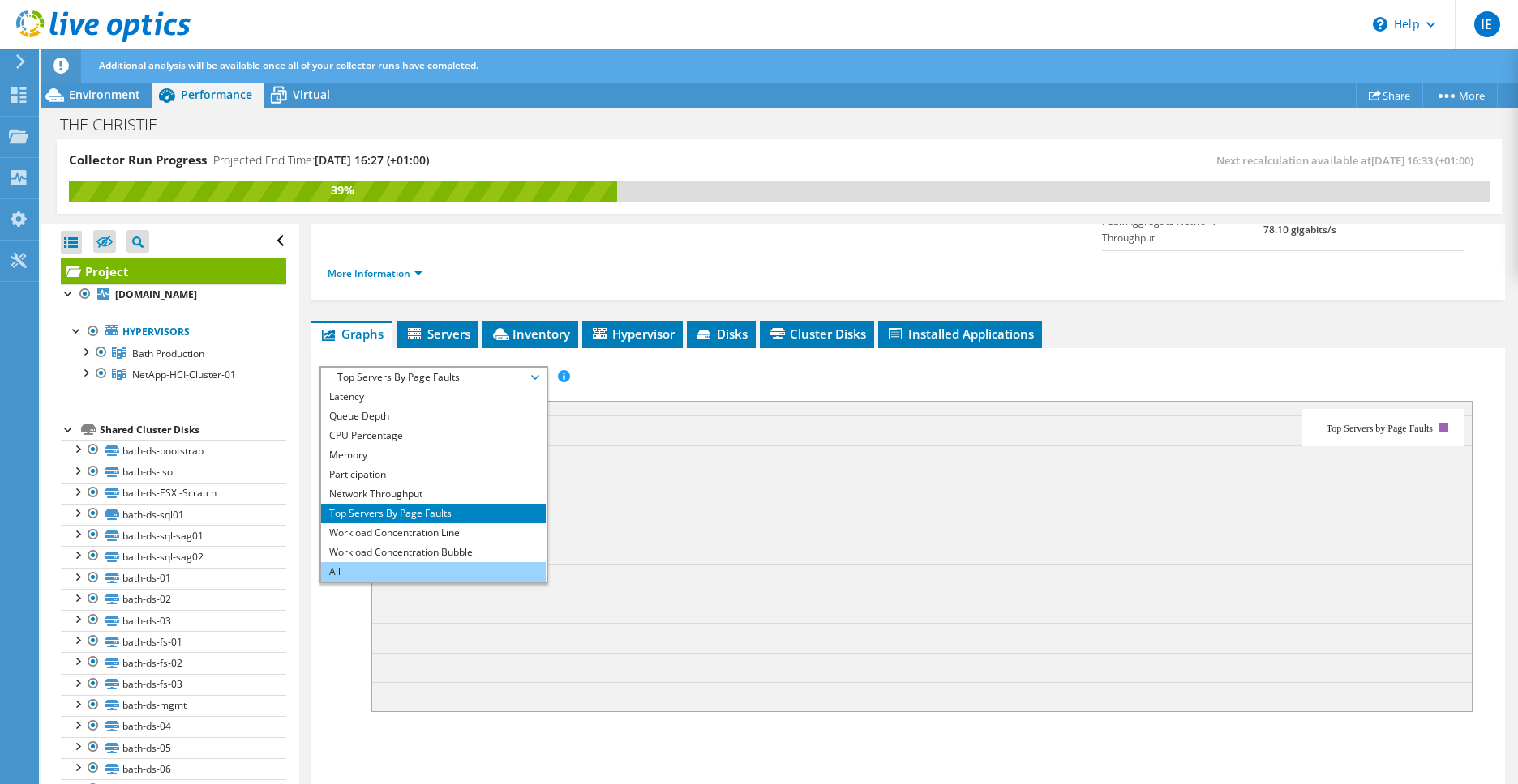
click at [465, 562] on li "All" at bounding box center [433, 572] width 224 height 19
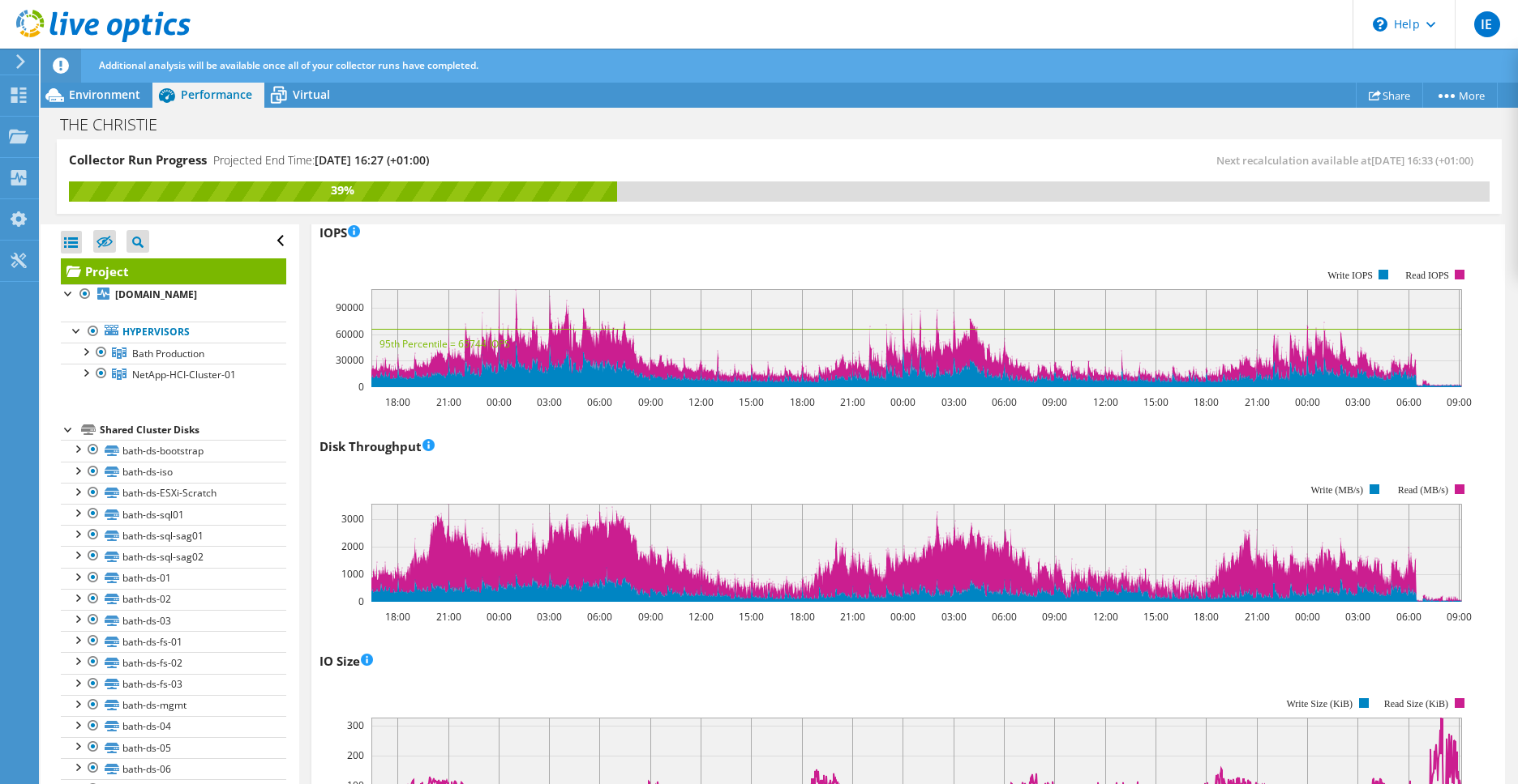
scroll to position [0, 0]
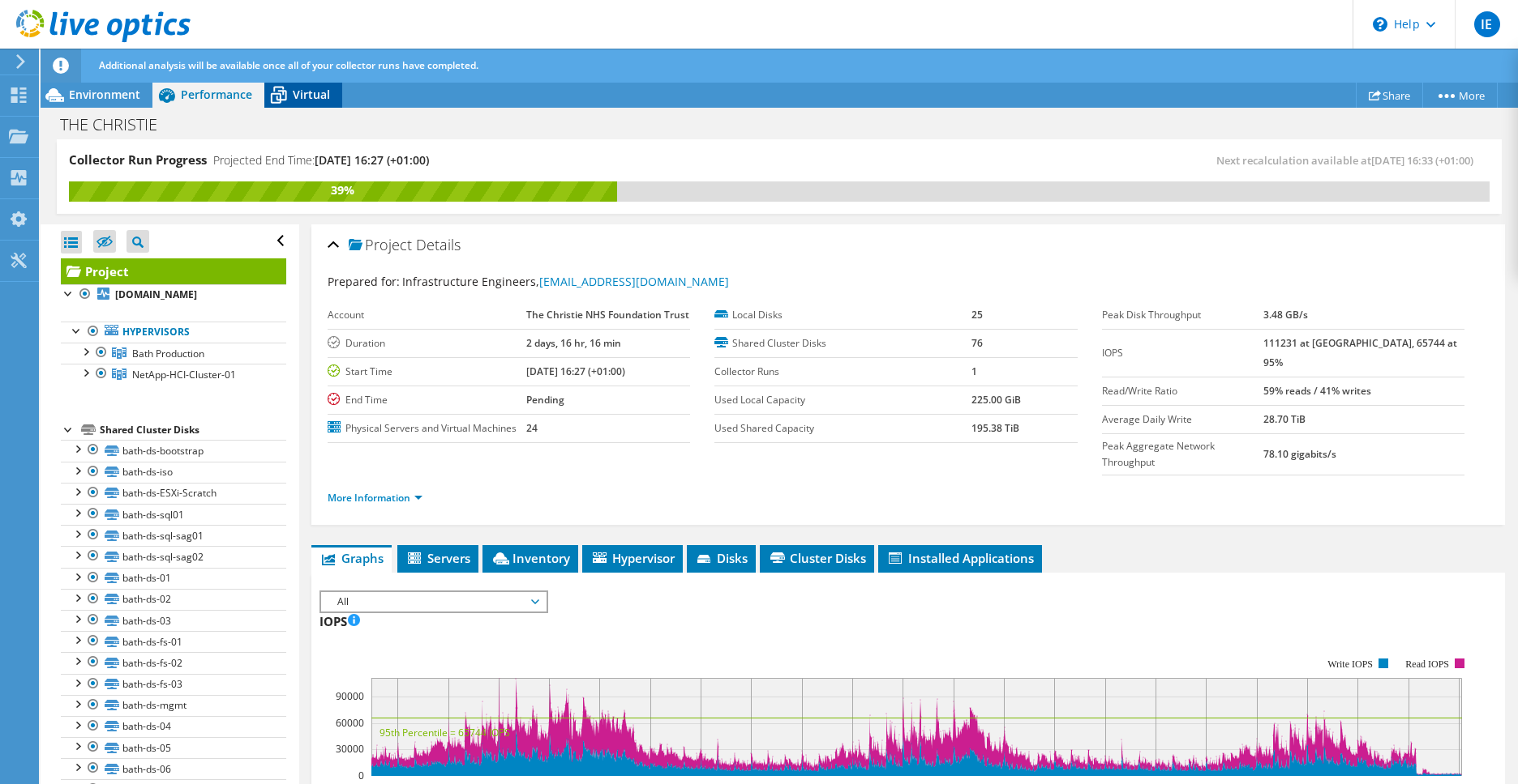
click at [306, 84] on div "Virtual" at bounding box center [303, 94] width 78 height 26
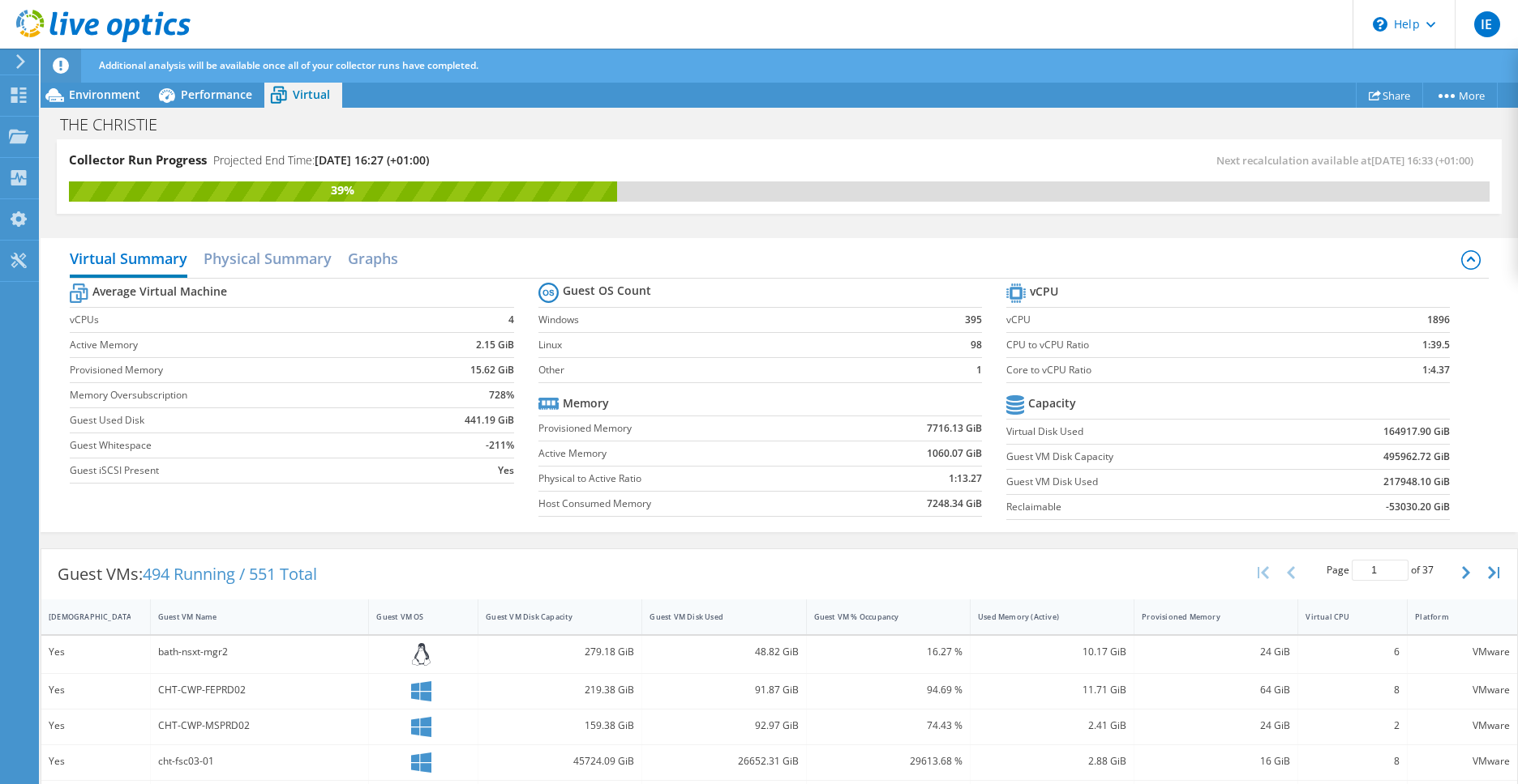
scroll to position [17, 0]
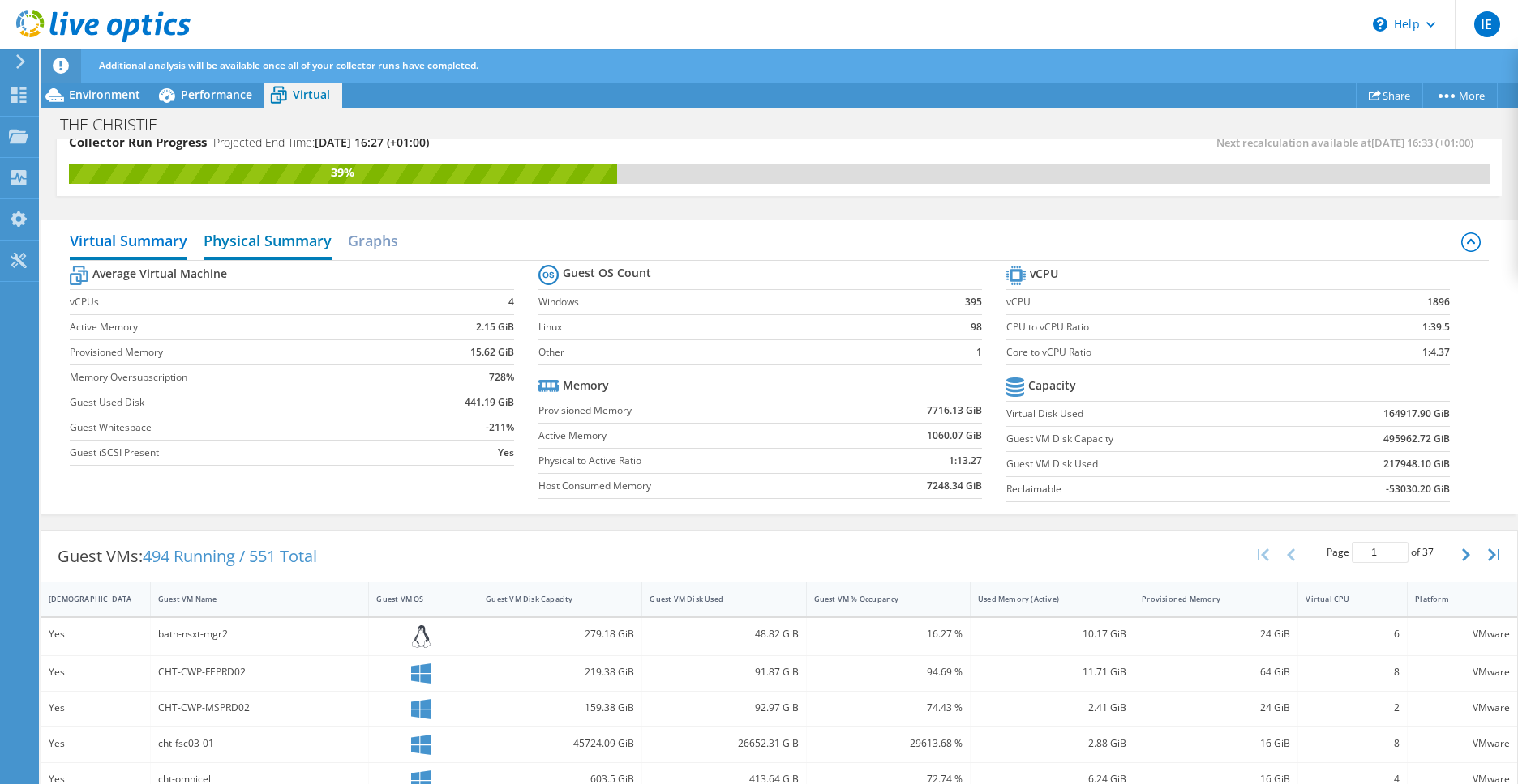
click at [262, 246] on h2 "Physical Summary" at bounding box center [268, 242] width 128 height 36
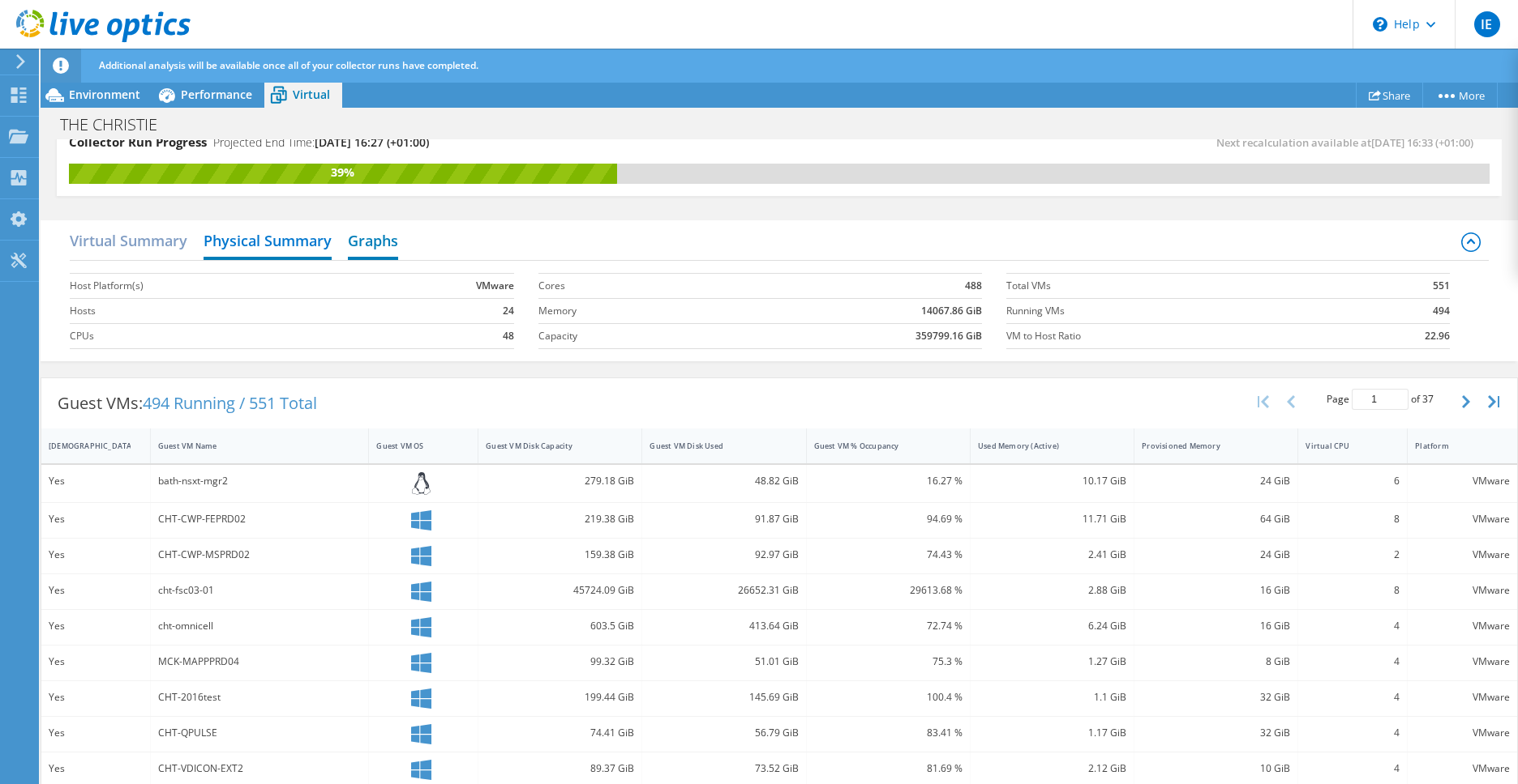
click at [371, 245] on h2 "Graphs" at bounding box center [373, 242] width 50 height 36
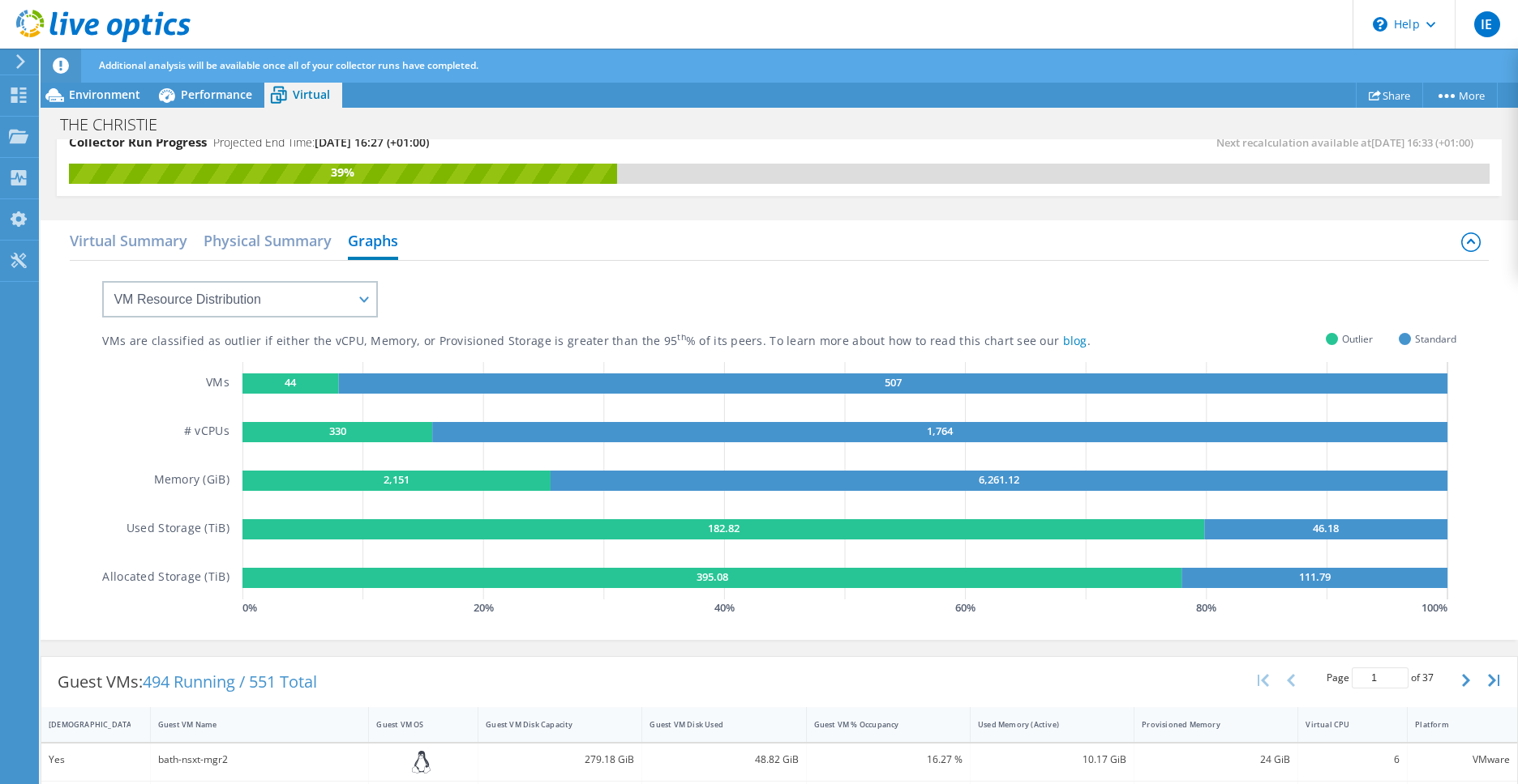
scroll to position [99, 0]
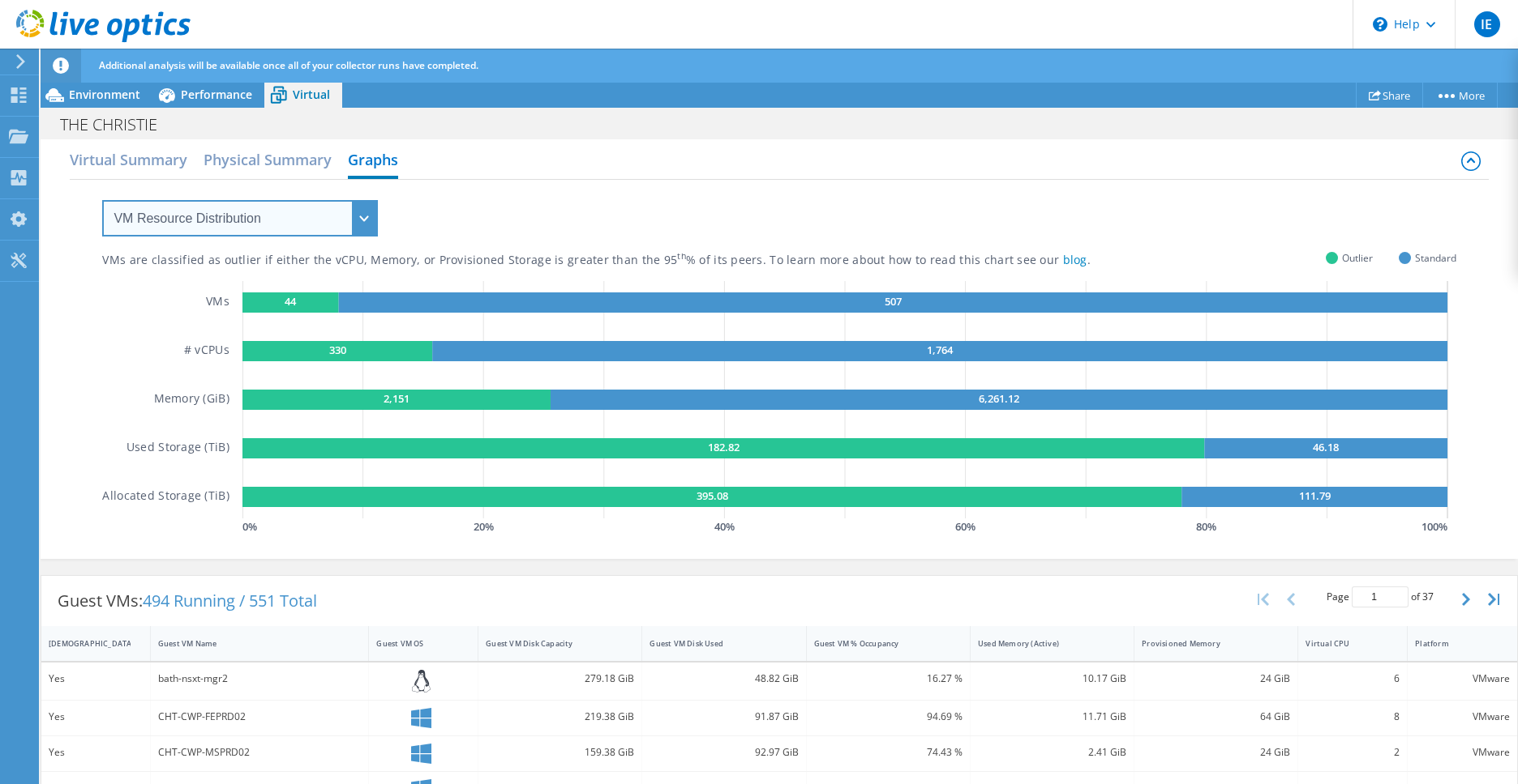
click at [366, 223] on select "VM Resource Distribution Provisioning Contrast Over Provisioning" at bounding box center [240, 218] width 276 height 37
select select "Over Provisioning"
click at [103, 200] on select "VM Resource Distribution Provisioning Contrast Over Provisioning" at bounding box center [240, 218] width 276 height 37
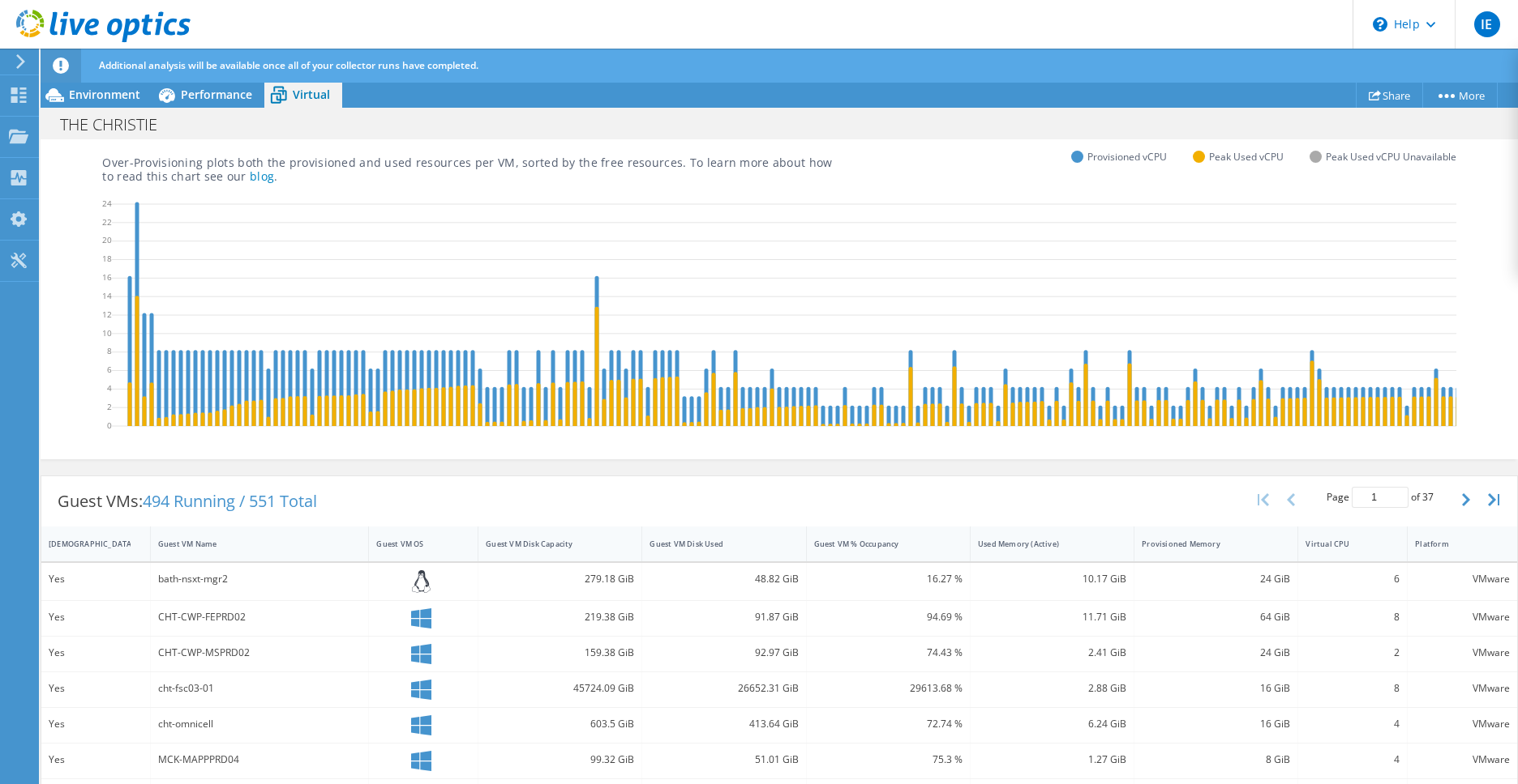
scroll to position [0, 0]
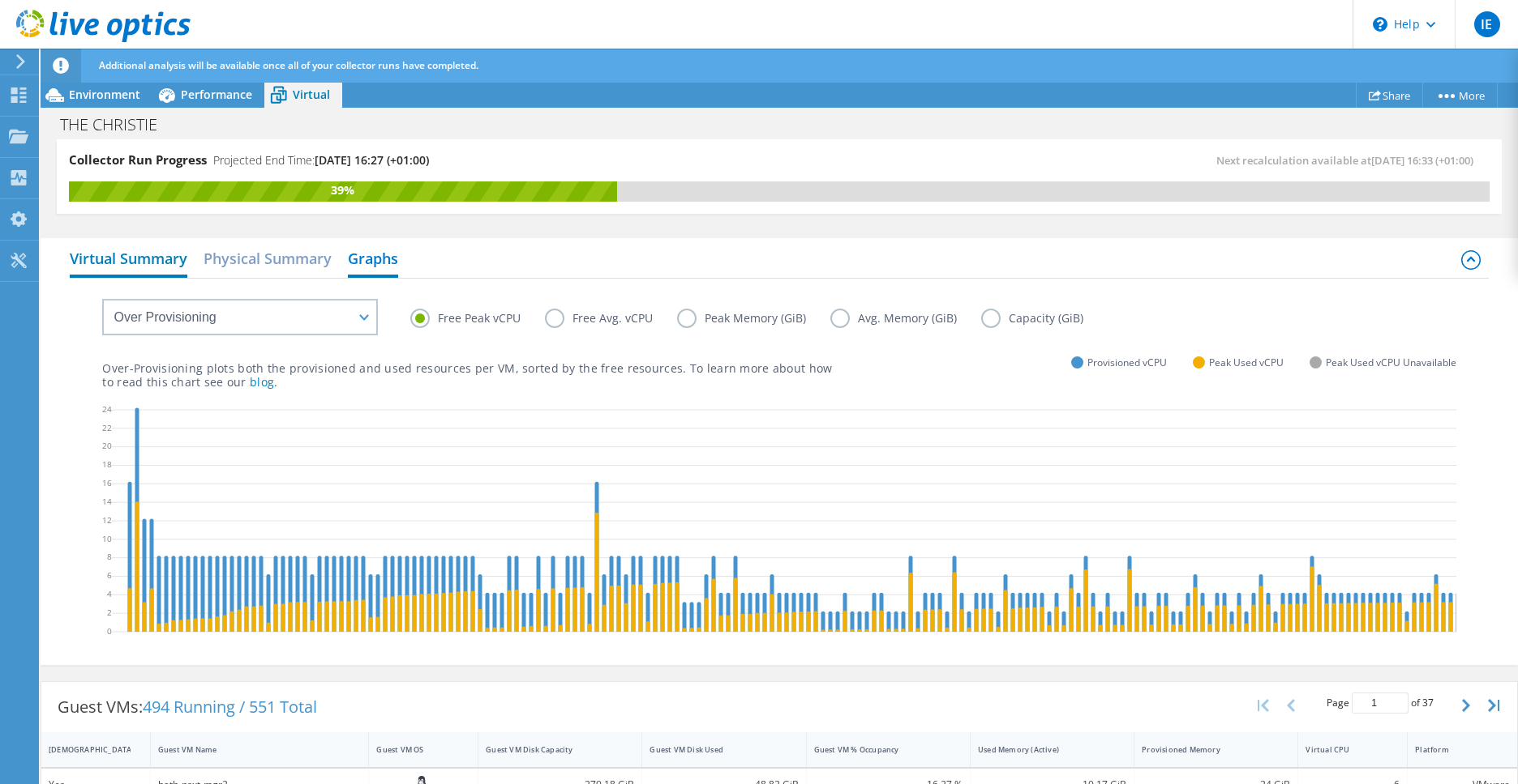
click at [129, 250] on h2 "Virtual Summary" at bounding box center [128, 260] width 118 height 36
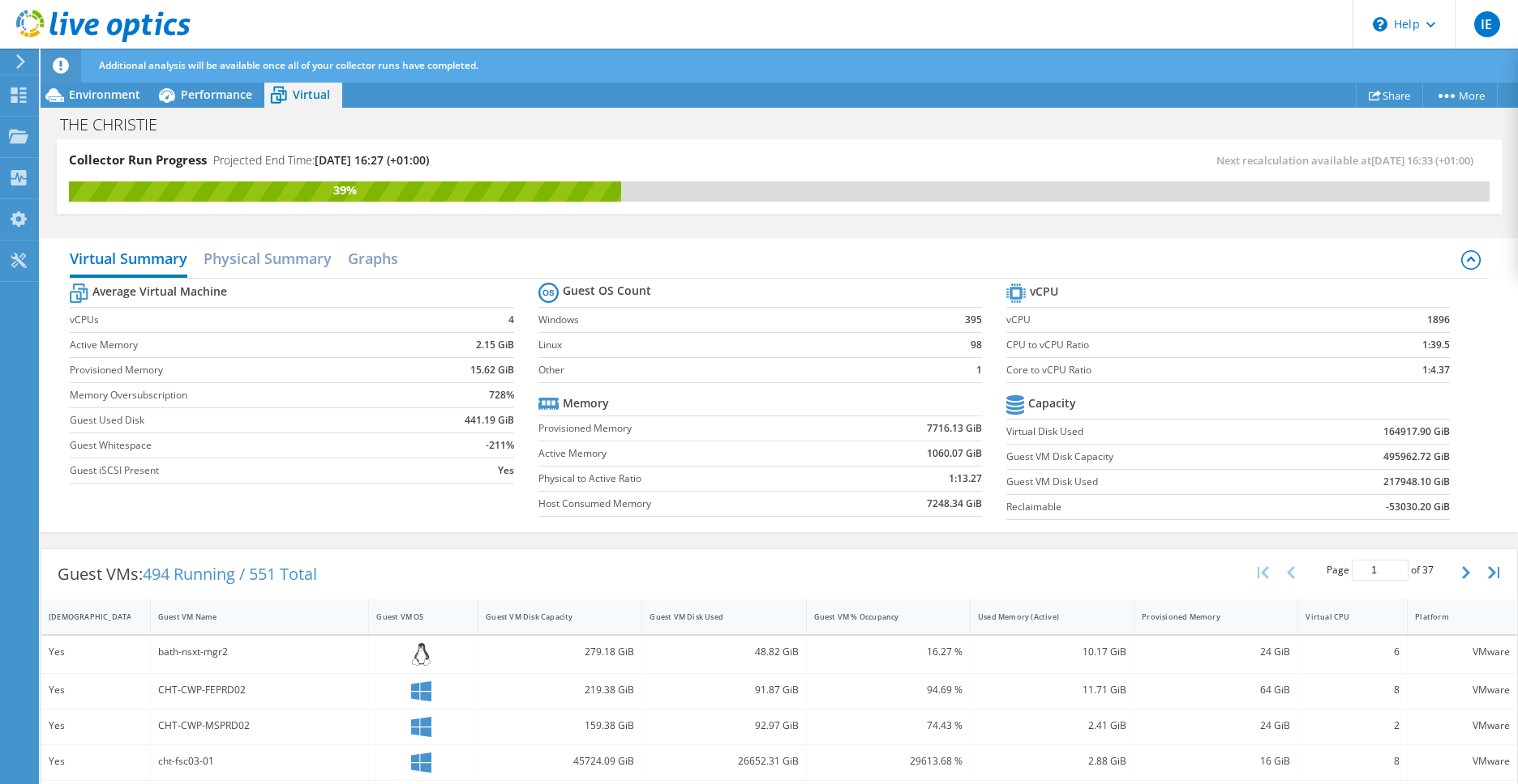
click at [1098, 117] on div "THE CHRISTIE Print" at bounding box center [779, 124] width 1477 height 30
click at [100, 92] on span "Environment" at bounding box center [105, 94] width 72 height 15
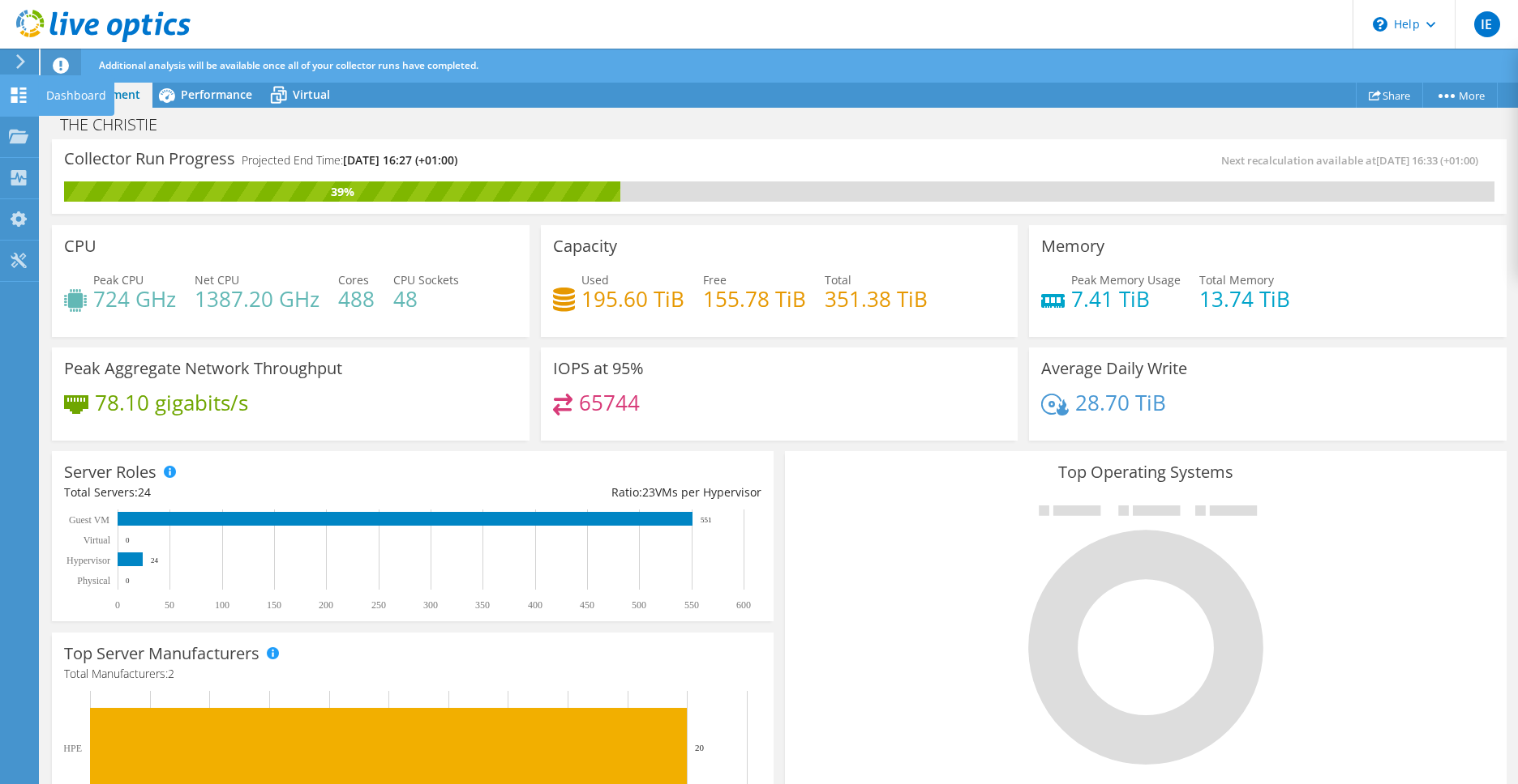
click at [13, 88] on use at bounding box center [19, 95] width 15 height 15
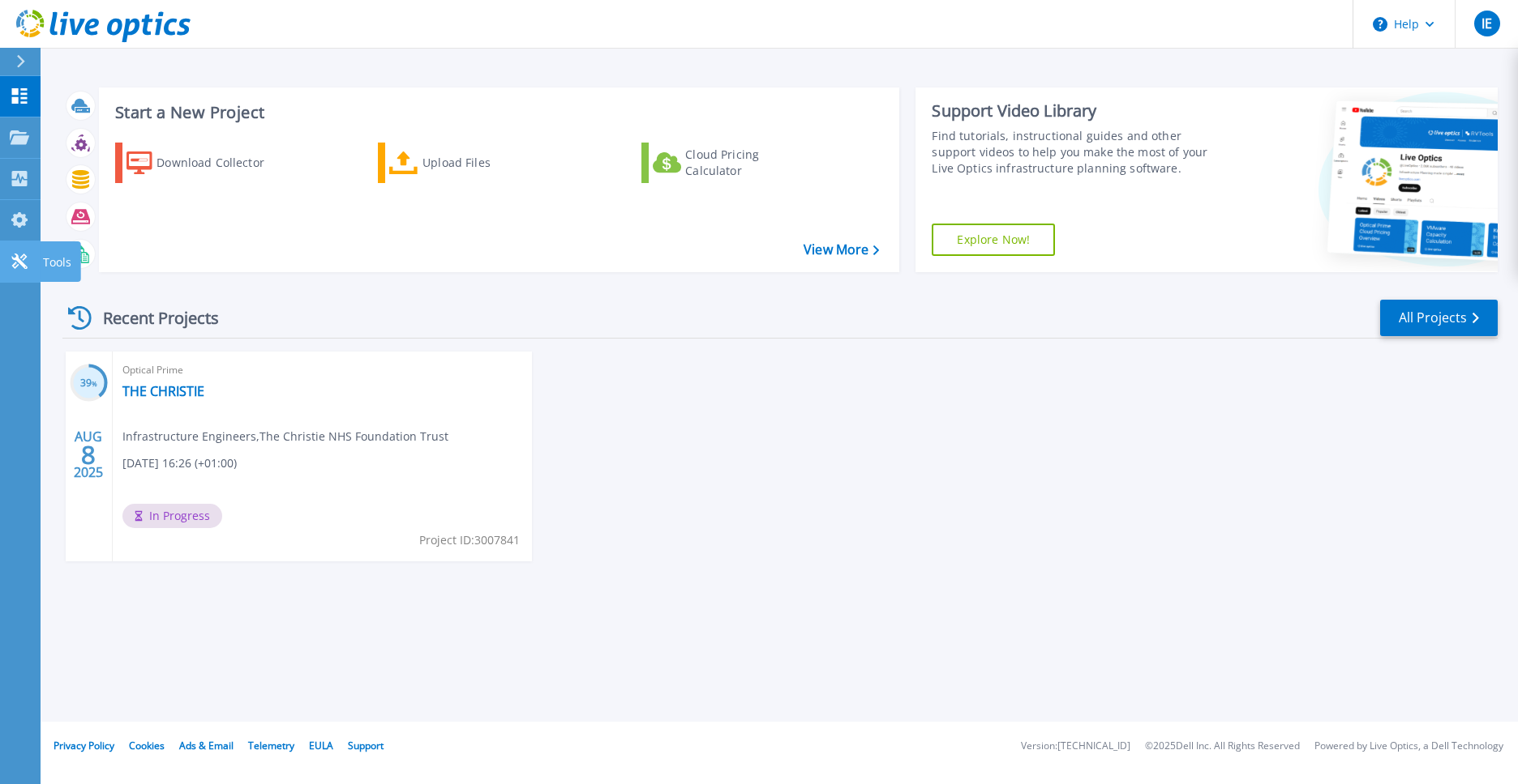
click at [18, 265] on icon at bounding box center [19, 261] width 15 height 15
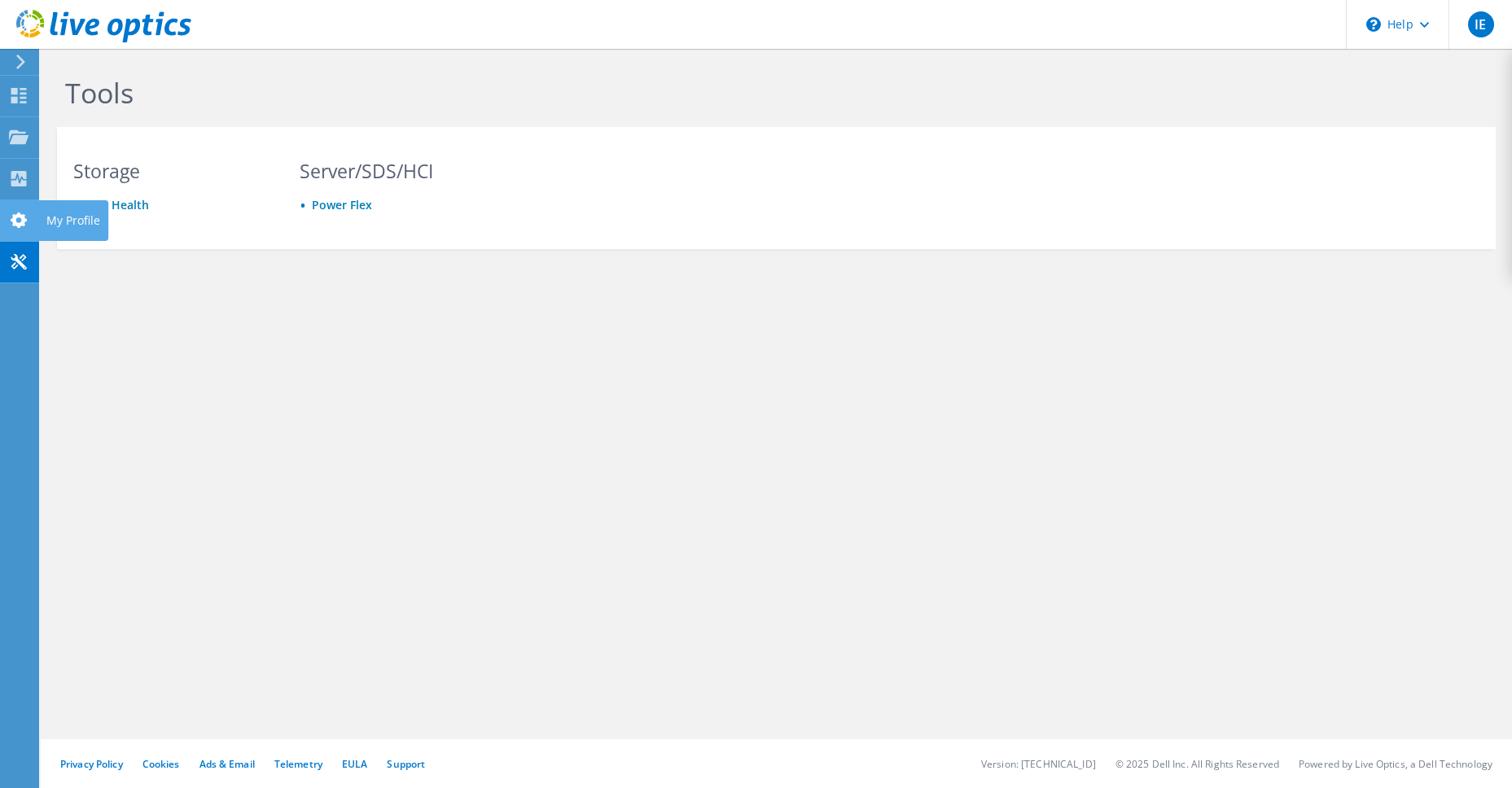
click at [16, 224] on use at bounding box center [18, 220] width 16 height 15
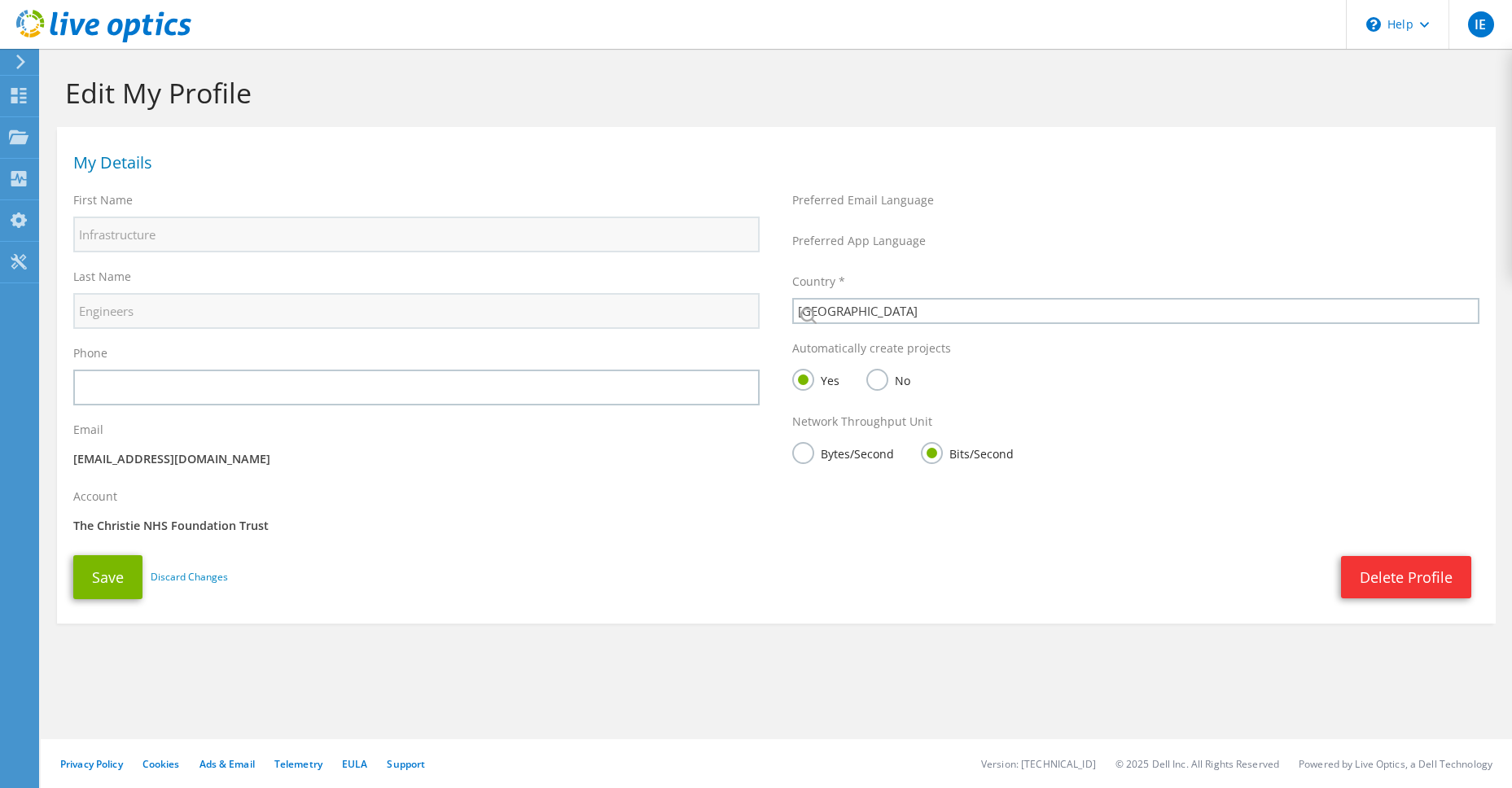
select select "75"
